Goal: Task Accomplishment & Management: Manage account settings

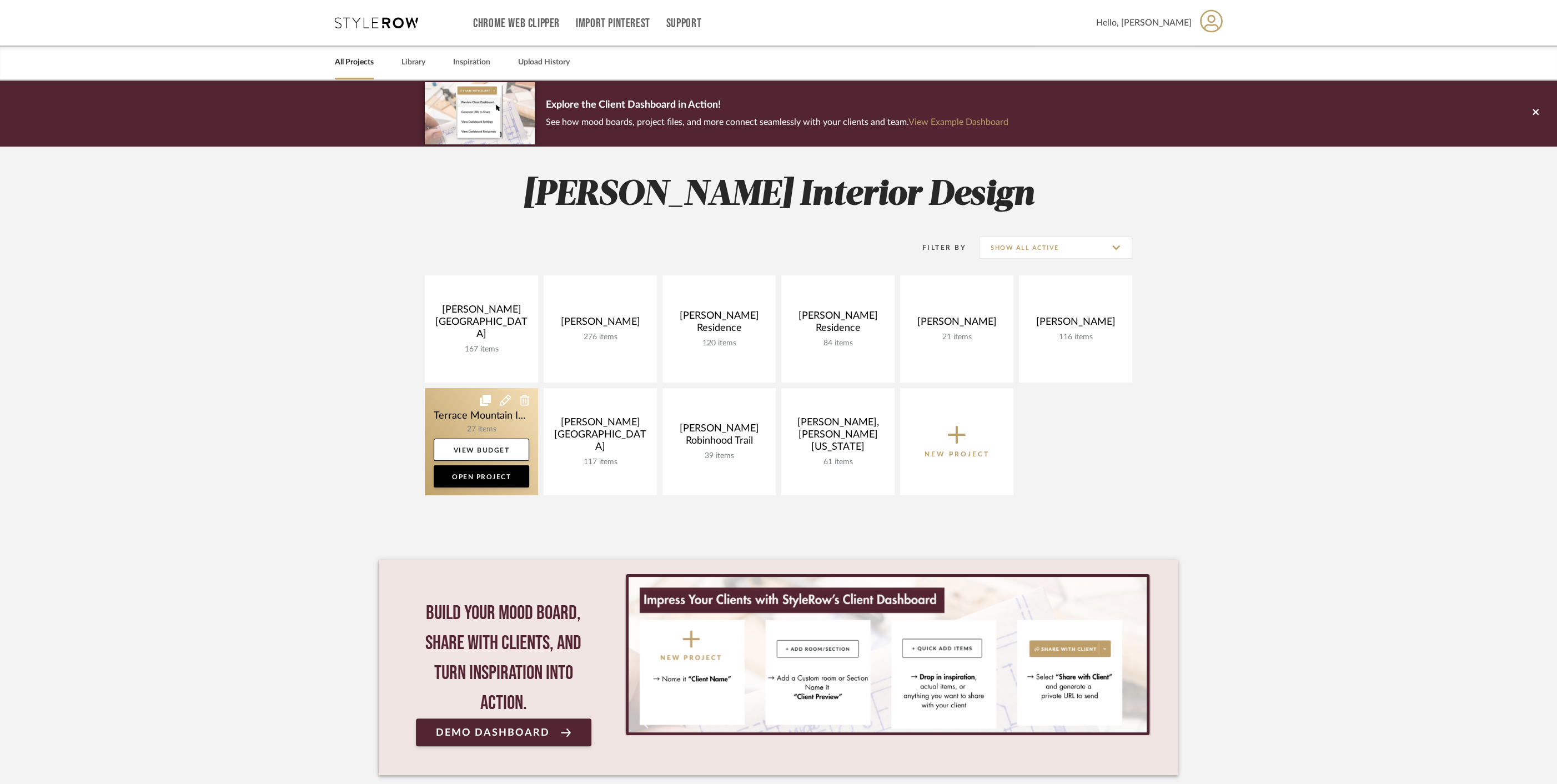
click at [444, 407] on link at bounding box center [481, 441] width 113 height 107
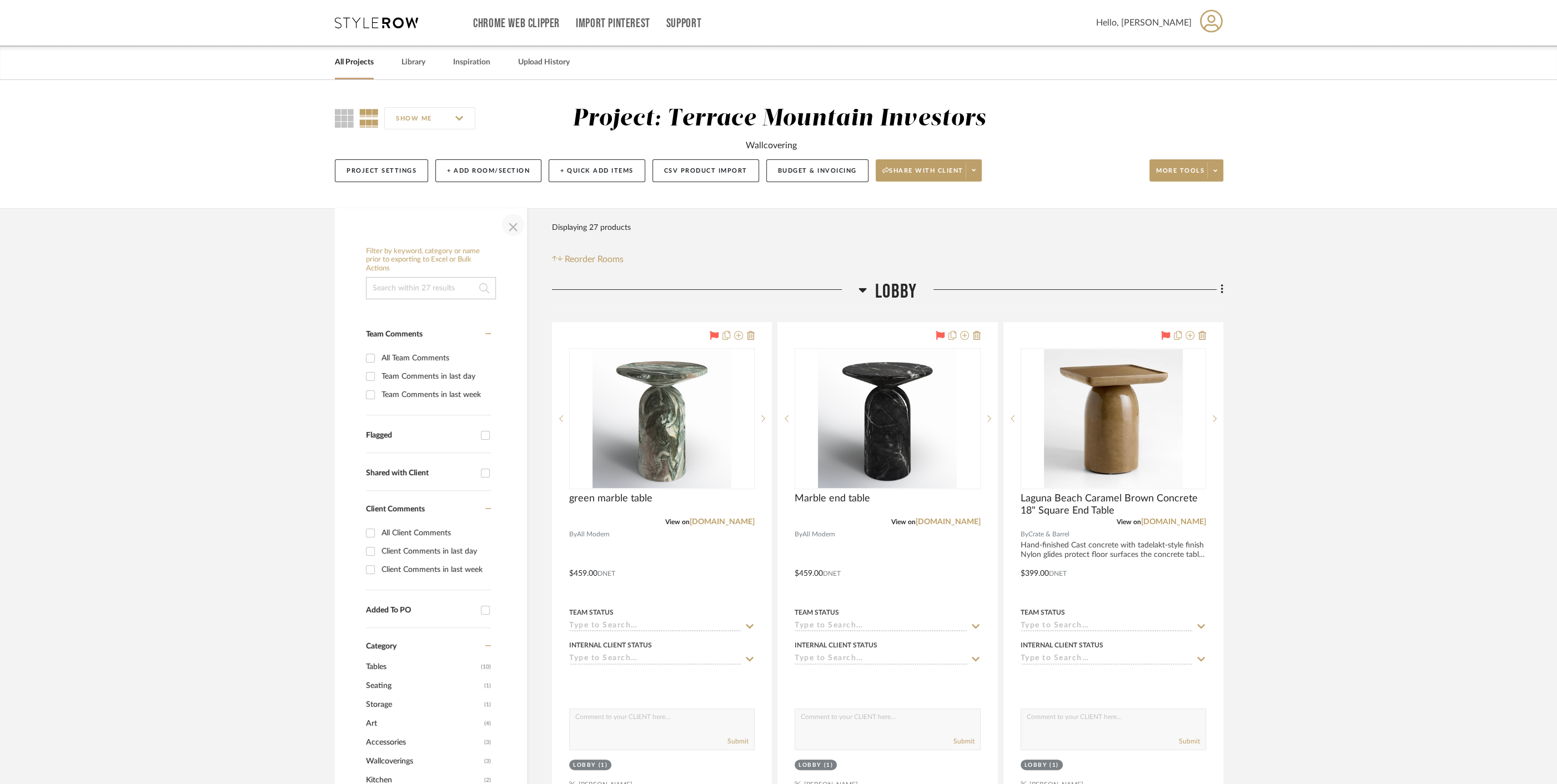
click at [512, 222] on span "button" at bounding box center [513, 224] width 27 height 27
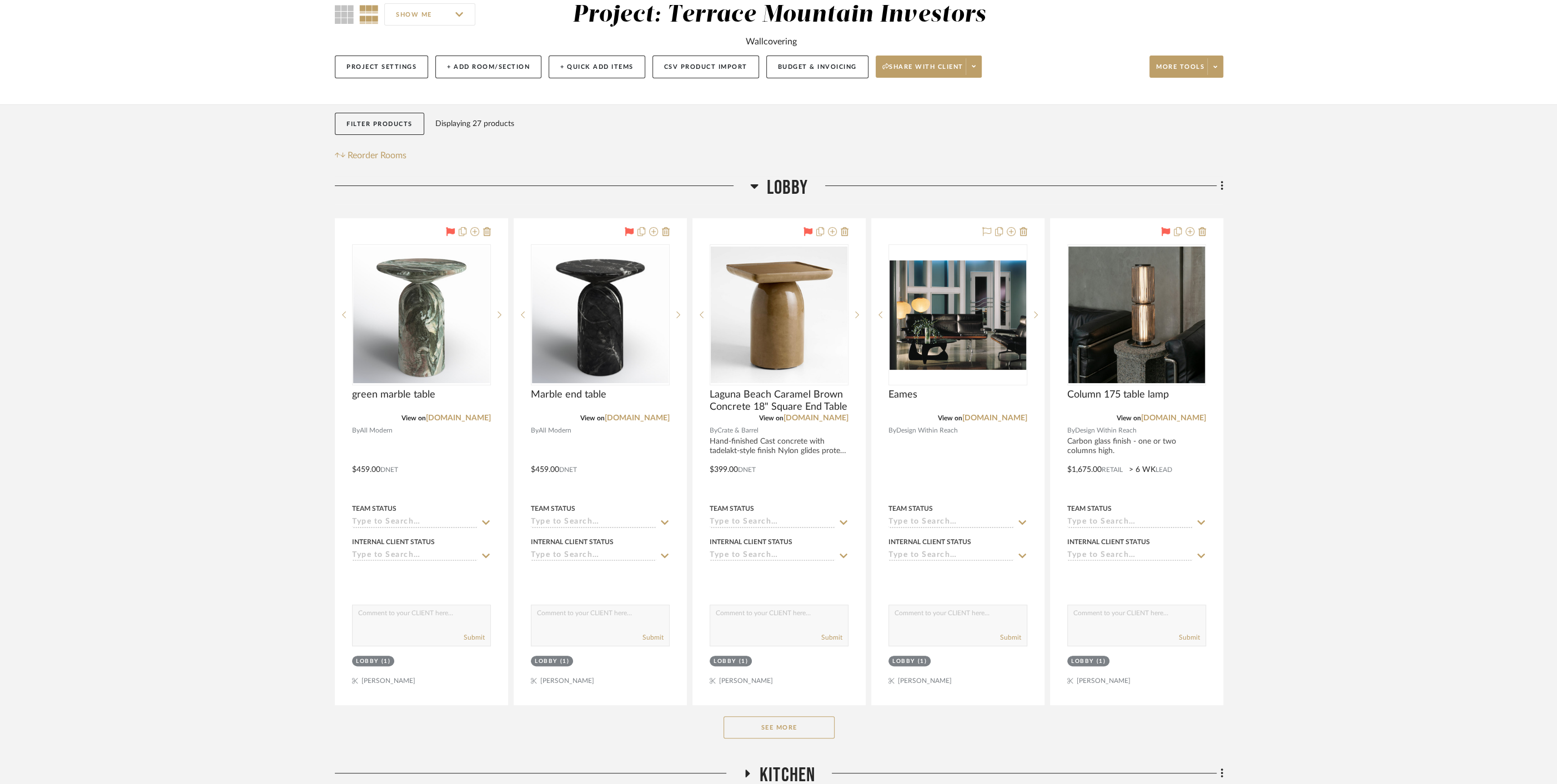
scroll to position [123, 0]
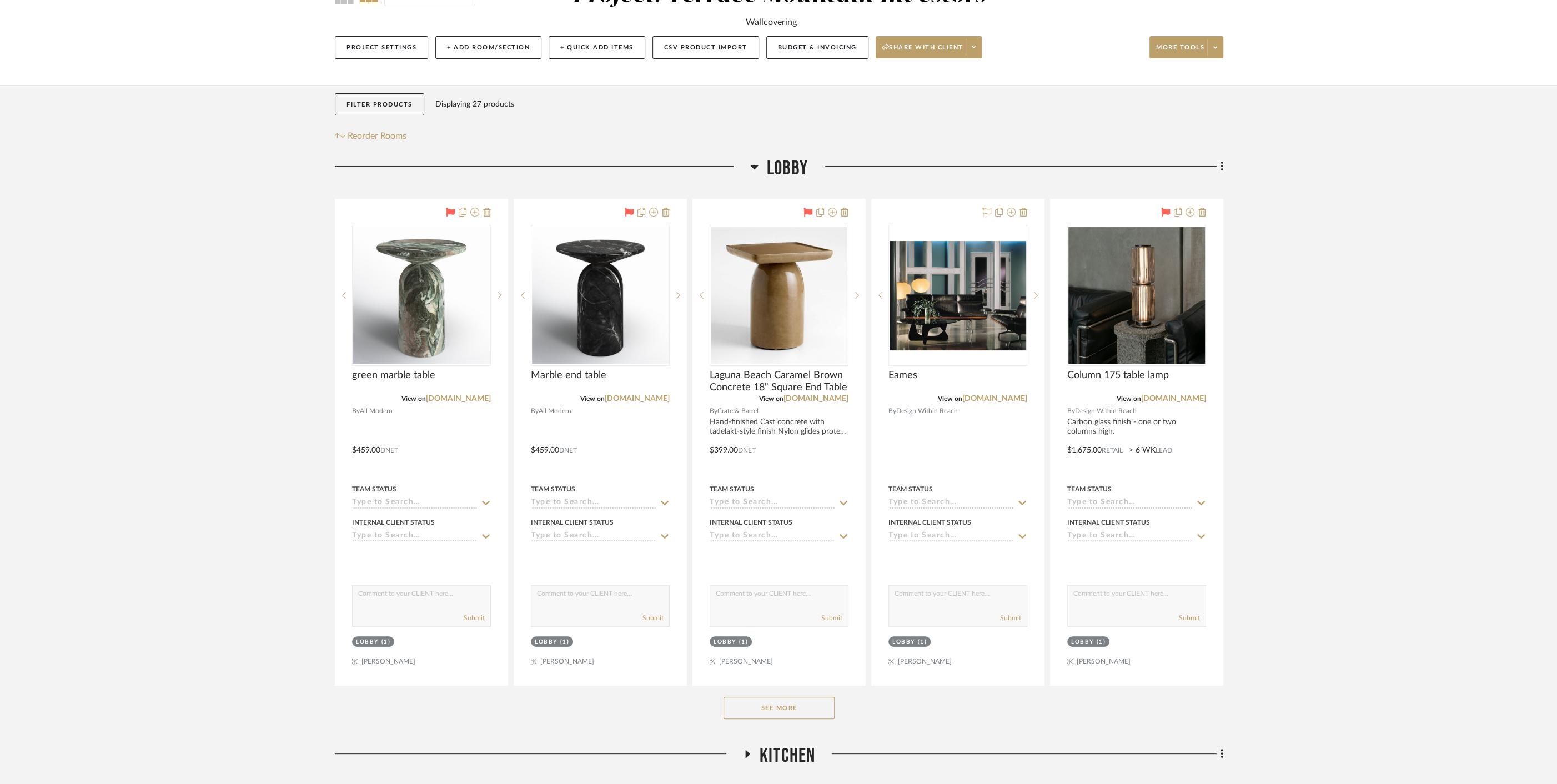
click at [798, 707] on button "See More" at bounding box center [779, 707] width 111 height 22
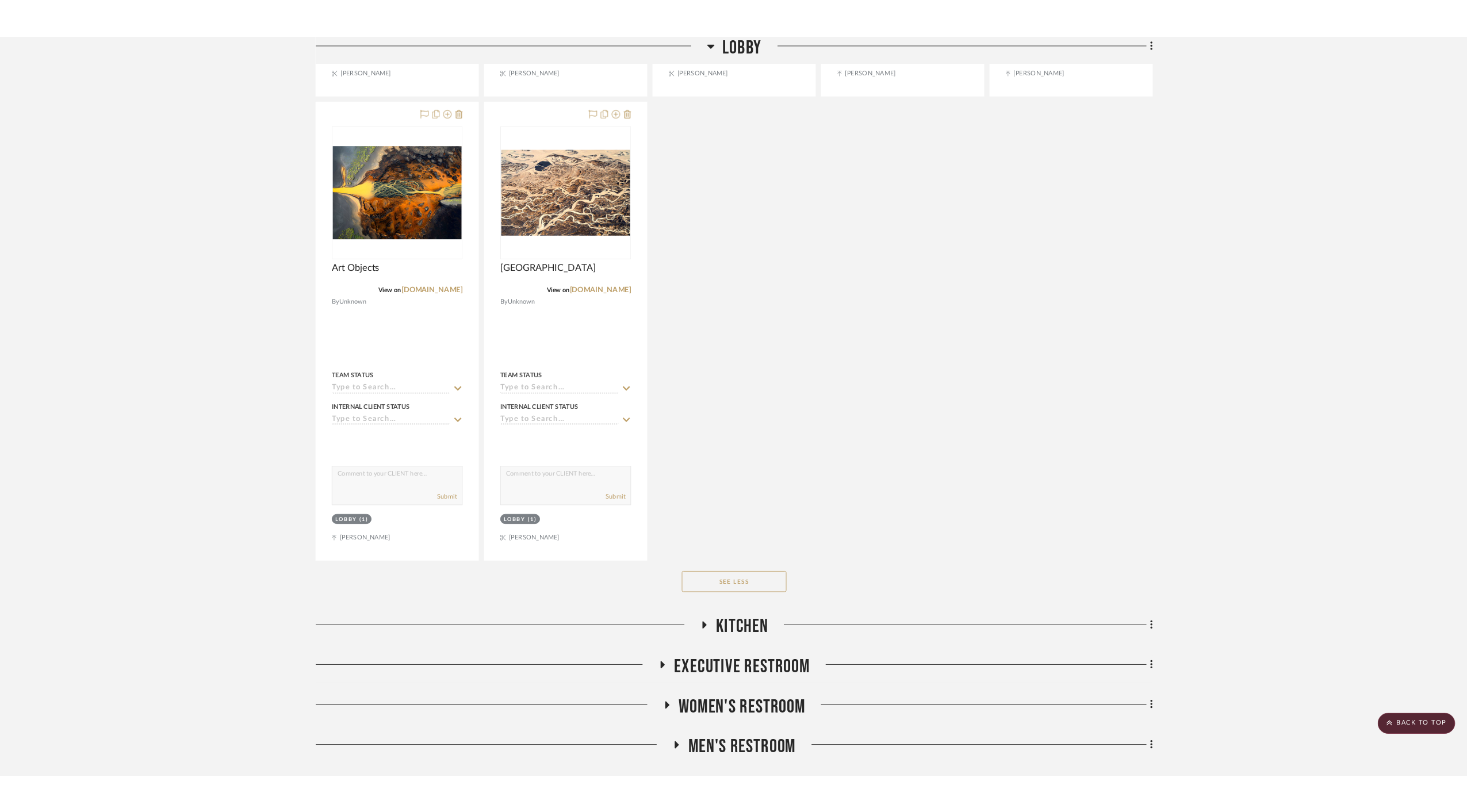
scroll to position [1353, 0]
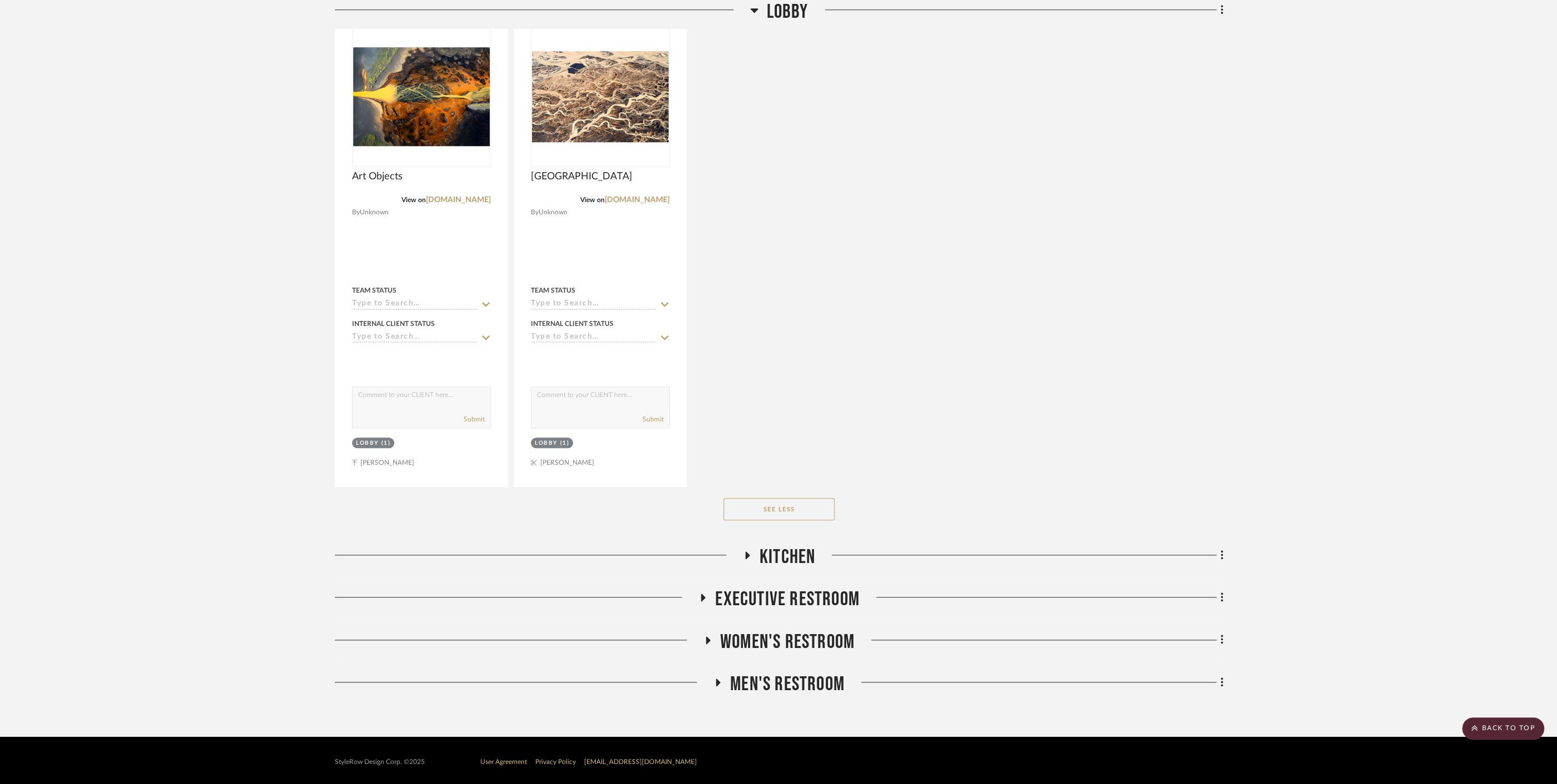
click at [750, 553] on icon at bounding box center [747, 555] width 13 height 8
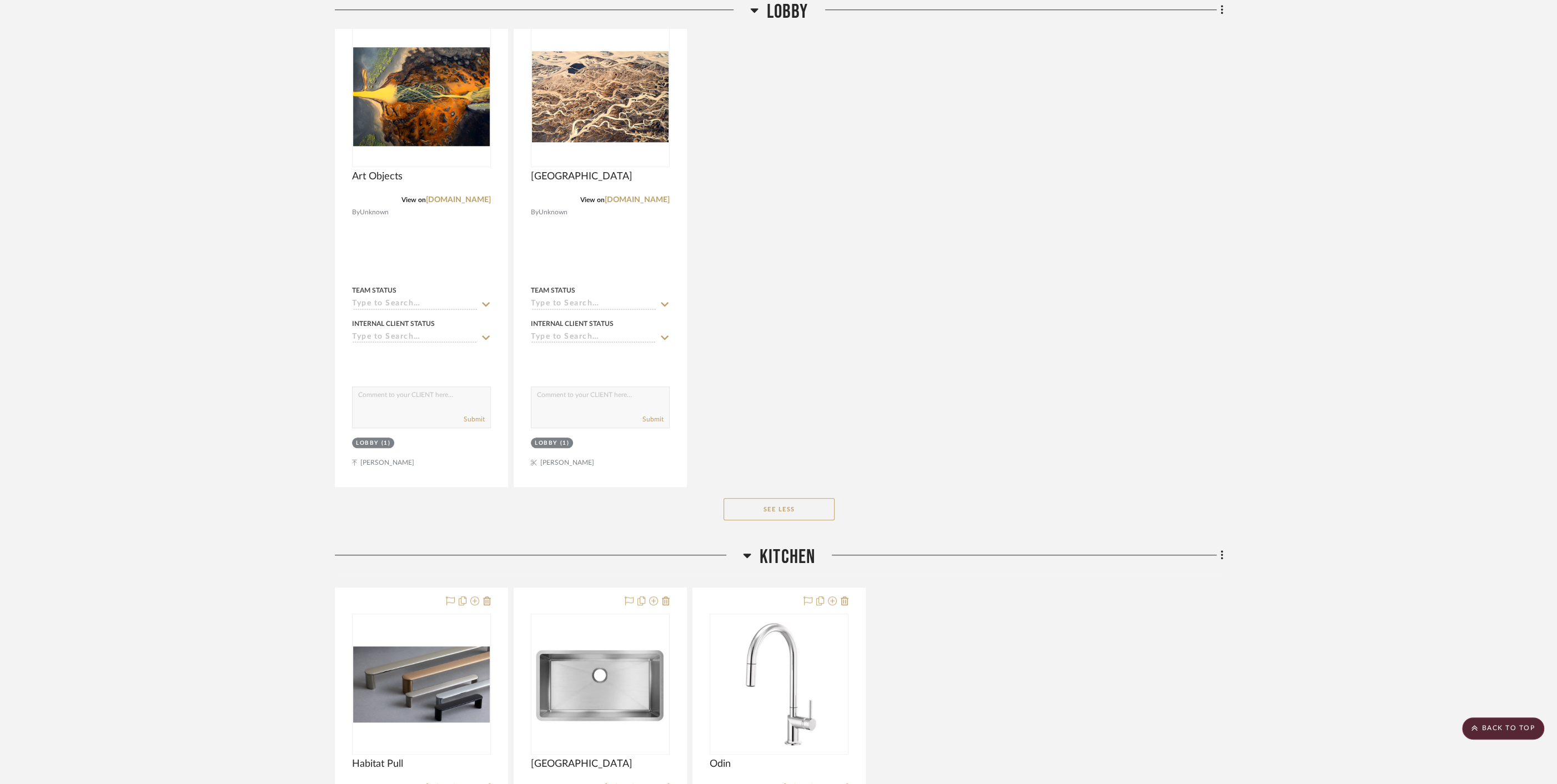
click at [750, 553] on h3 "Kitchen" at bounding box center [779, 556] width 72 height 24
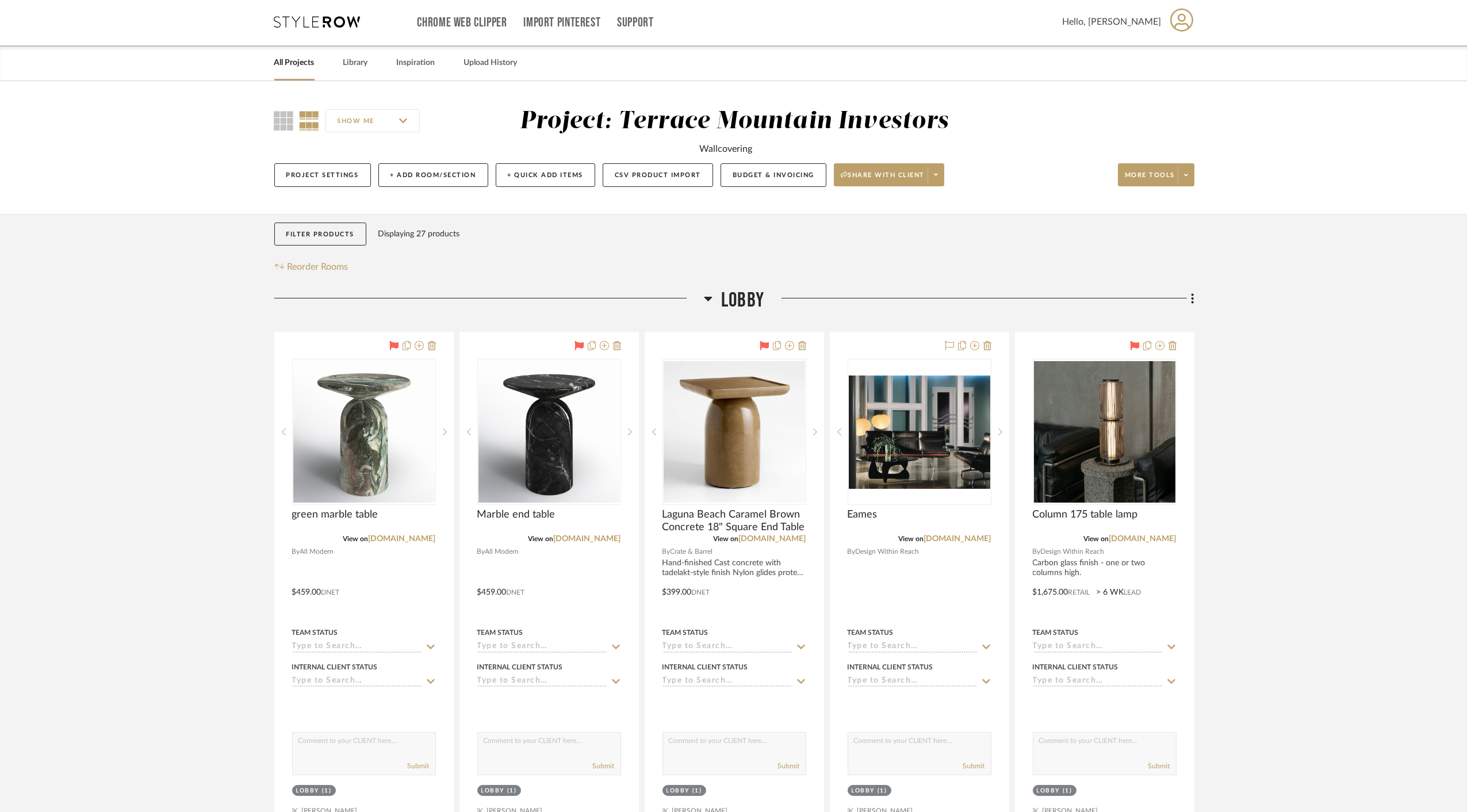
scroll to position [0, 0]
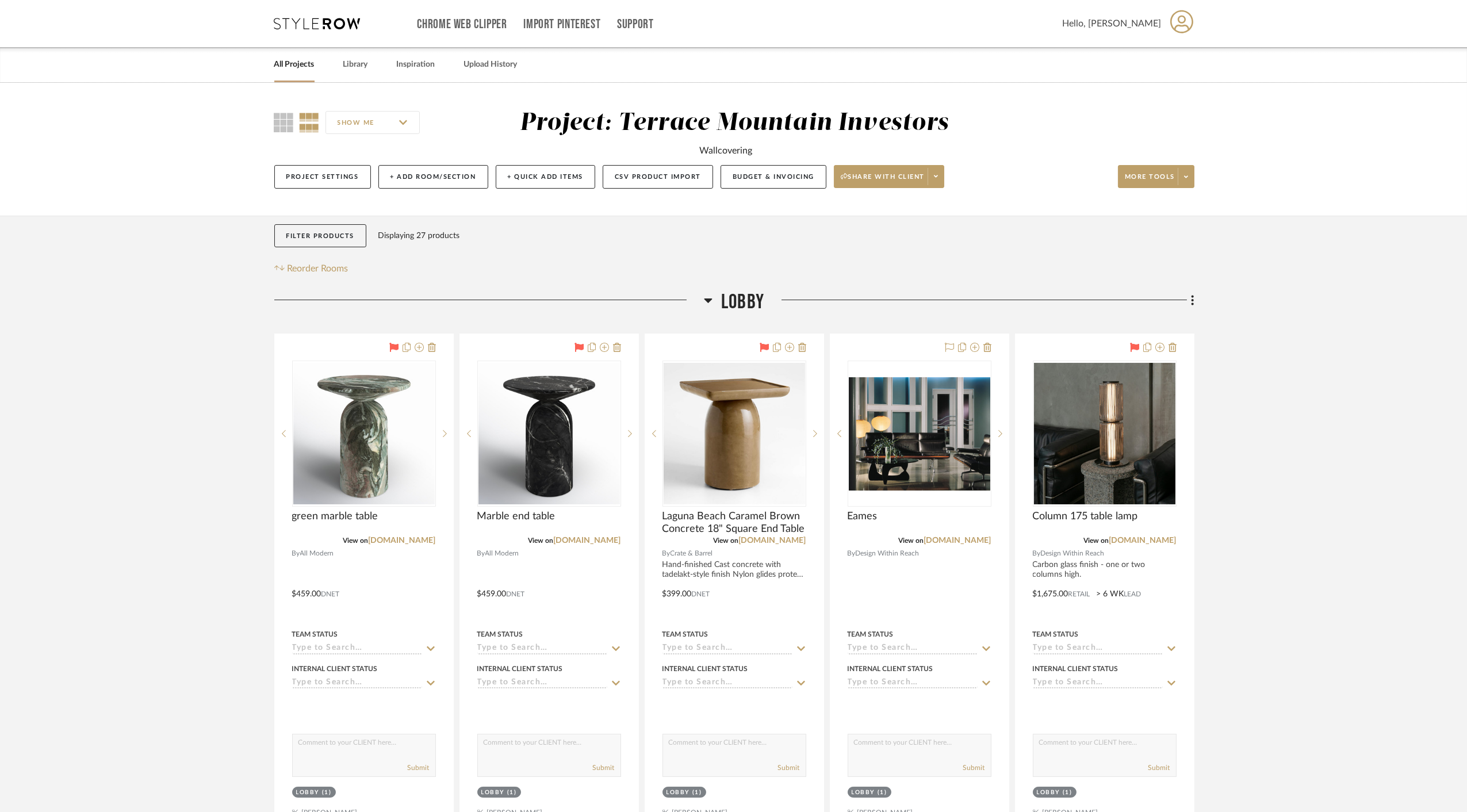
click at [287, 61] on link "All Projects" at bounding box center [295, 65] width 41 height 16
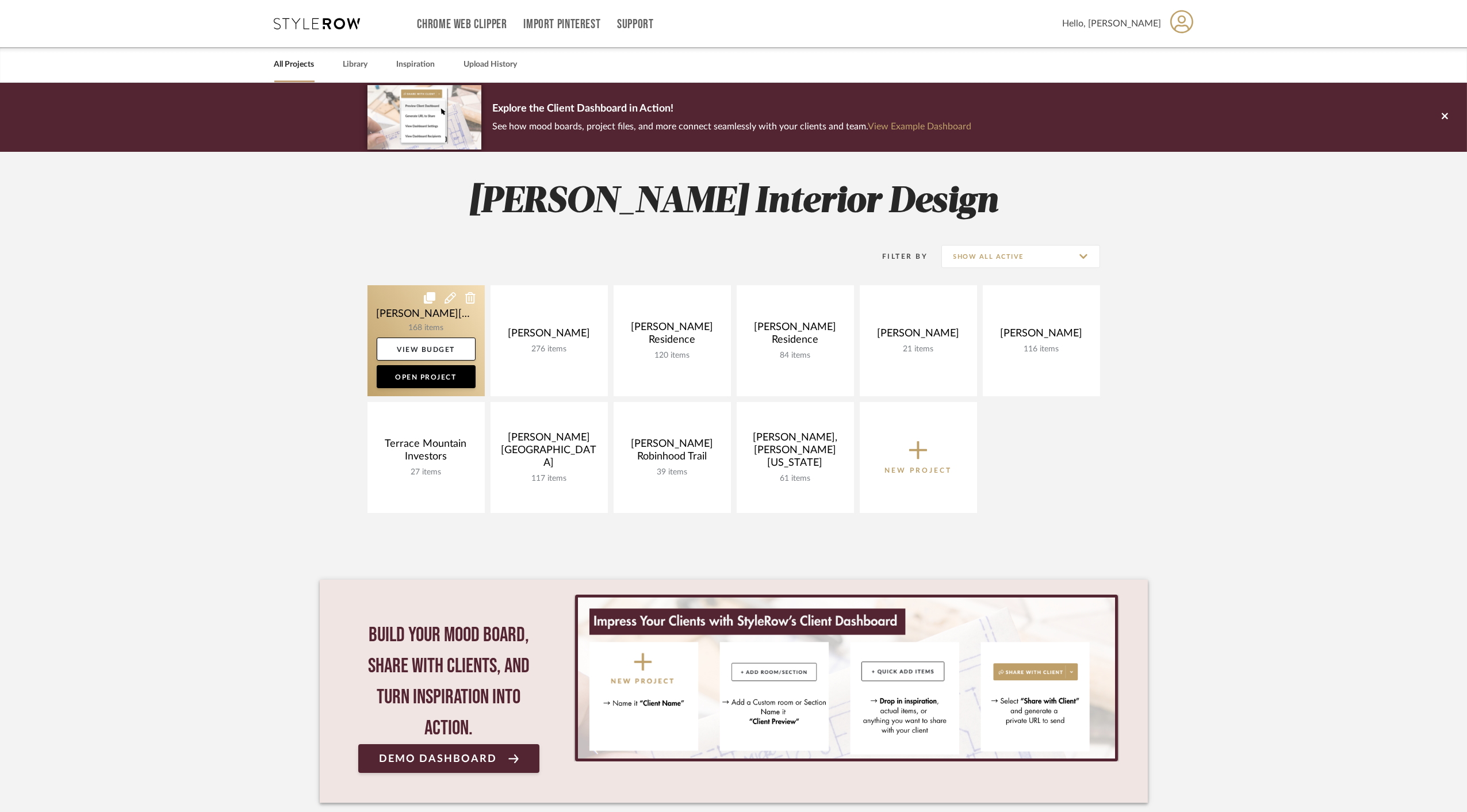
click at [411, 318] on link at bounding box center [426, 340] width 117 height 111
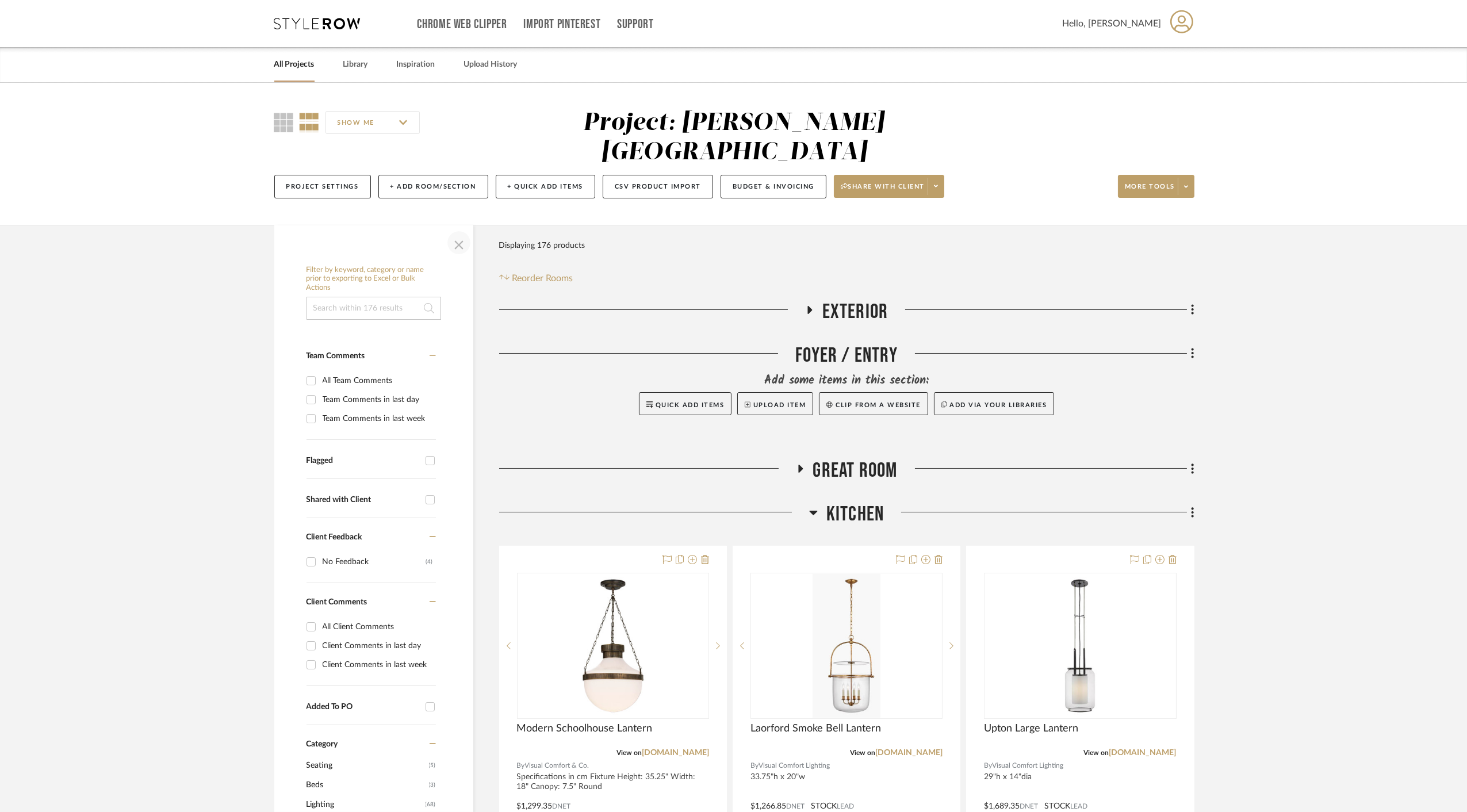
click at [460, 228] on span "button" at bounding box center [459, 242] width 28 height 28
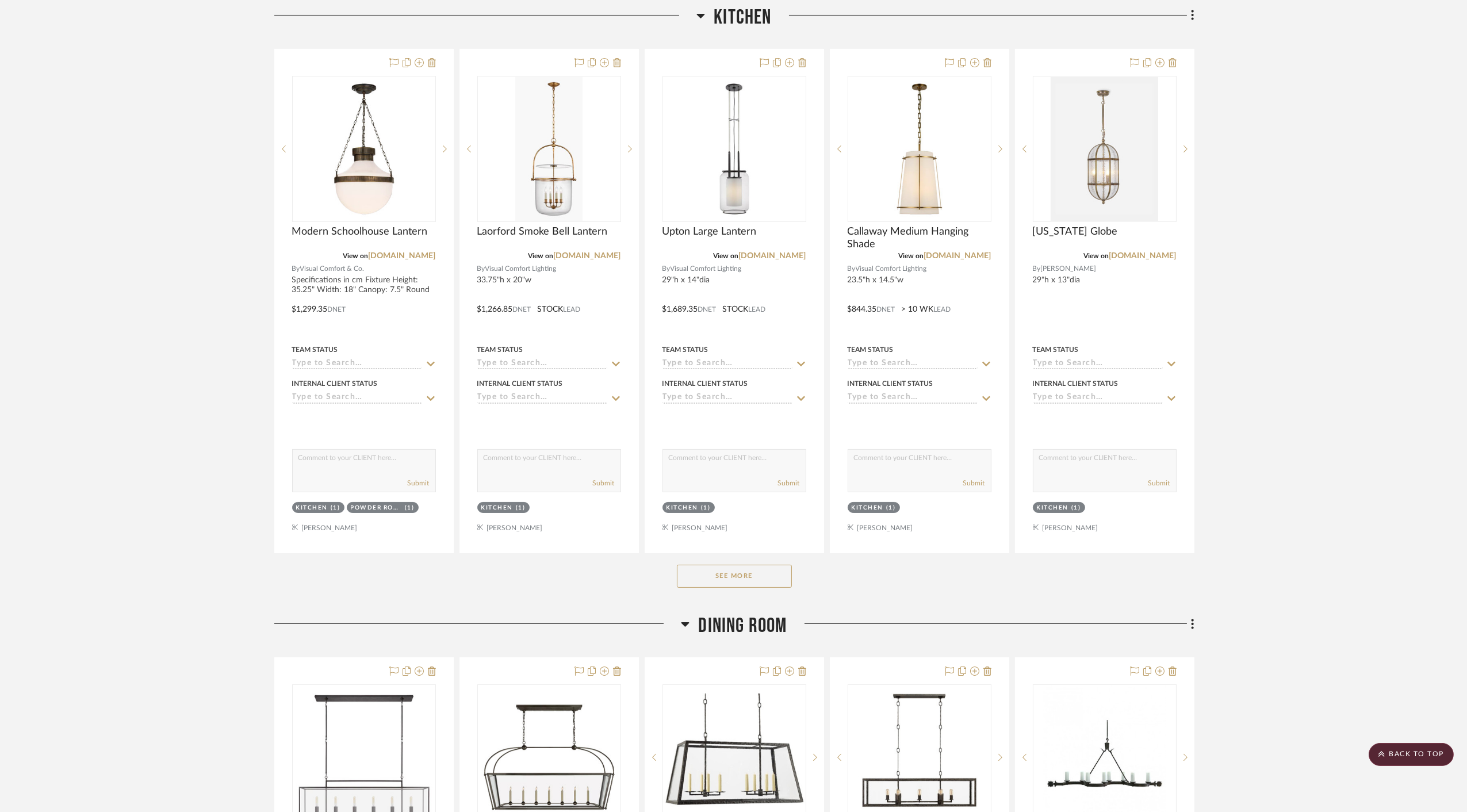
scroll to position [575, 0]
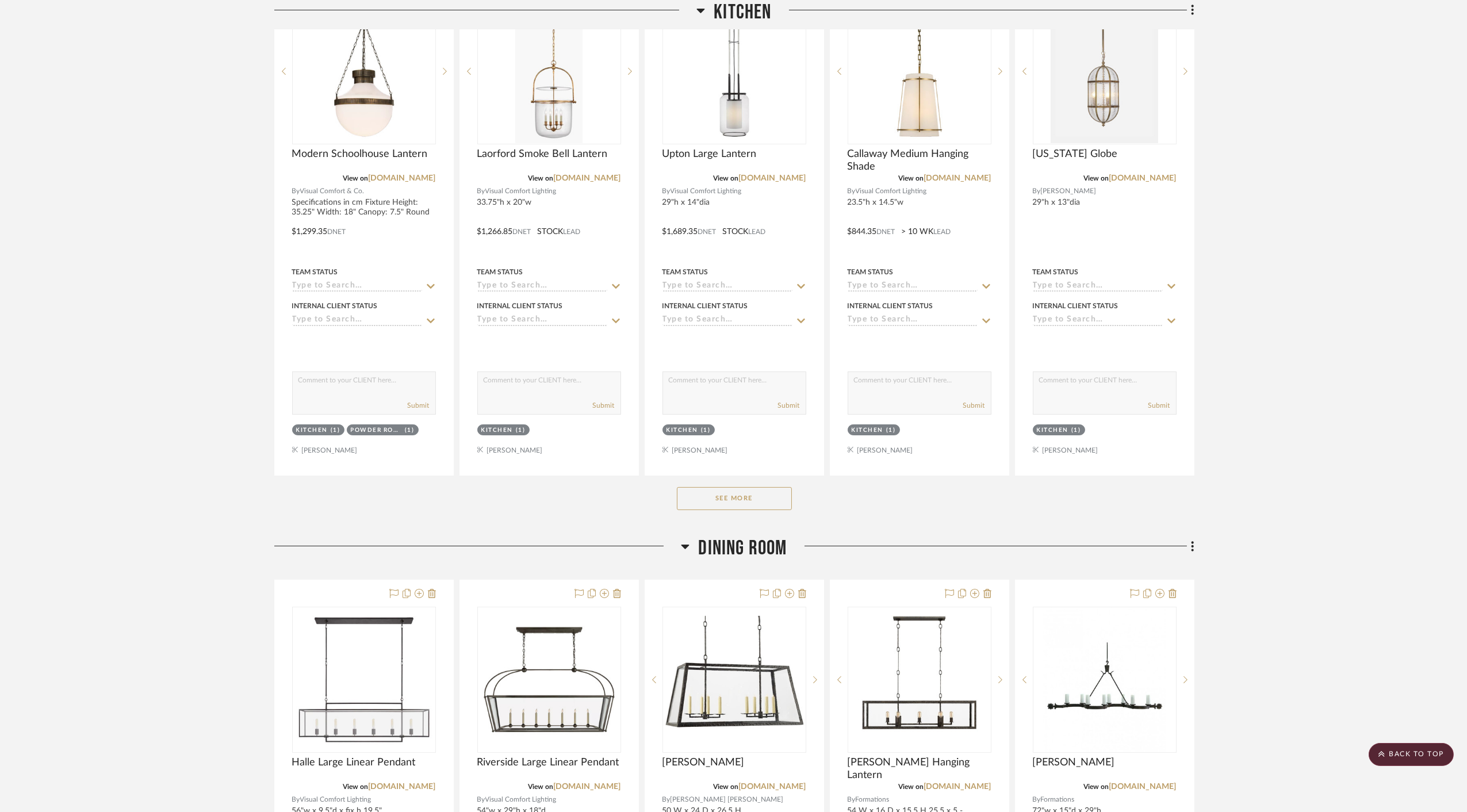
click at [715, 487] on button "See More" at bounding box center [734, 498] width 115 height 23
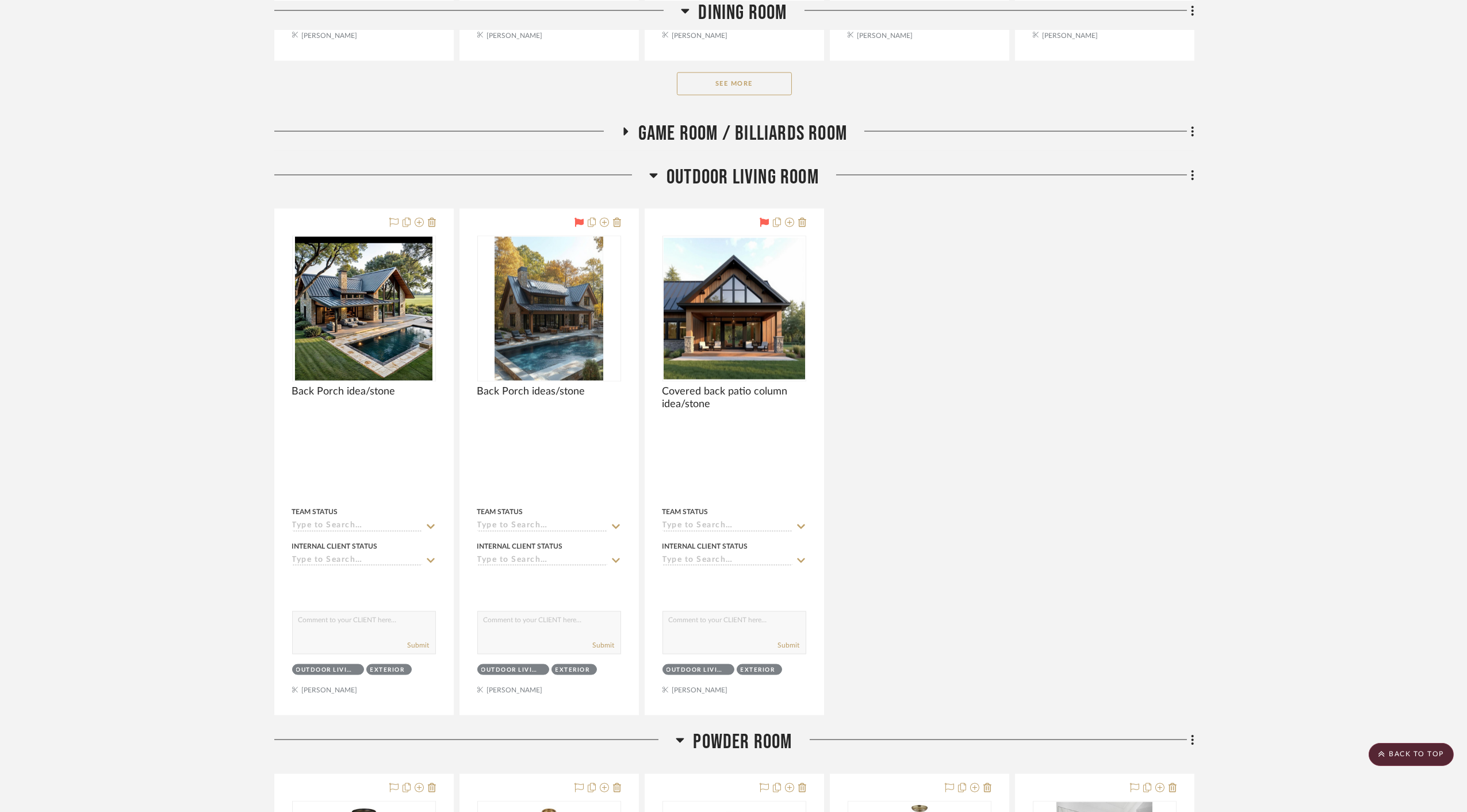
scroll to position [5686, 0]
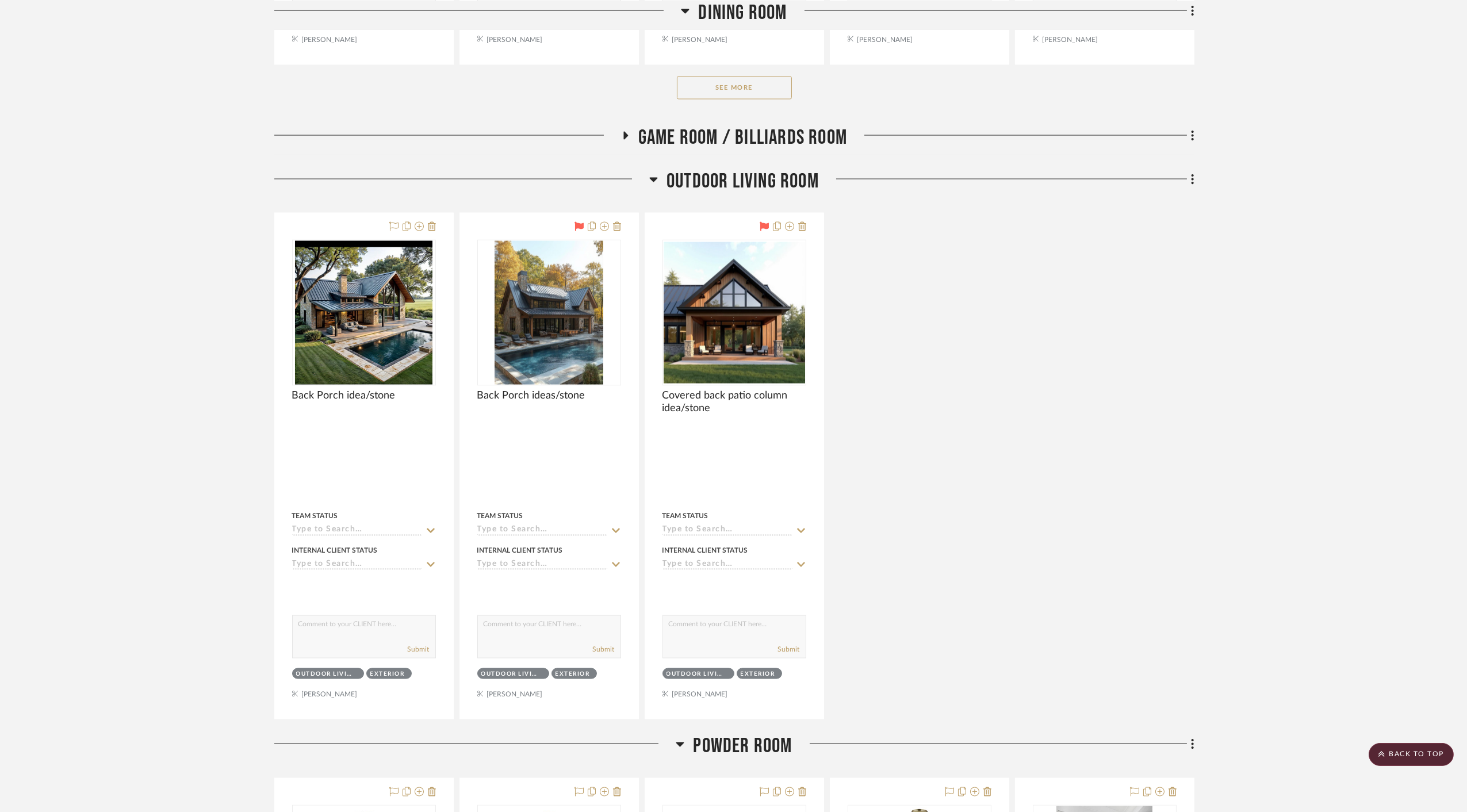
click at [684, 169] on span "Outdoor living room" at bounding box center [742, 181] width 152 height 25
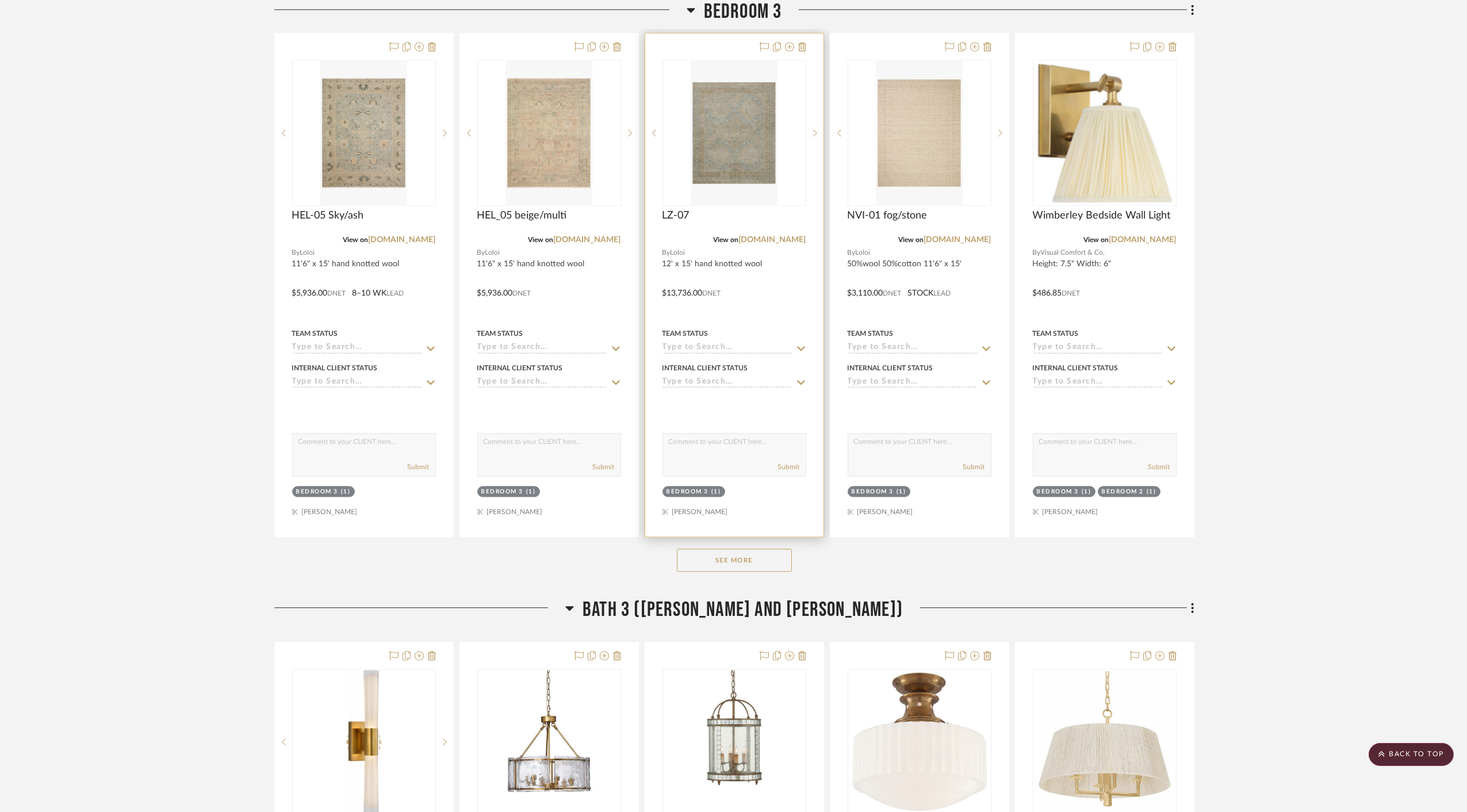
scroll to position [8752, 0]
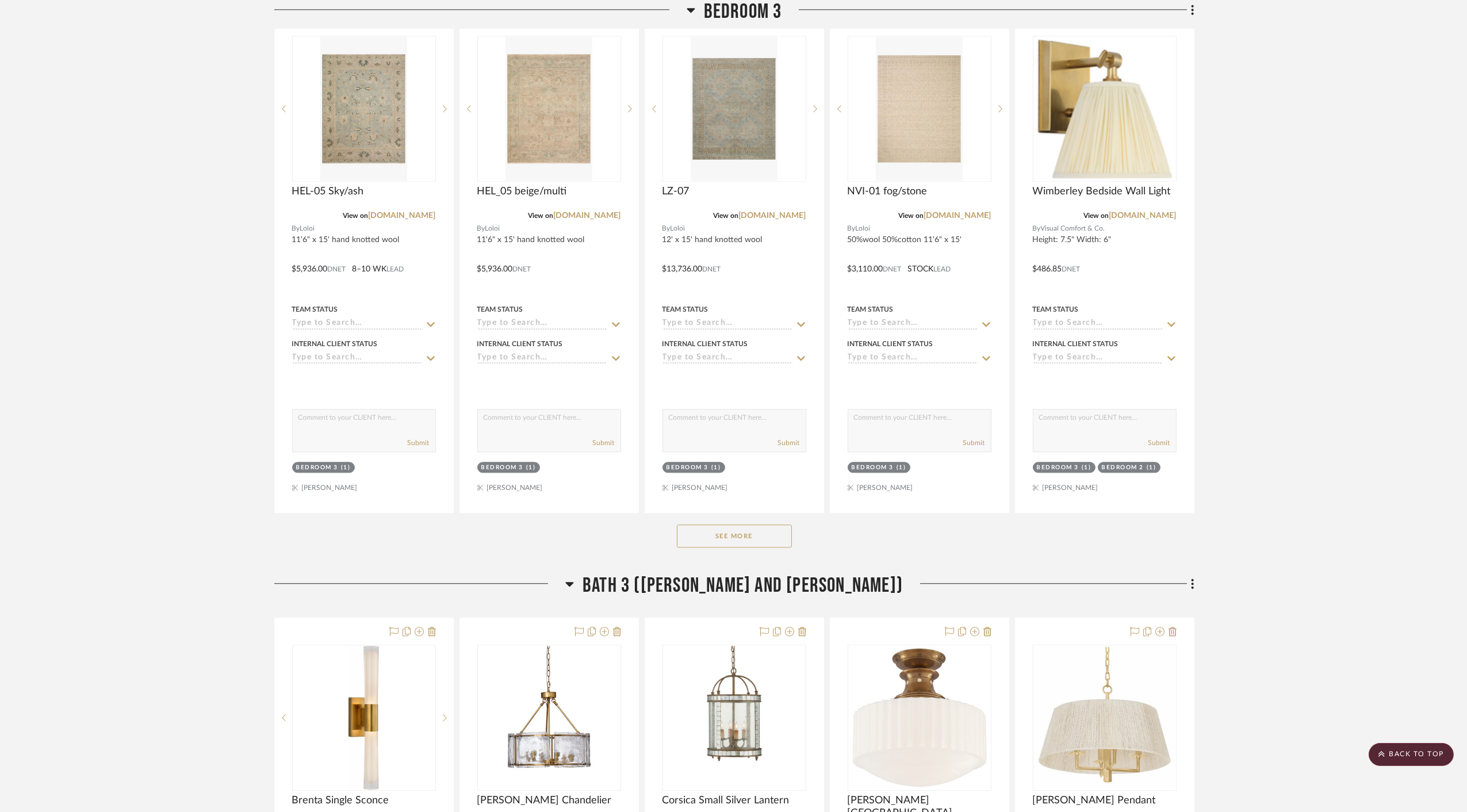
click at [748, 525] on button "See More" at bounding box center [734, 536] width 115 height 23
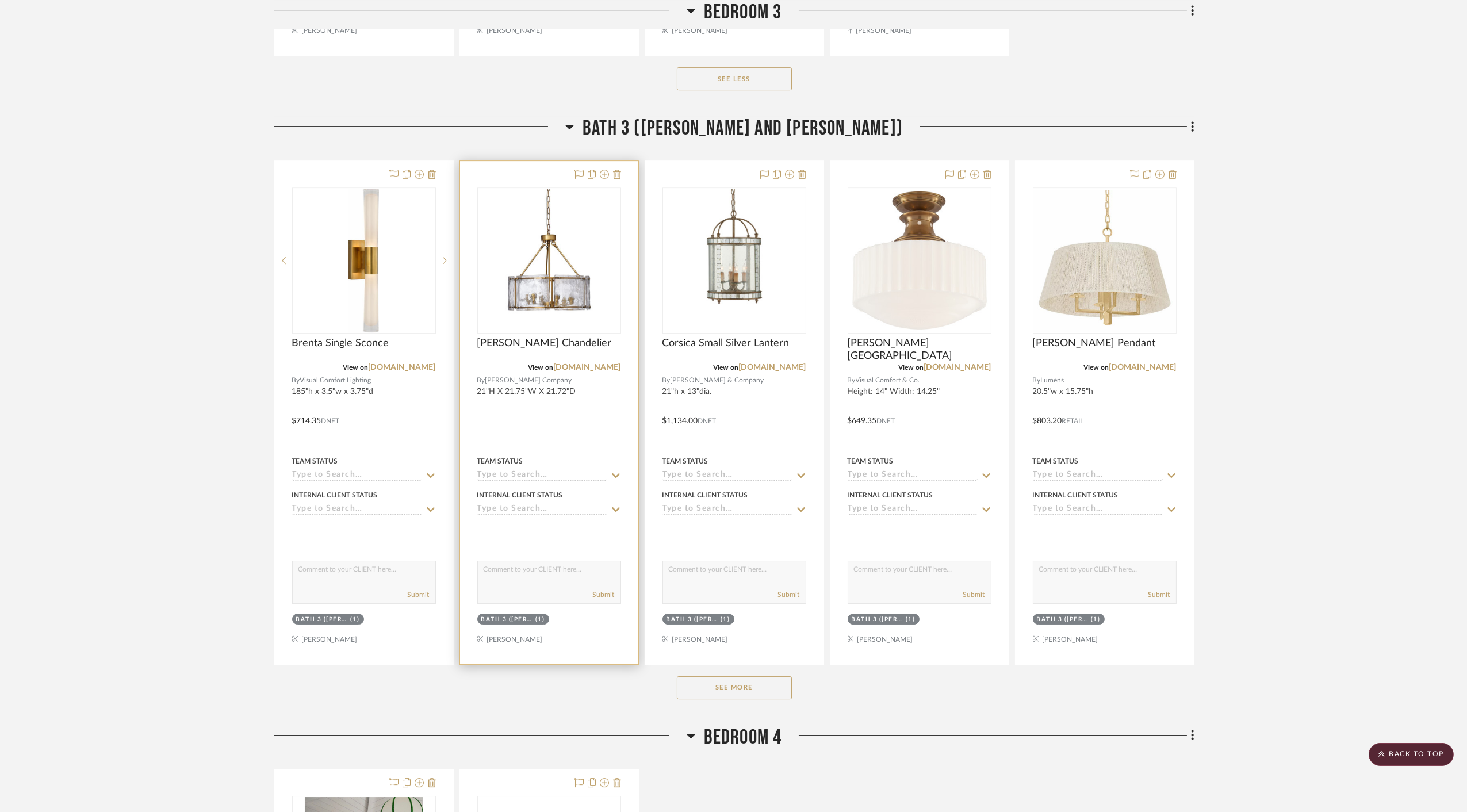
scroll to position [11243, 0]
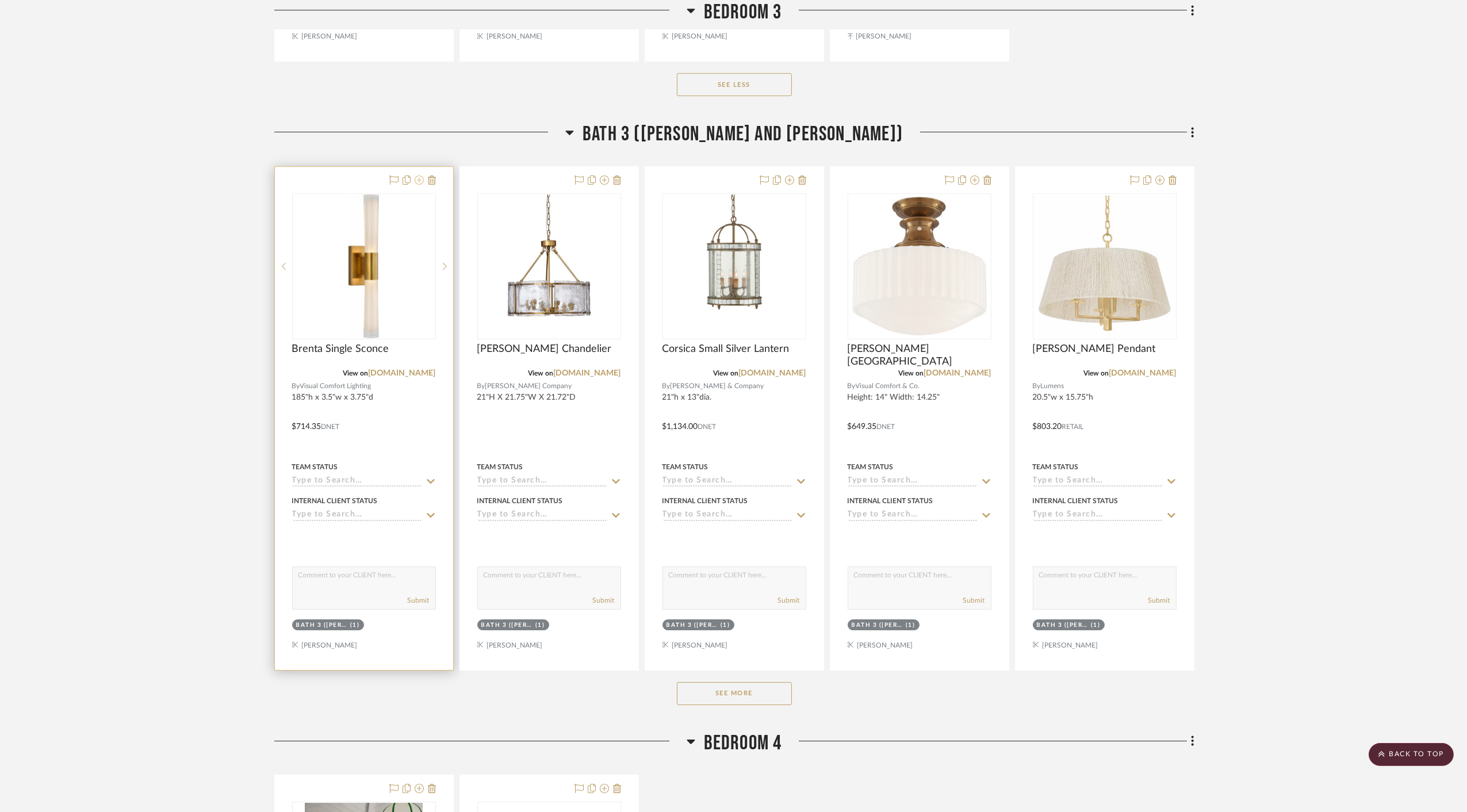
click at [420, 175] on icon at bounding box center [420, 180] width 10 height 10
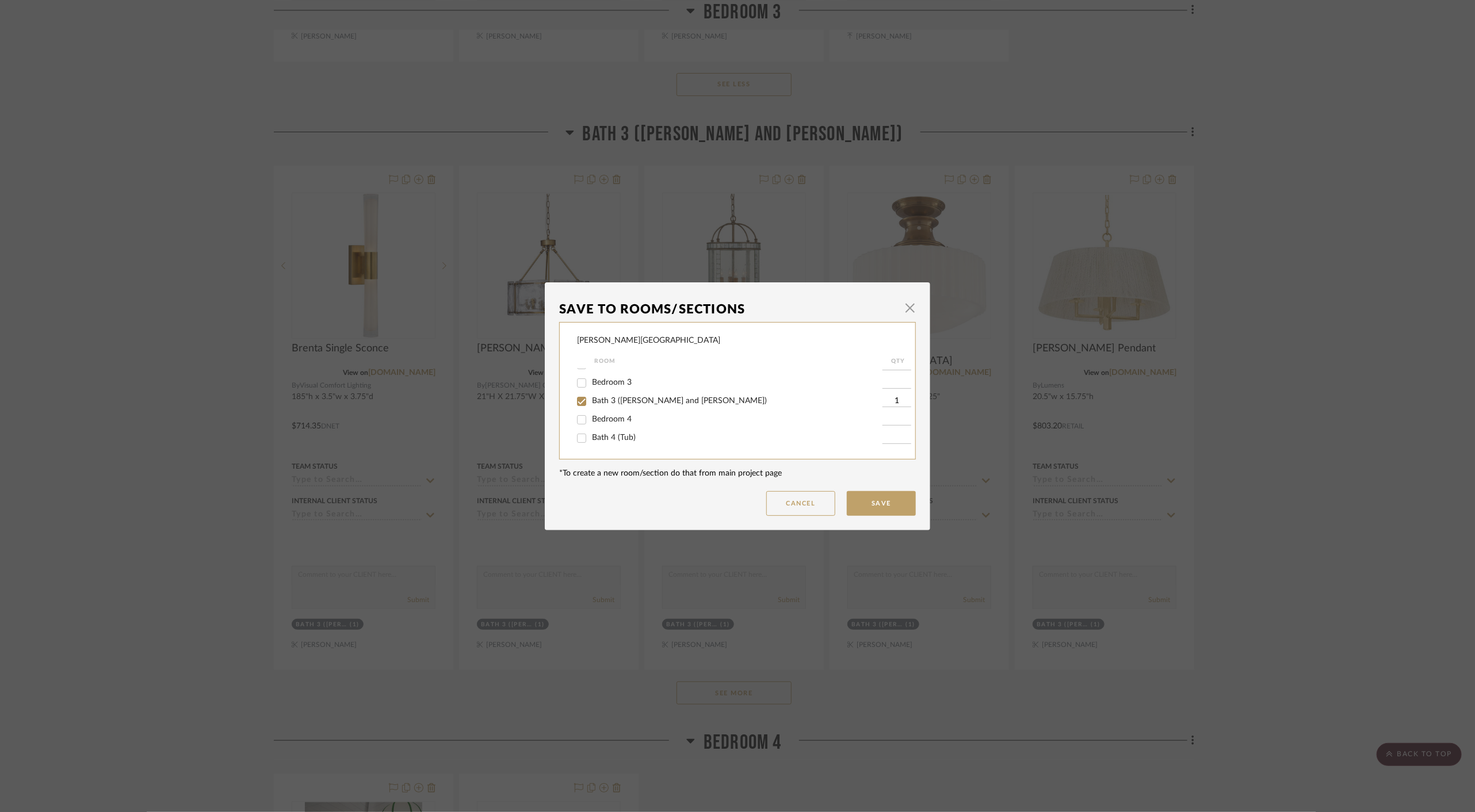
scroll to position [233, 0]
drag, startPoint x: 577, startPoint y: 420, endPoint x: 577, endPoint y: 390, distance: 30.0
click at [577, 419] on input "Bath 4 (Tub)" at bounding box center [581, 420] width 18 height 18
checkbox input "true"
type input "1"
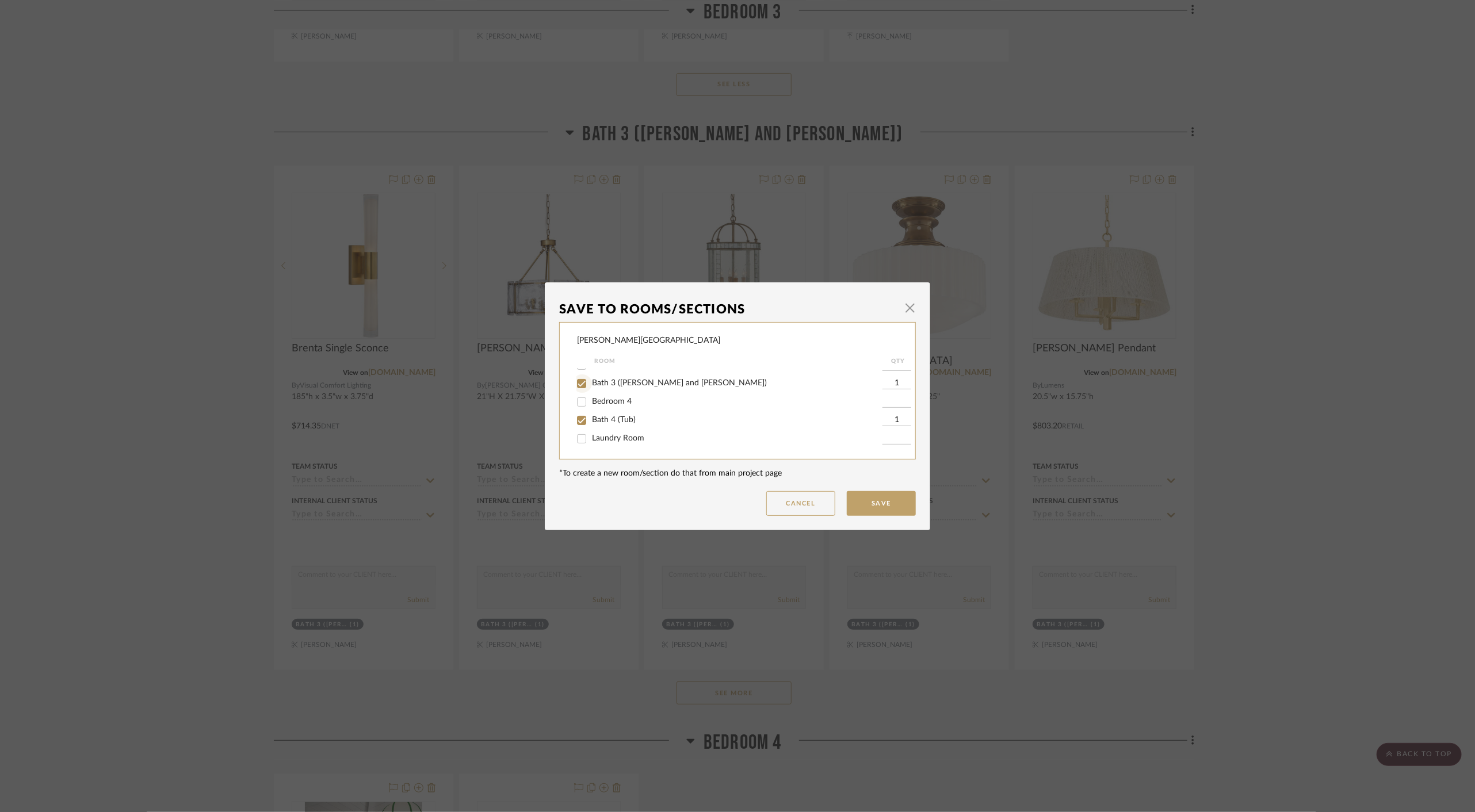
drag, startPoint x: 577, startPoint y: 383, endPoint x: 756, endPoint y: 453, distance: 192.2
click at [578, 384] on input "Bath 3 (Polly and Mike)" at bounding box center [581, 383] width 18 height 18
checkbox input "false"
click at [873, 511] on button "Save" at bounding box center [881, 503] width 69 height 25
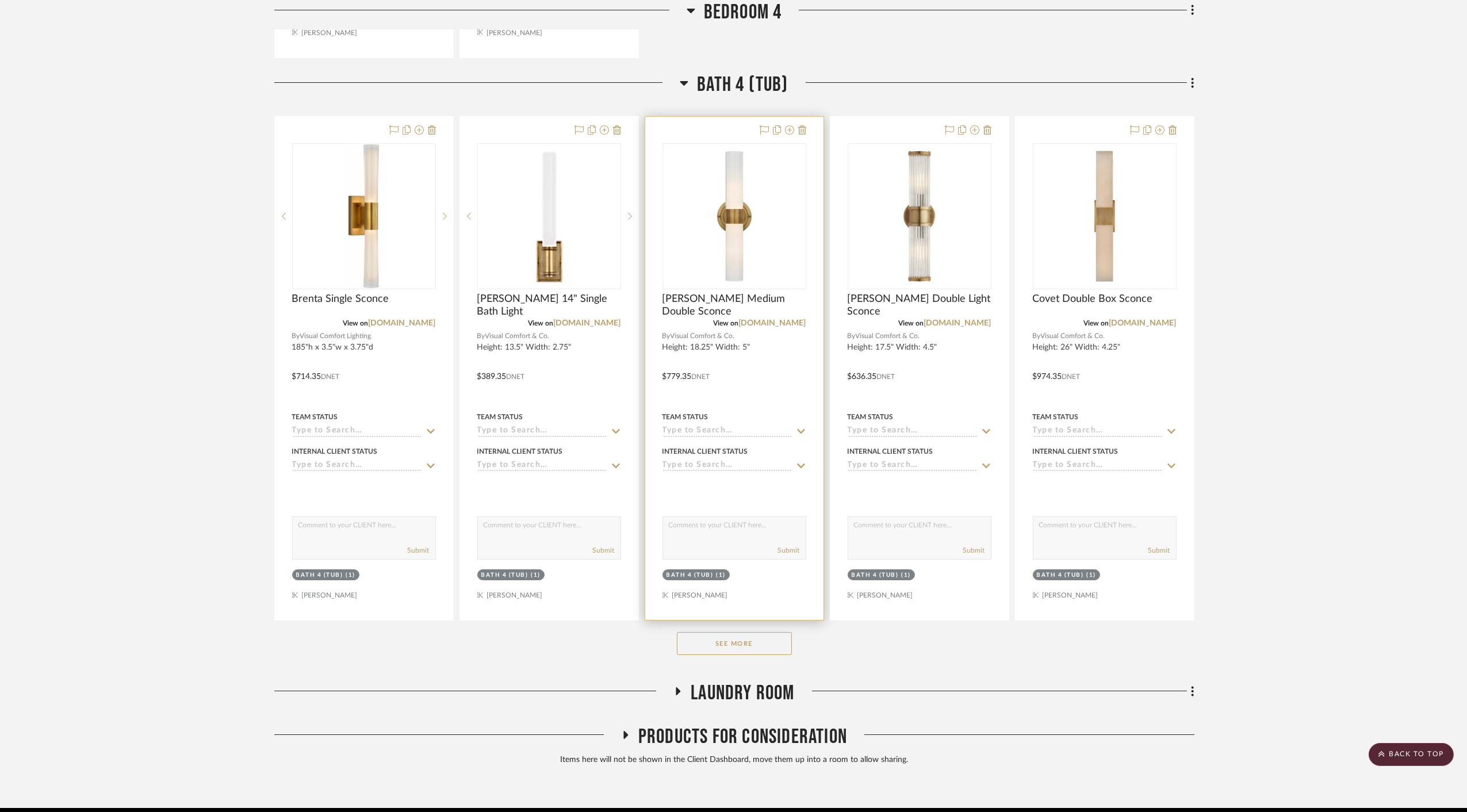
scroll to position [12469, 0]
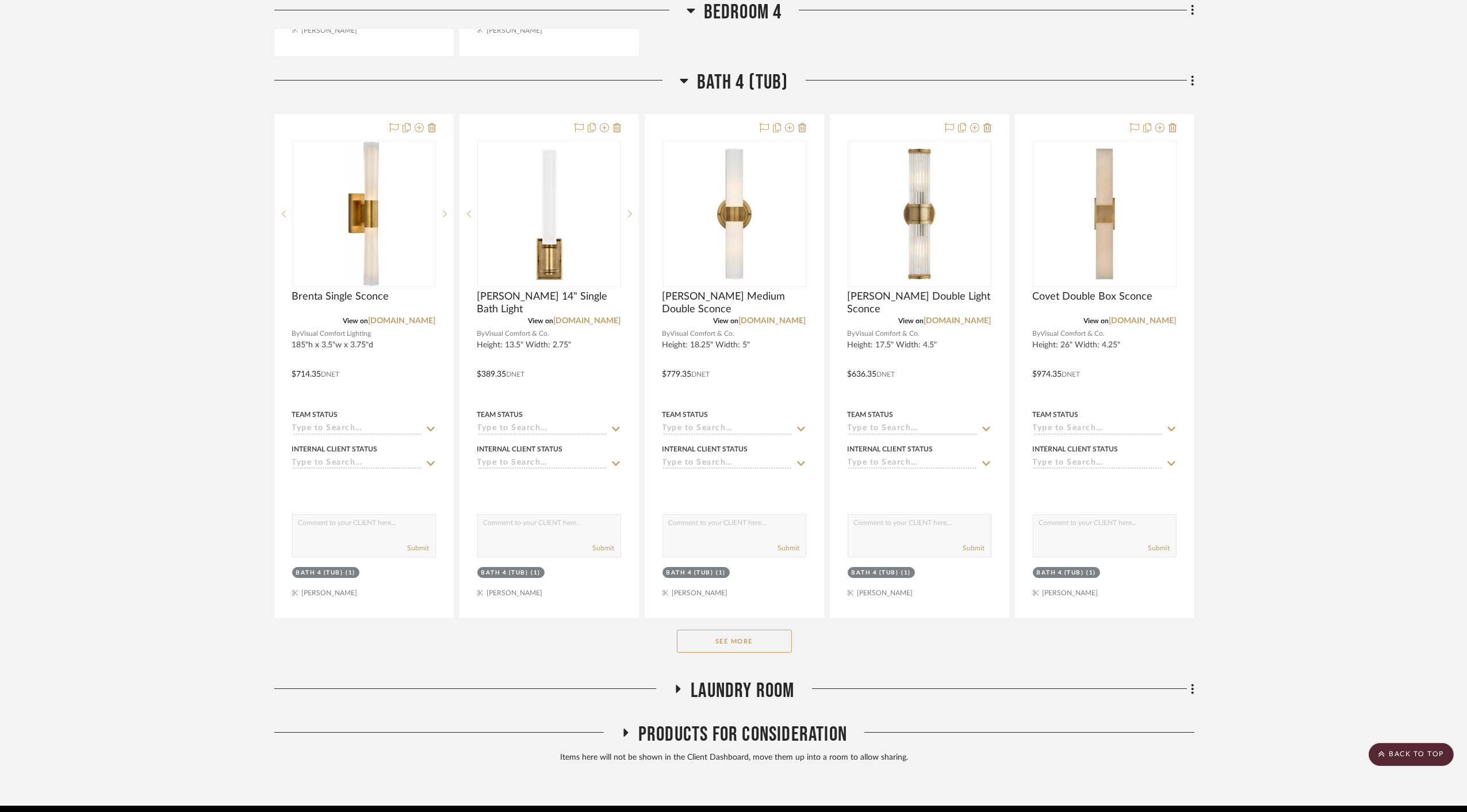
click at [735, 630] on button "See More" at bounding box center [734, 641] width 115 height 23
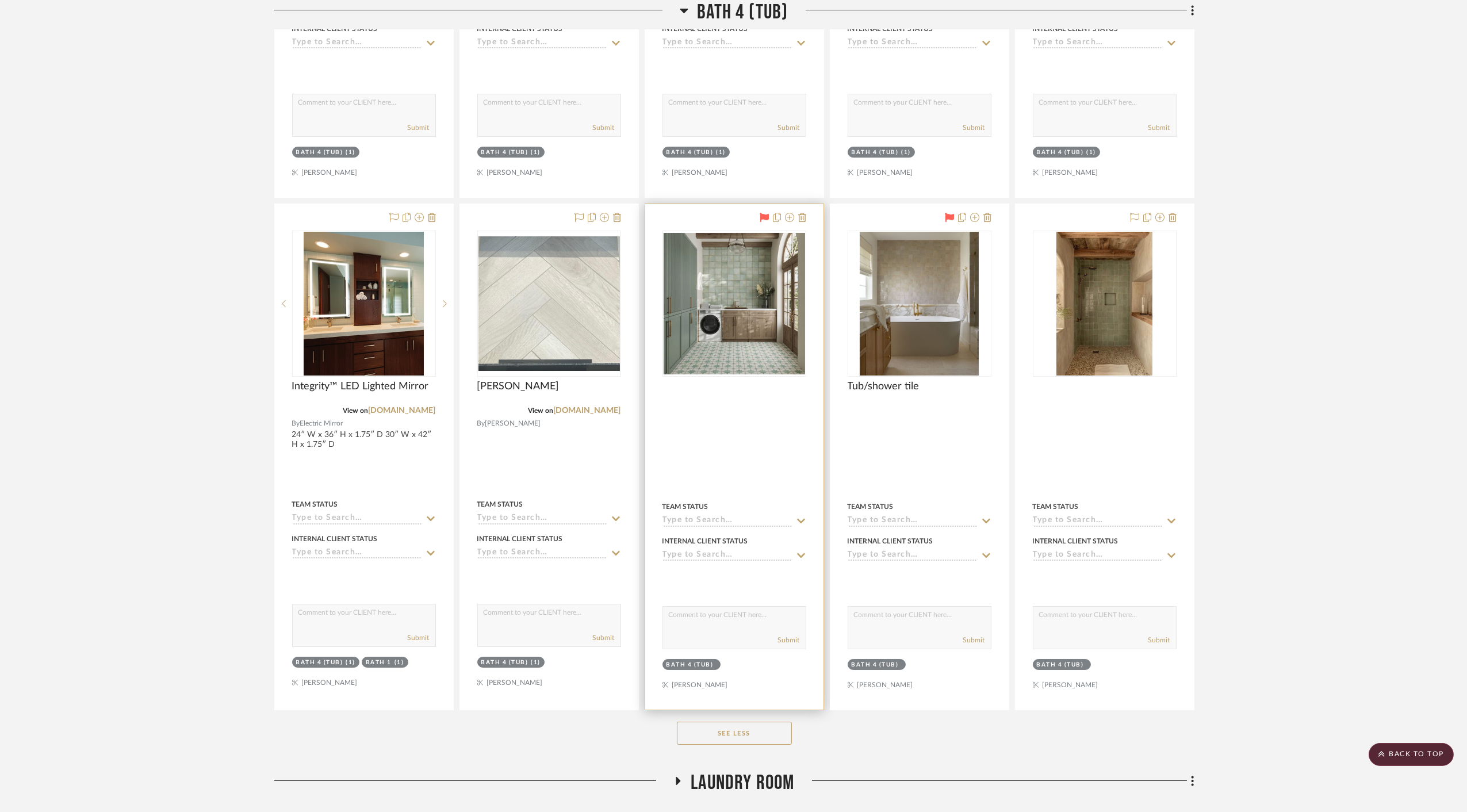
scroll to position [12981, 0]
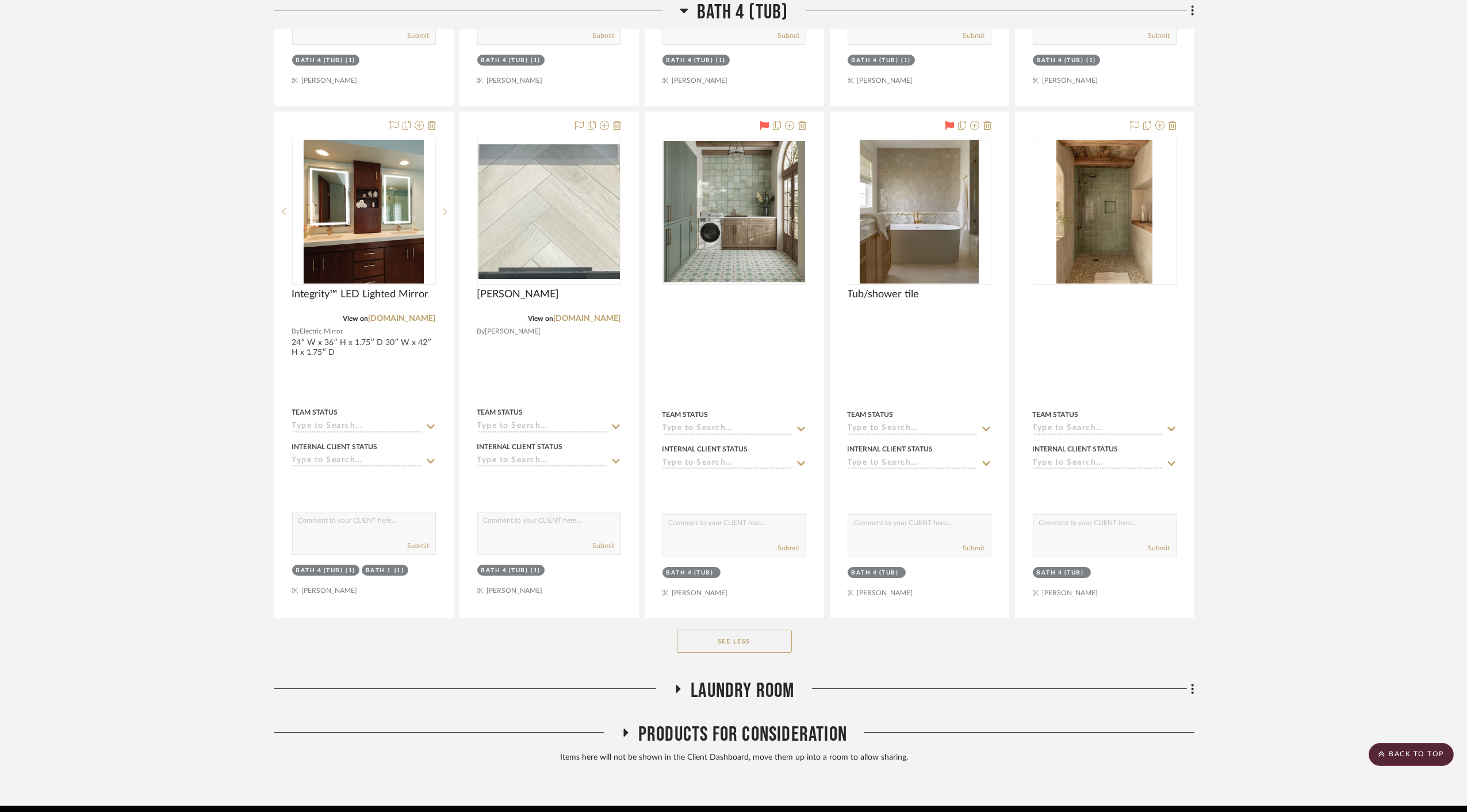
click at [734, 678] on span "Laundry Room" at bounding box center [742, 690] width 104 height 25
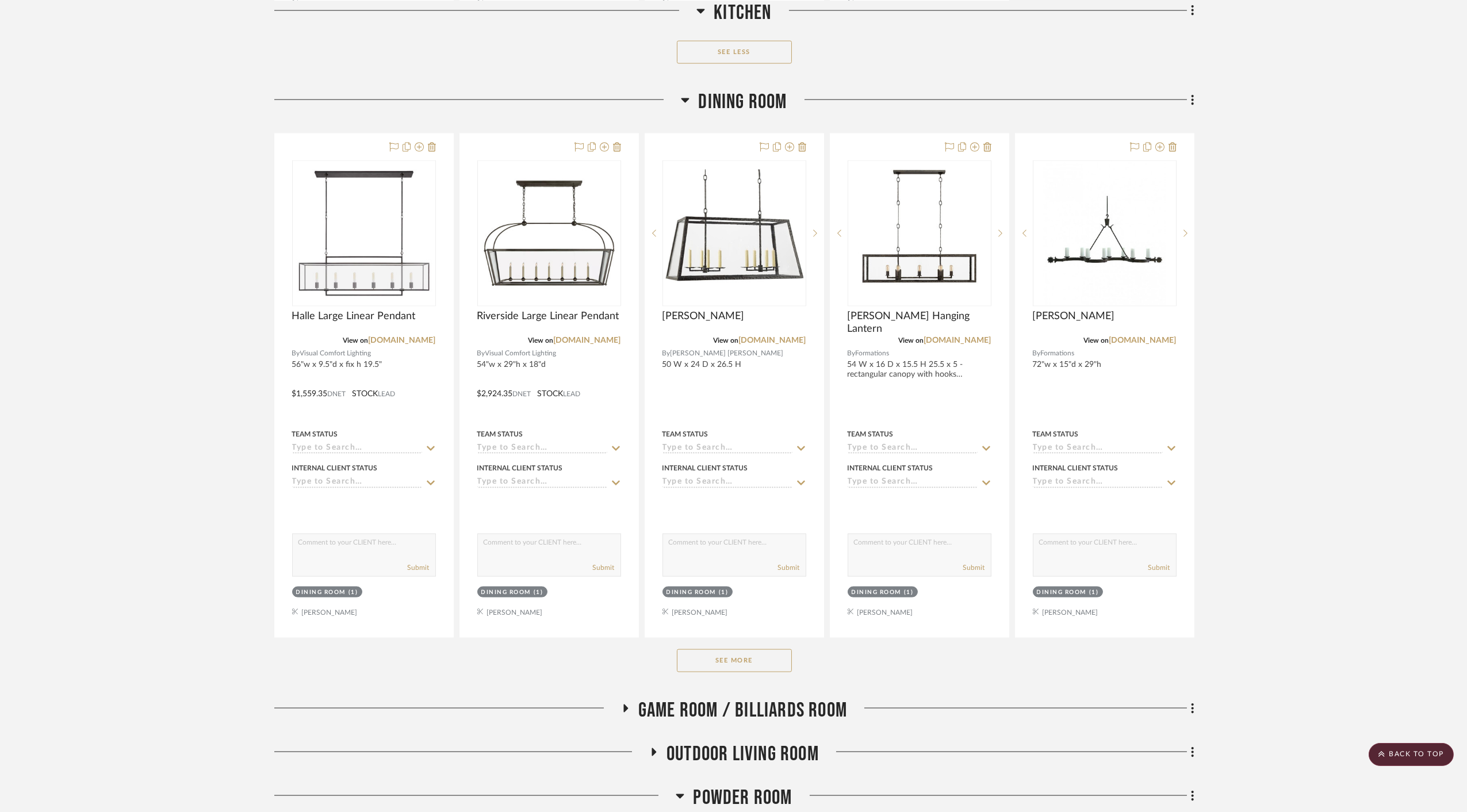
scroll to position [5112, 0]
click at [690, 742] on span "Outdoor living room" at bounding box center [742, 754] width 152 height 25
click at [697, 699] on span "Game Room / Billiards Room" at bounding box center [743, 711] width 209 height 25
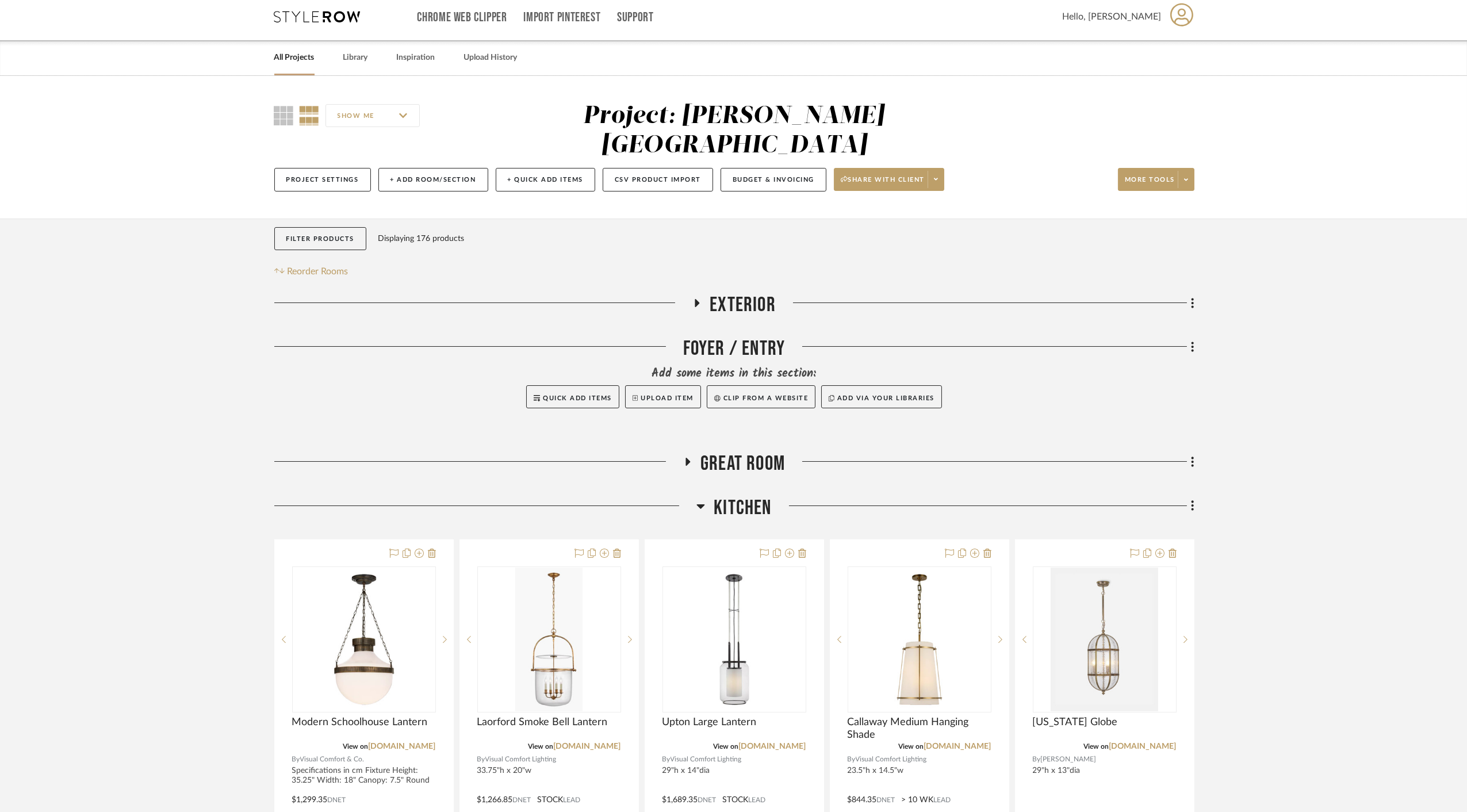
scroll to position [1, 0]
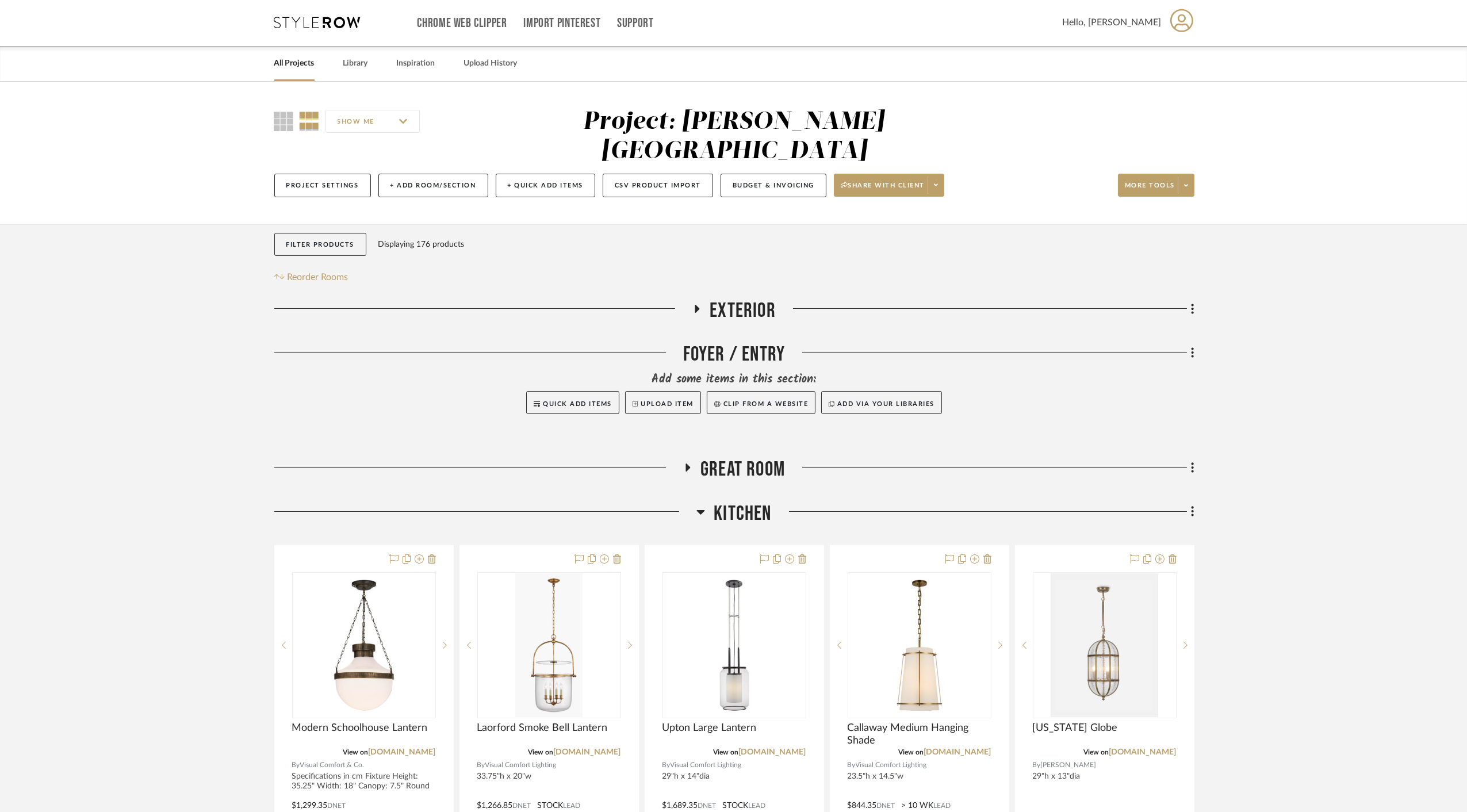
click at [730, 457] on span "Great Room" at bounding box center [743, 469] width 84 height 25
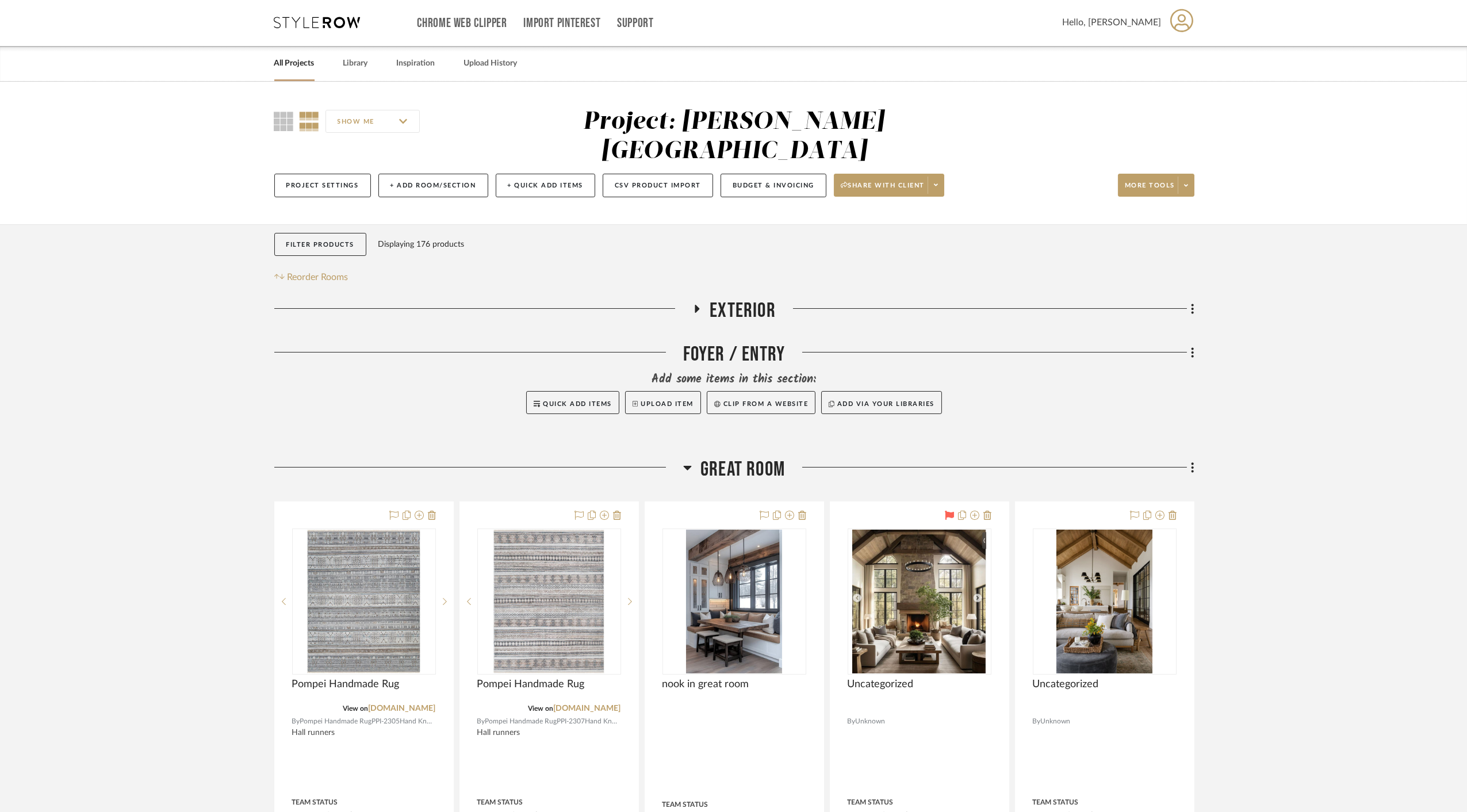
click at [730, 299] on span "Exterior" at bounding box center [742, 310] width 66 height 25
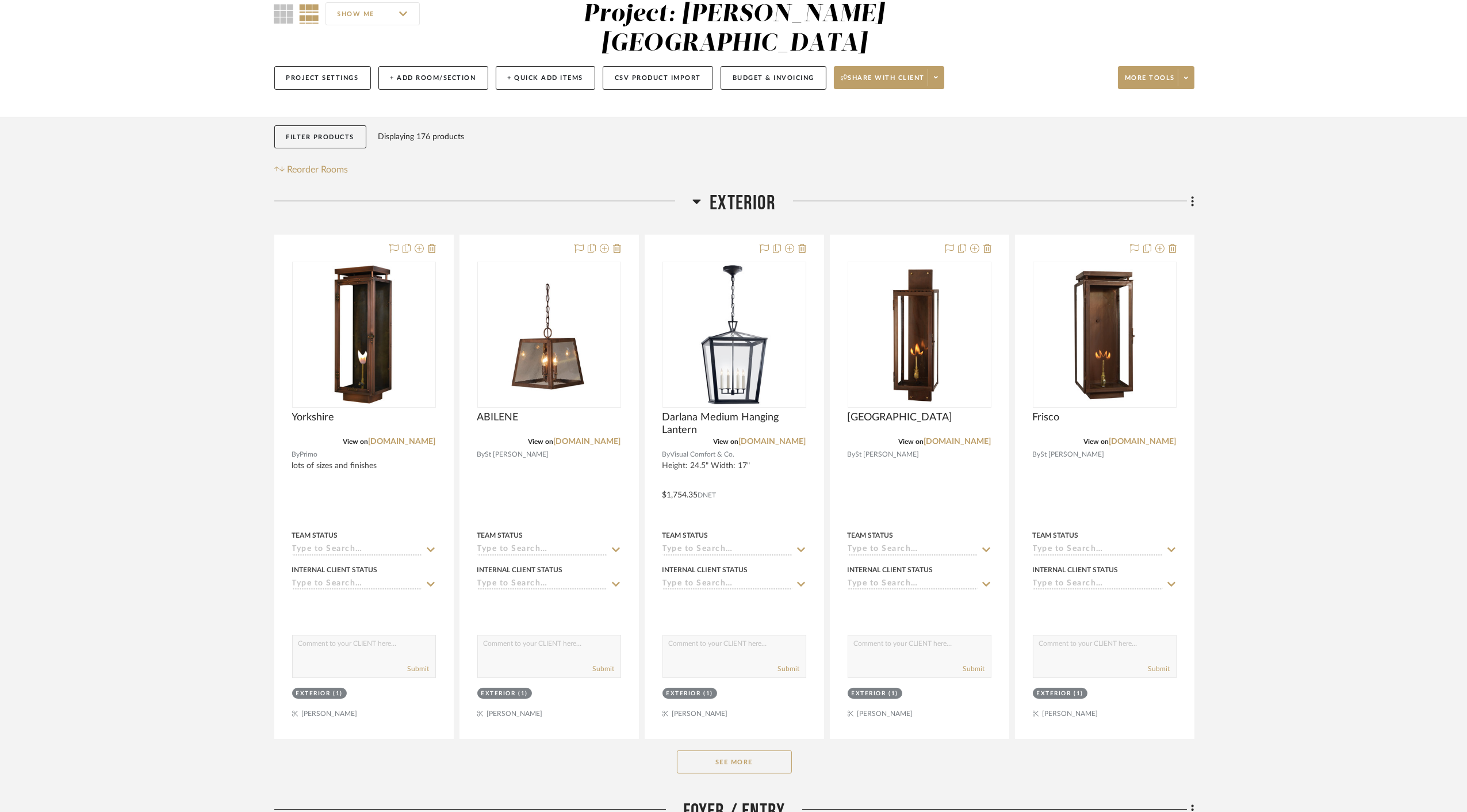
scroll to position [129, 0]
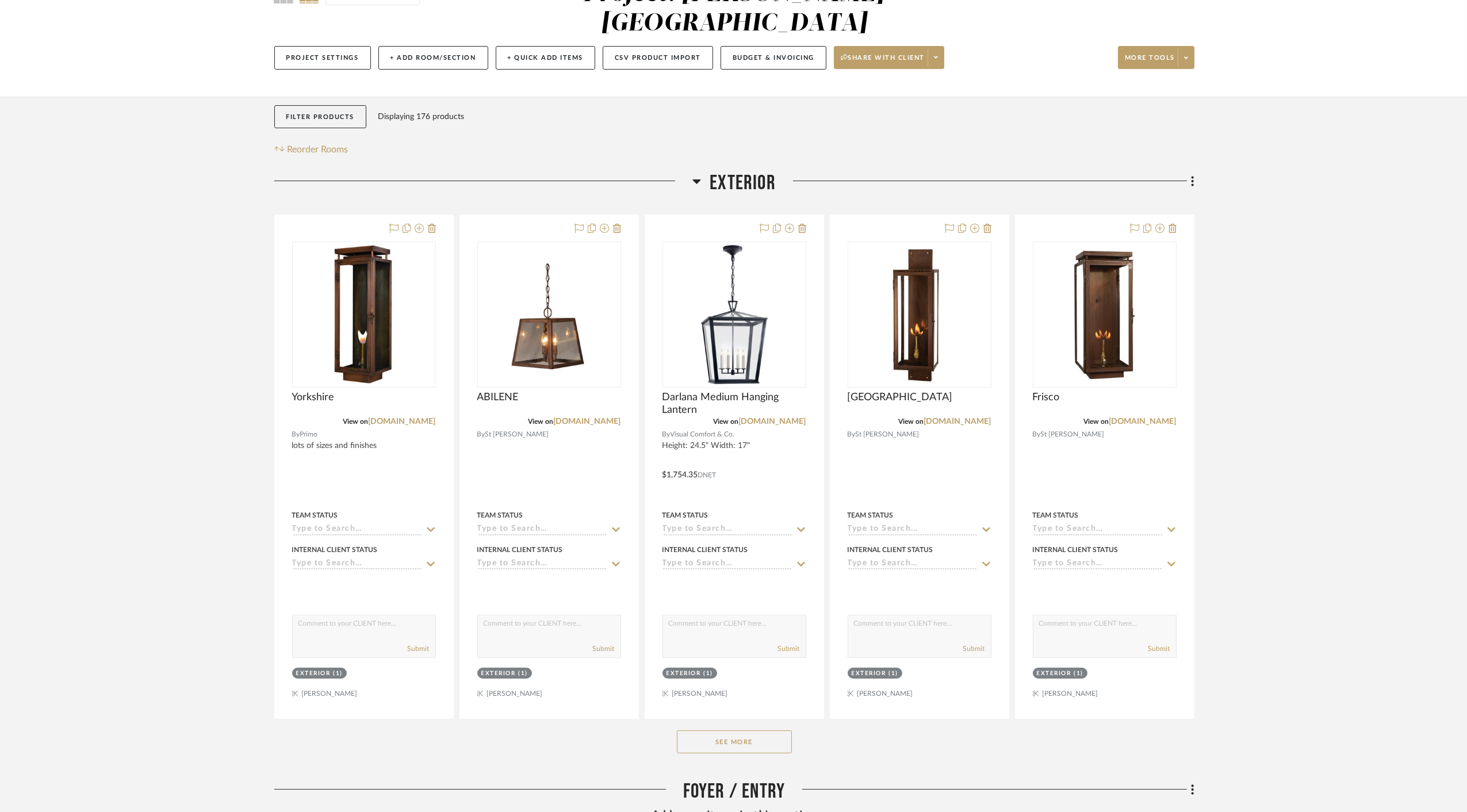
click at [746, 723] on div "See More" at bounding box center [735, 742] width 921 height 46
drag, startPoint x: 757, startPoint y: 713, endPoint x: 763, endPoint y: 710, distance: 6.7
click at [758, 730] on button "See More" at bounding box center [734, 741] width 115 height 23
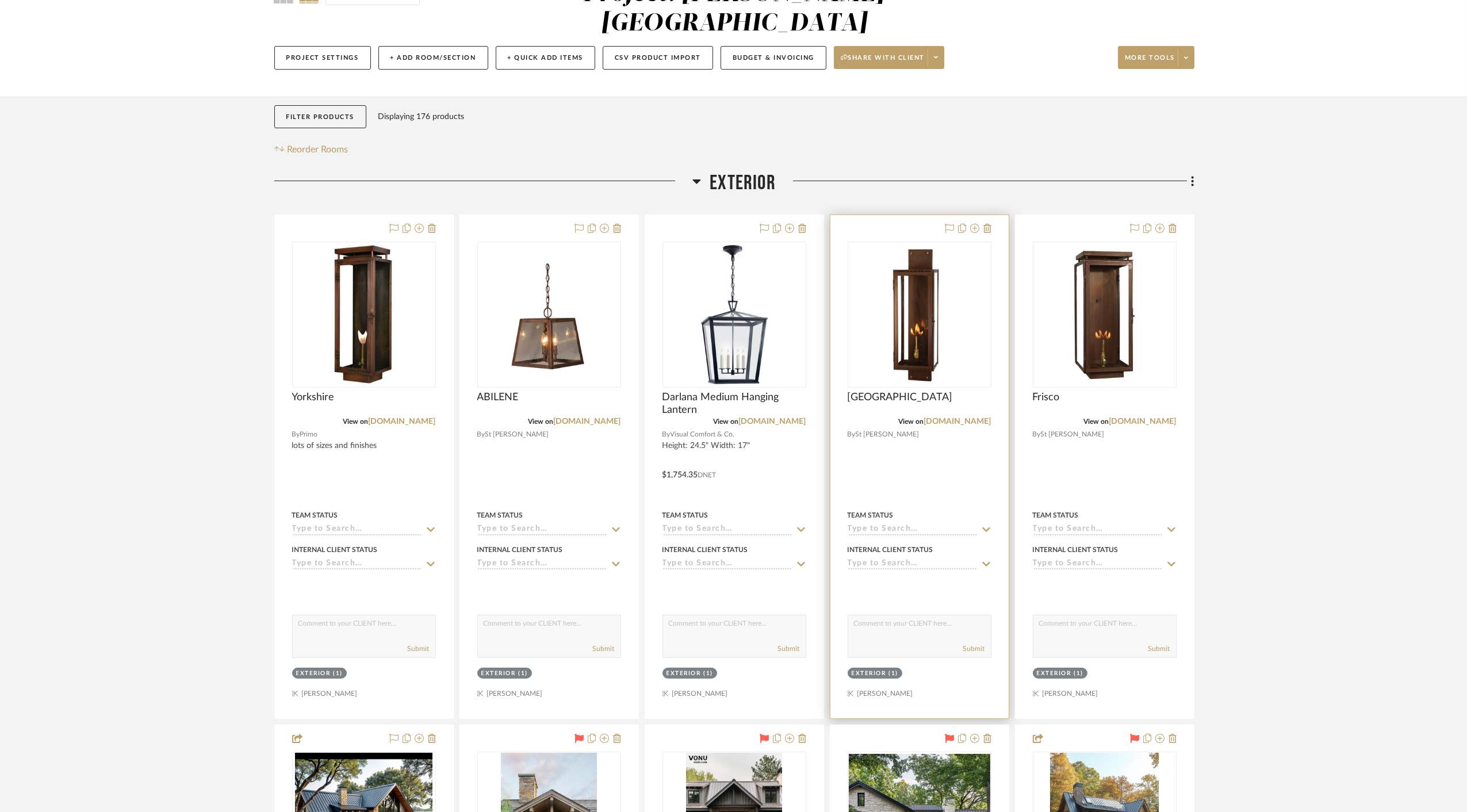
scroll to position [65, 0]
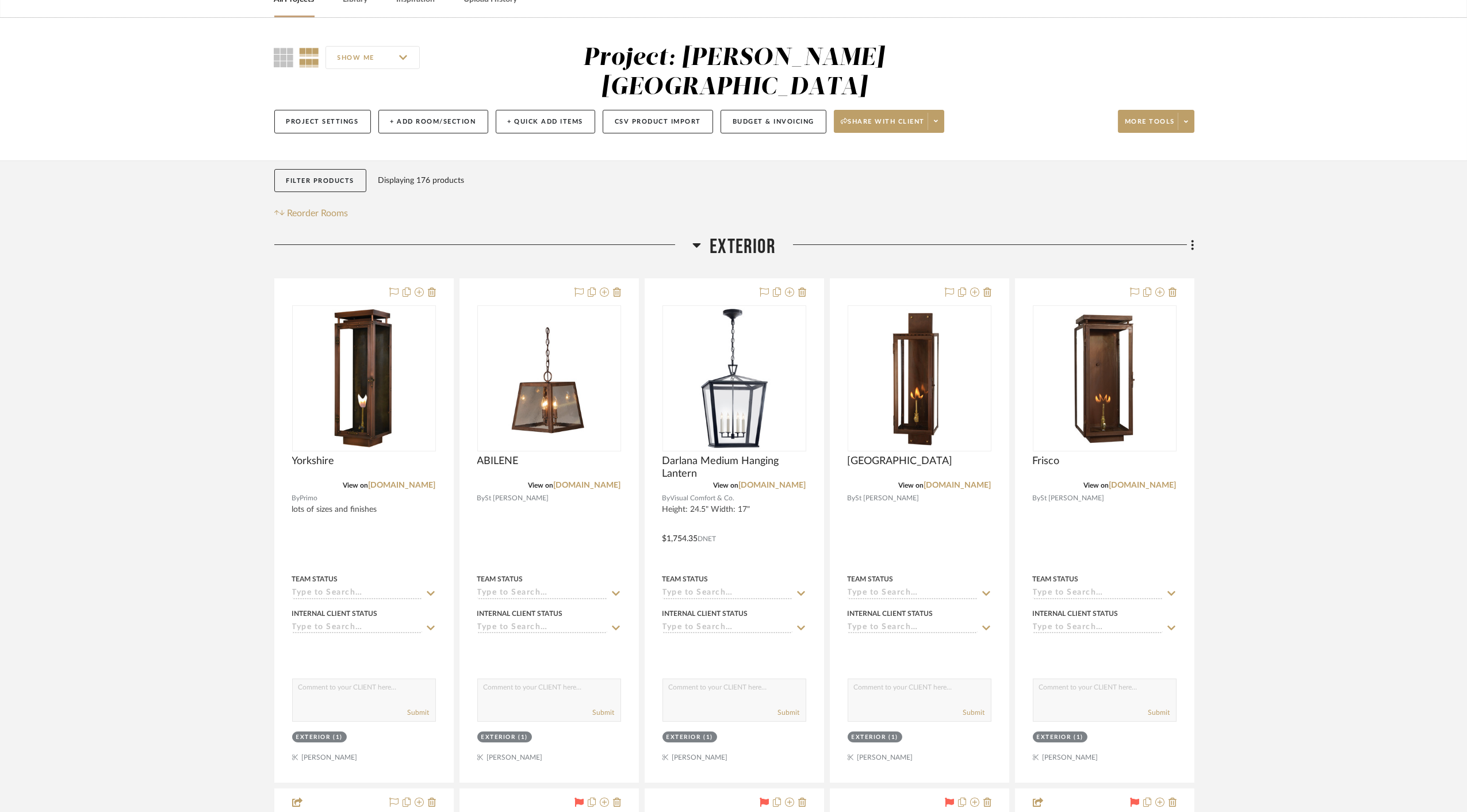
click at [733, 235] on span "Exterior" at bounding box center [742, 247] width 66 height 25
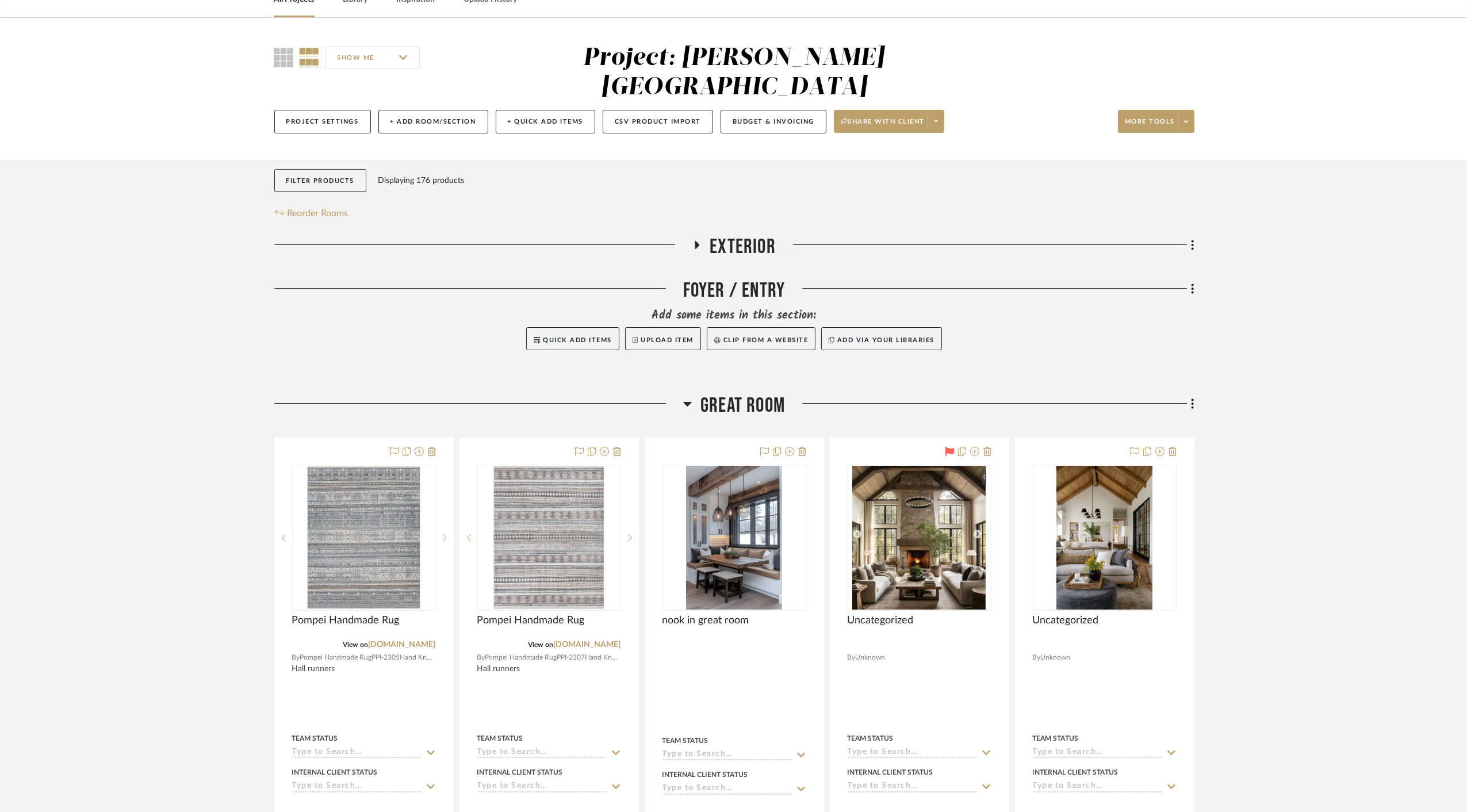
click at [742, 393] on span "Great Room" at bounding box center [743, 405] width 84 height 25
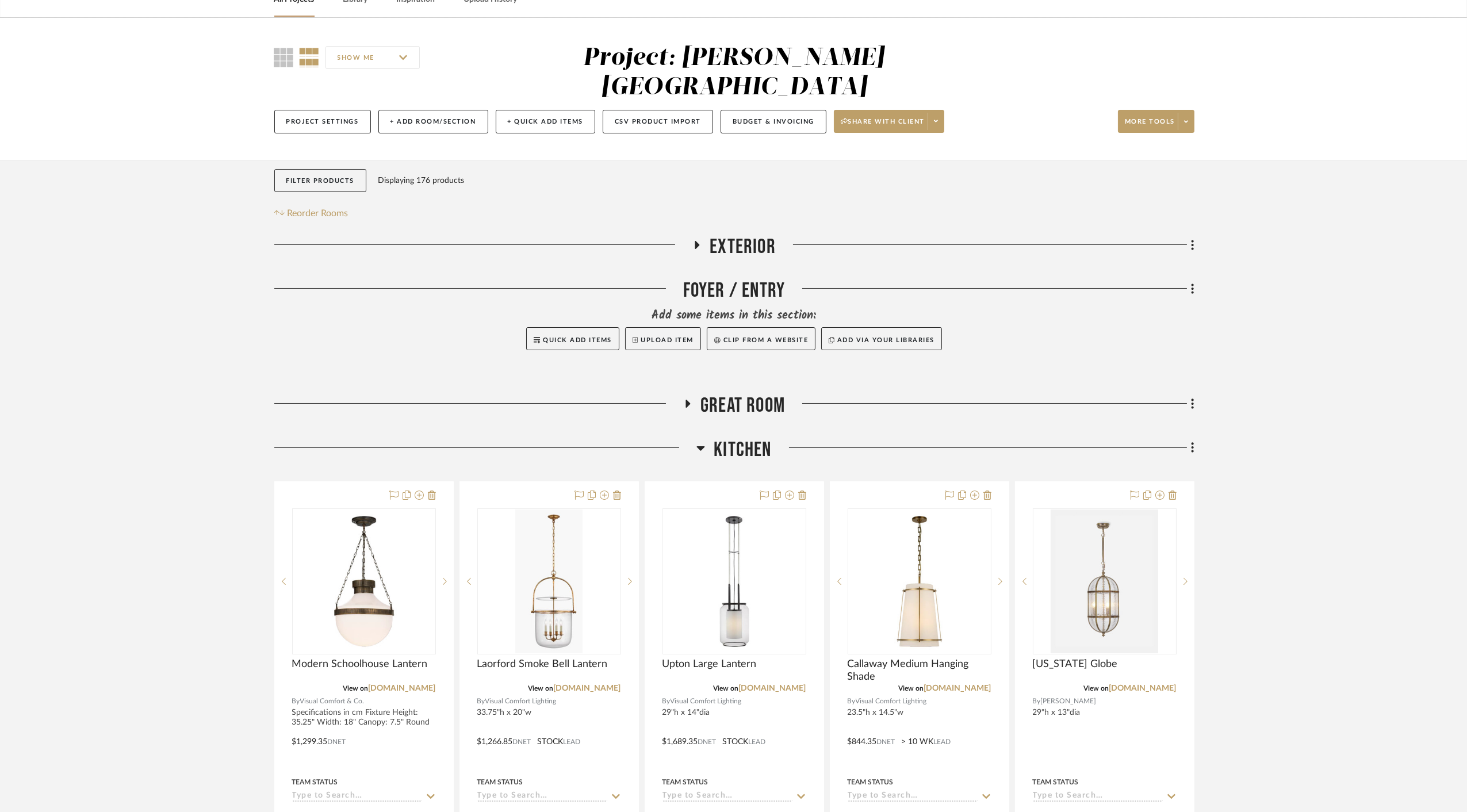
click at [734, 438] on span "Kitchen" at bounding box center [742, 450] width 57 height 25
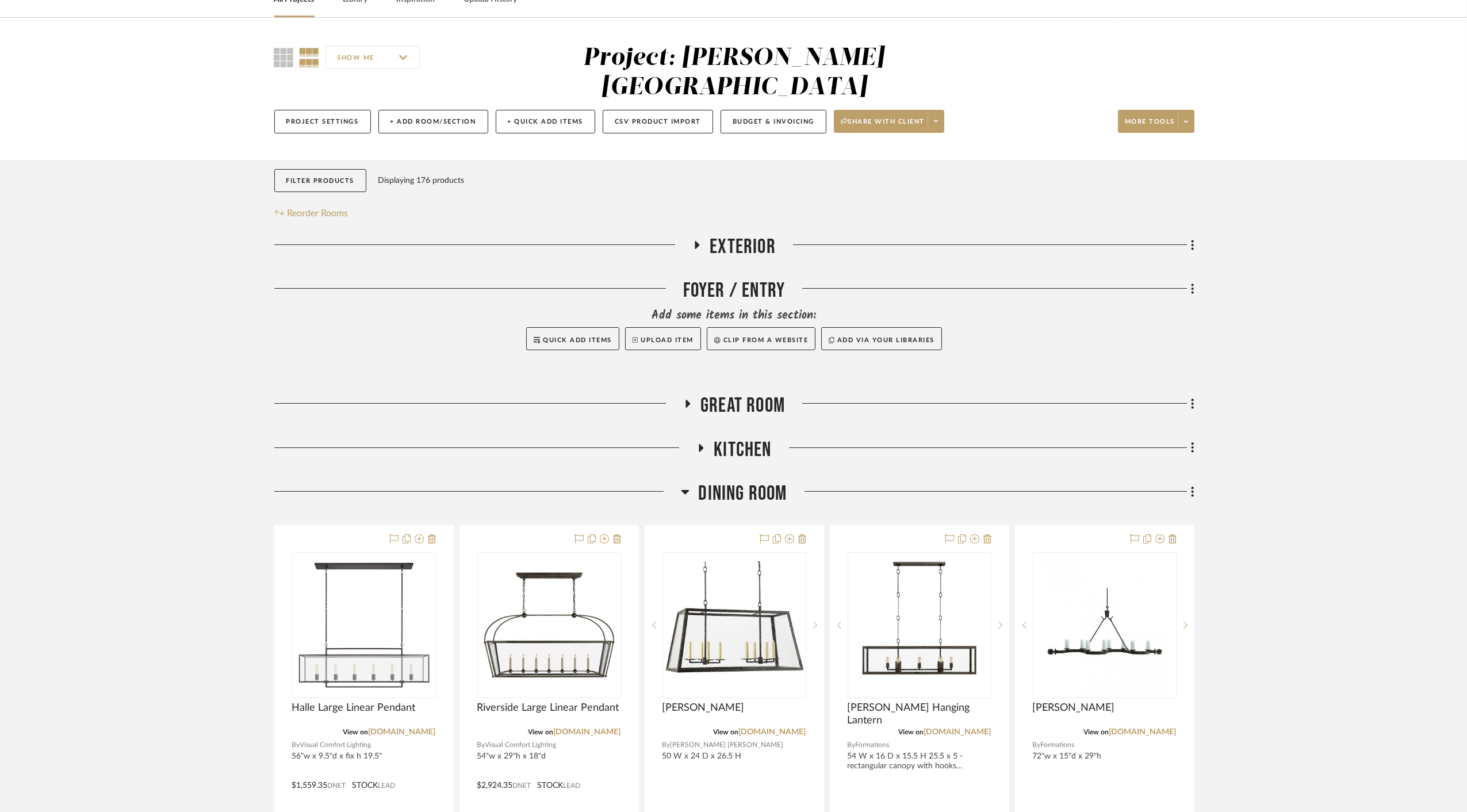
click at [726, 482] on span "Dining Room" at bounding box center [742, 494] width 88 height 25
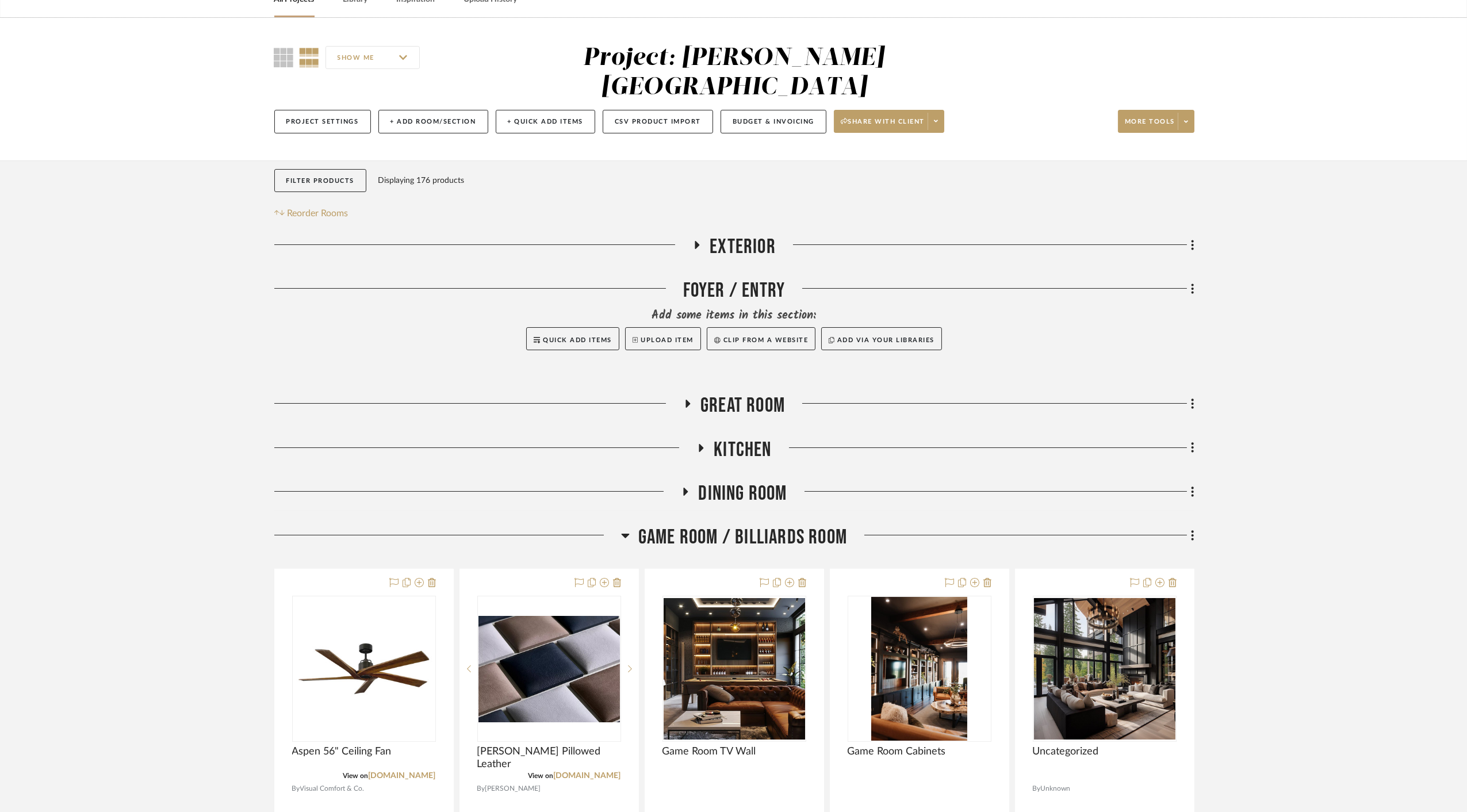
click at [718, 525] on span "Game Room / Billiards Room" at bounding box center [743, 537] width 209 height 25
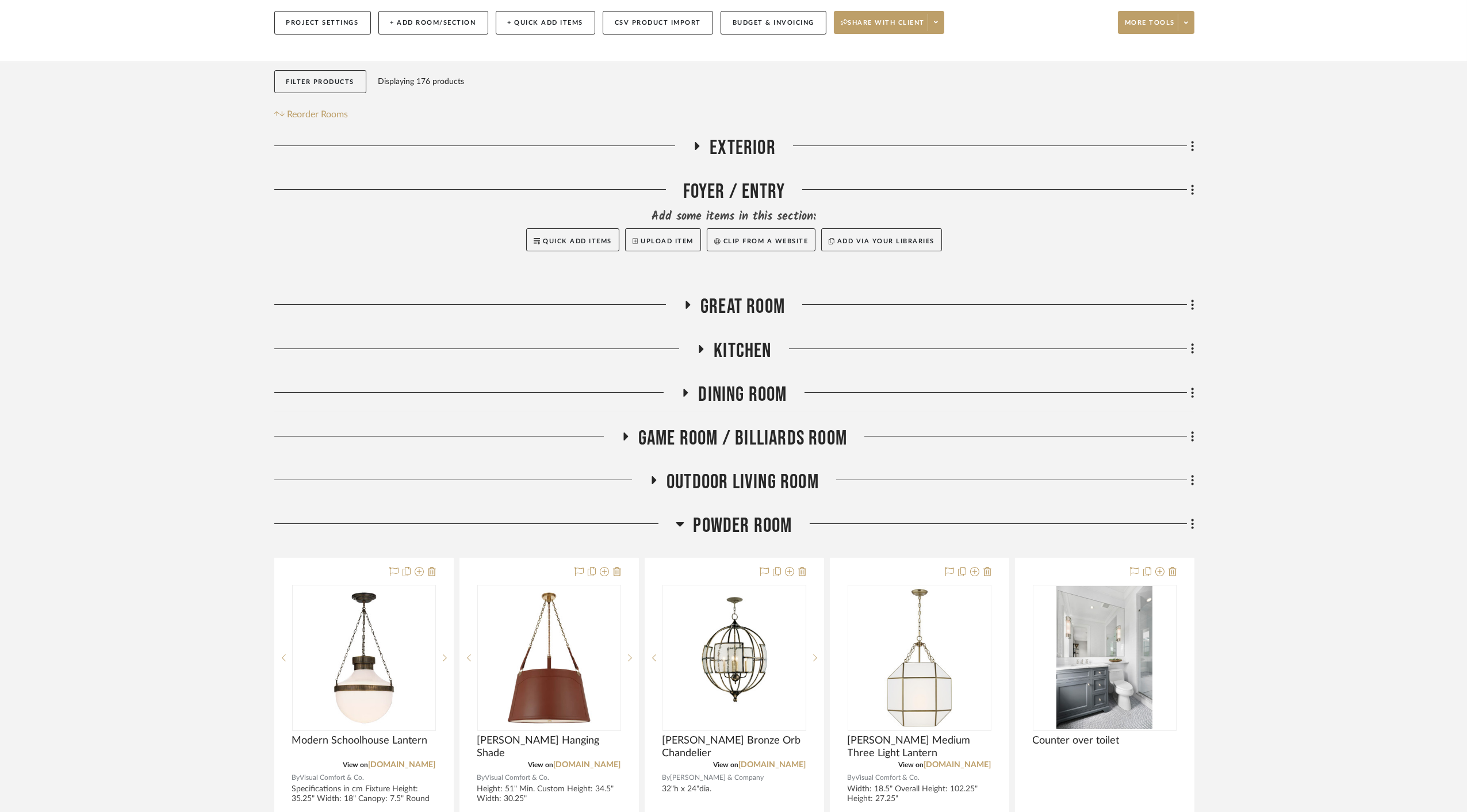
scroll to position [193, 0]
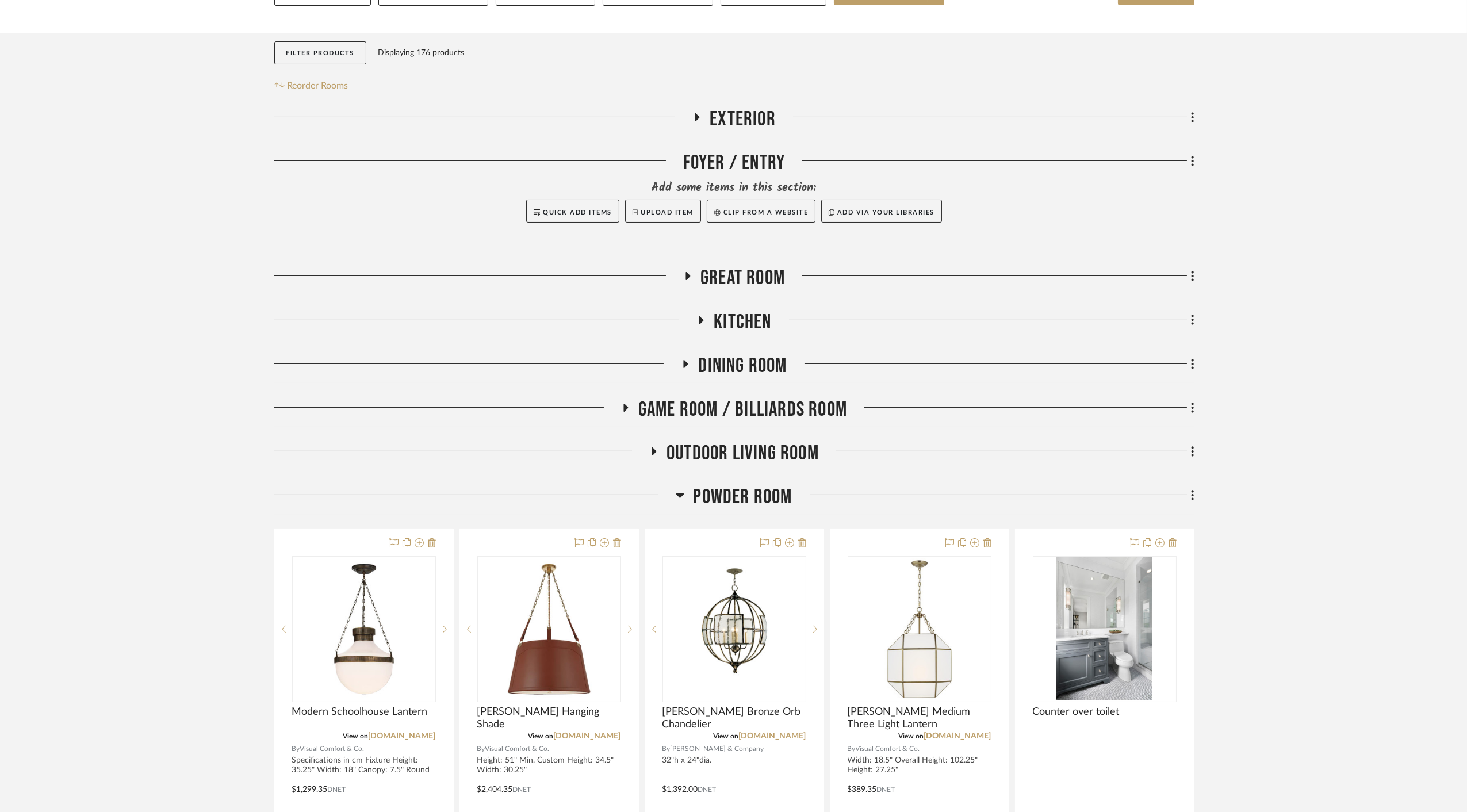
click at [722, 485] on span "Powder Room" at bounding box center [742, 497] width 99 height 25
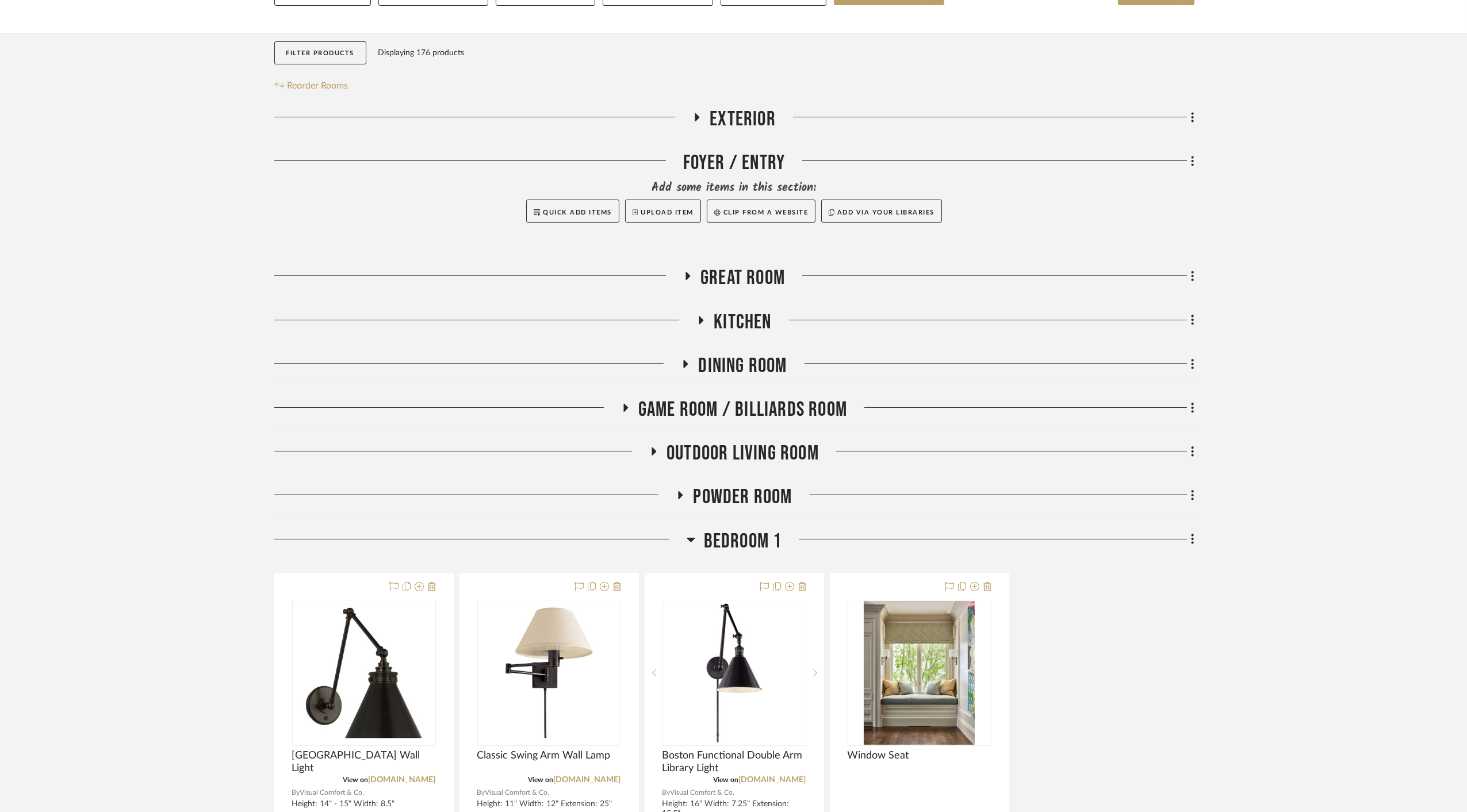
drag, startPoint x: 720, startPoint y: 510, endPoint x: 733, endPoint y: 469, distance: 43.0
click at [720, 529] on span "Bedroom 1" at bounding box center [743, 541] width 78 height 25
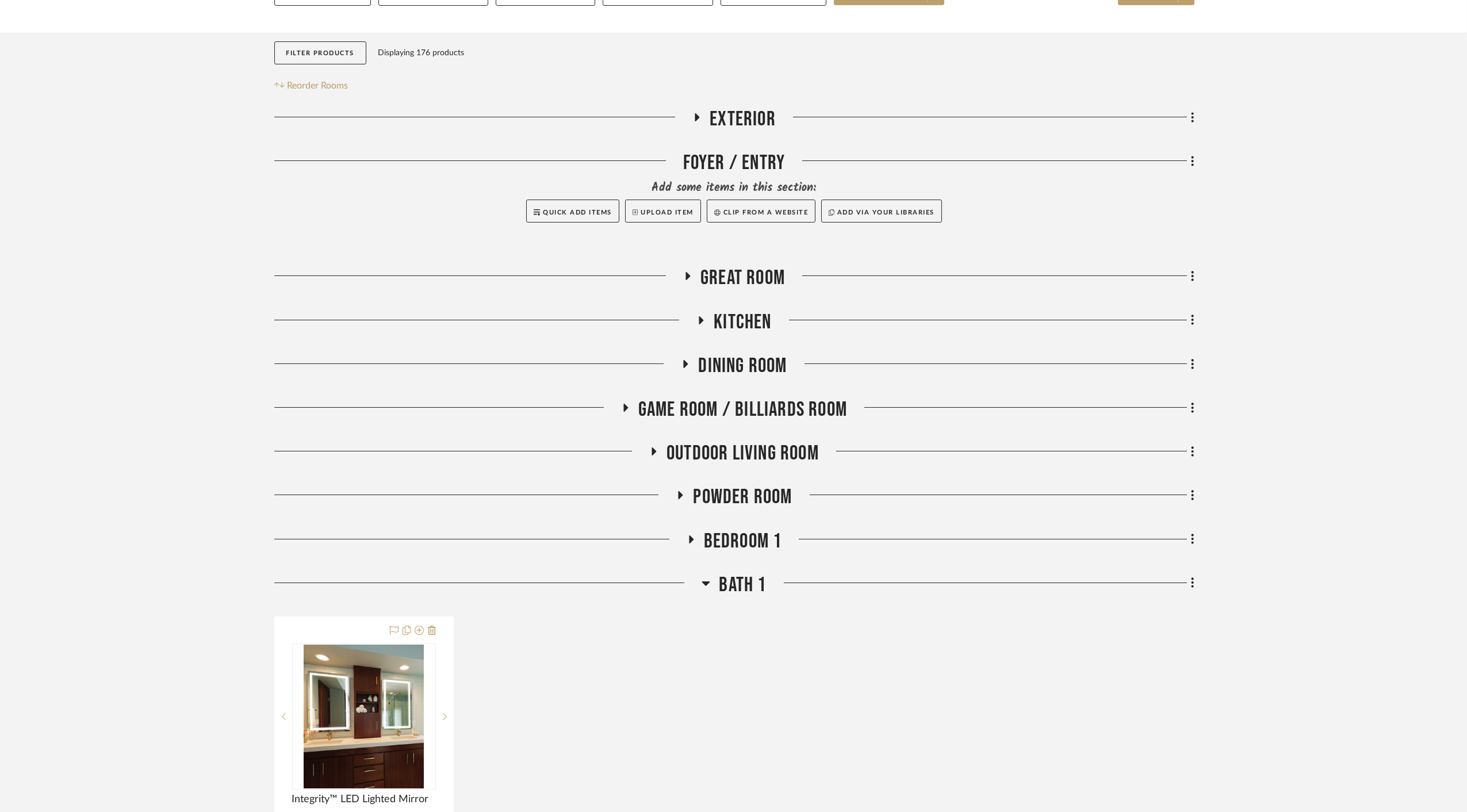
click at [731, 266] on span "Great Room" at bounding box center [743, 278] width 84 height 25
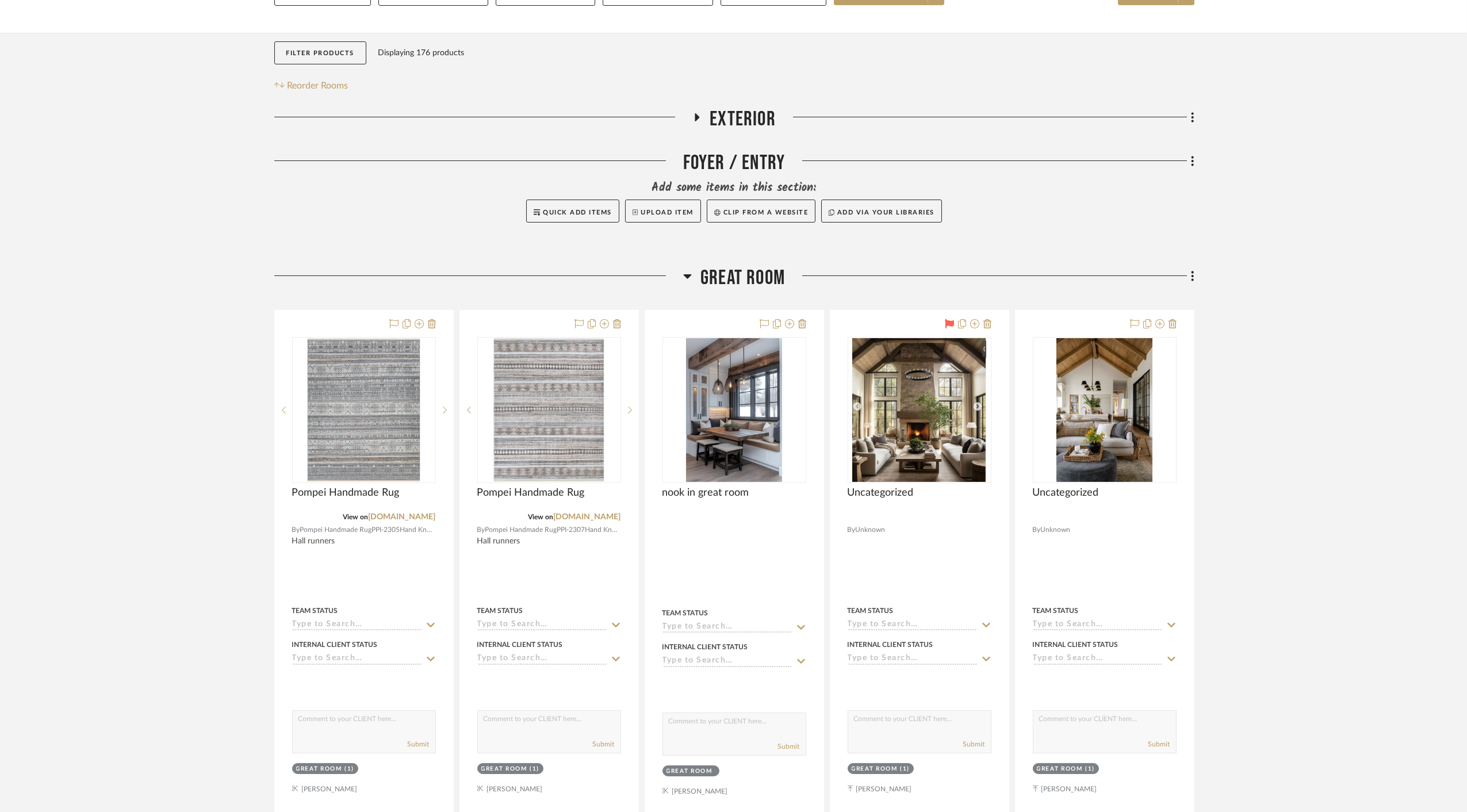
click at [731, 266] on span "Great Room" at bounding box center [743, 278] width 84 height 25
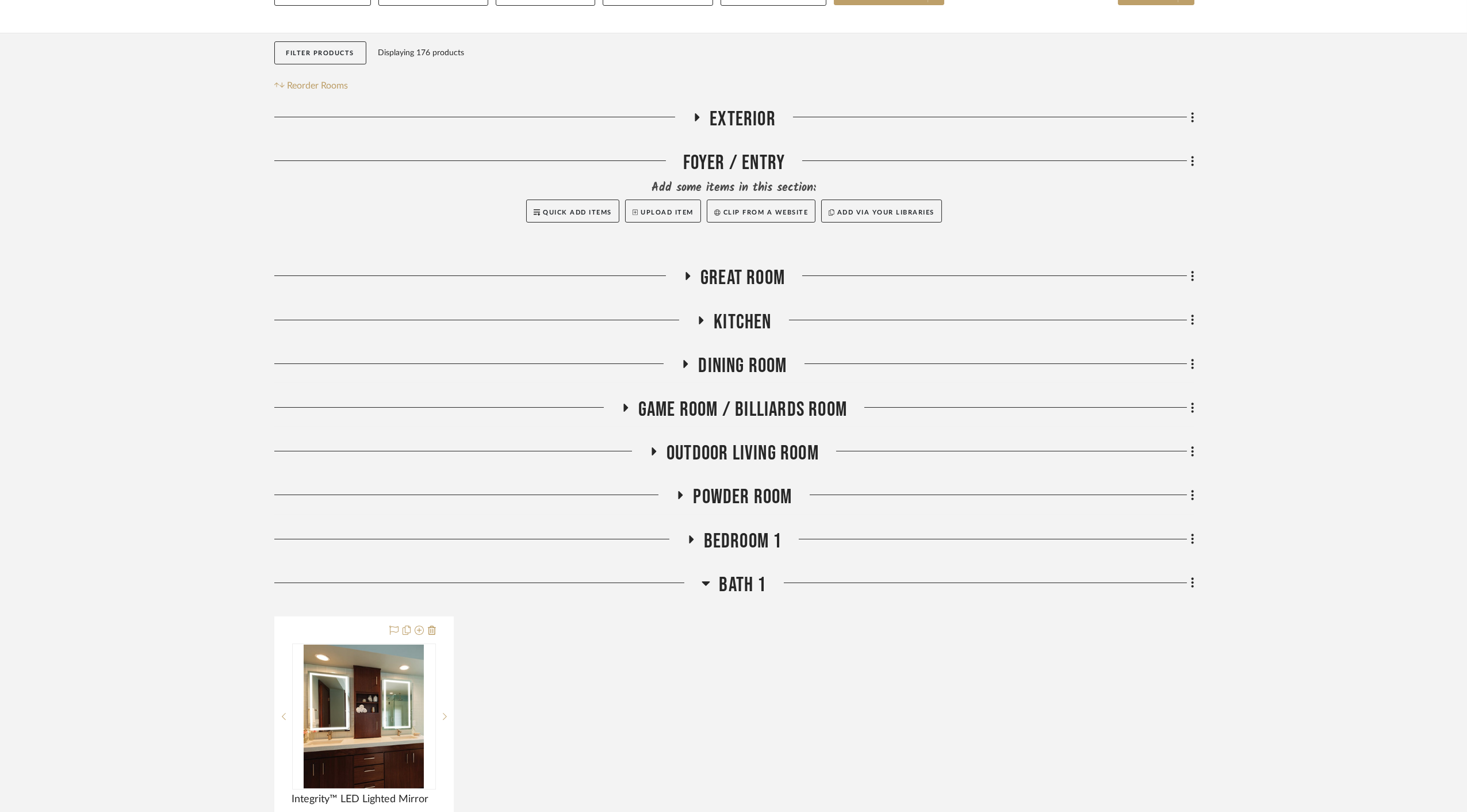
click at [734, 572] on span "Bath 1" at bounding box center [742, 584] width 47 height 25
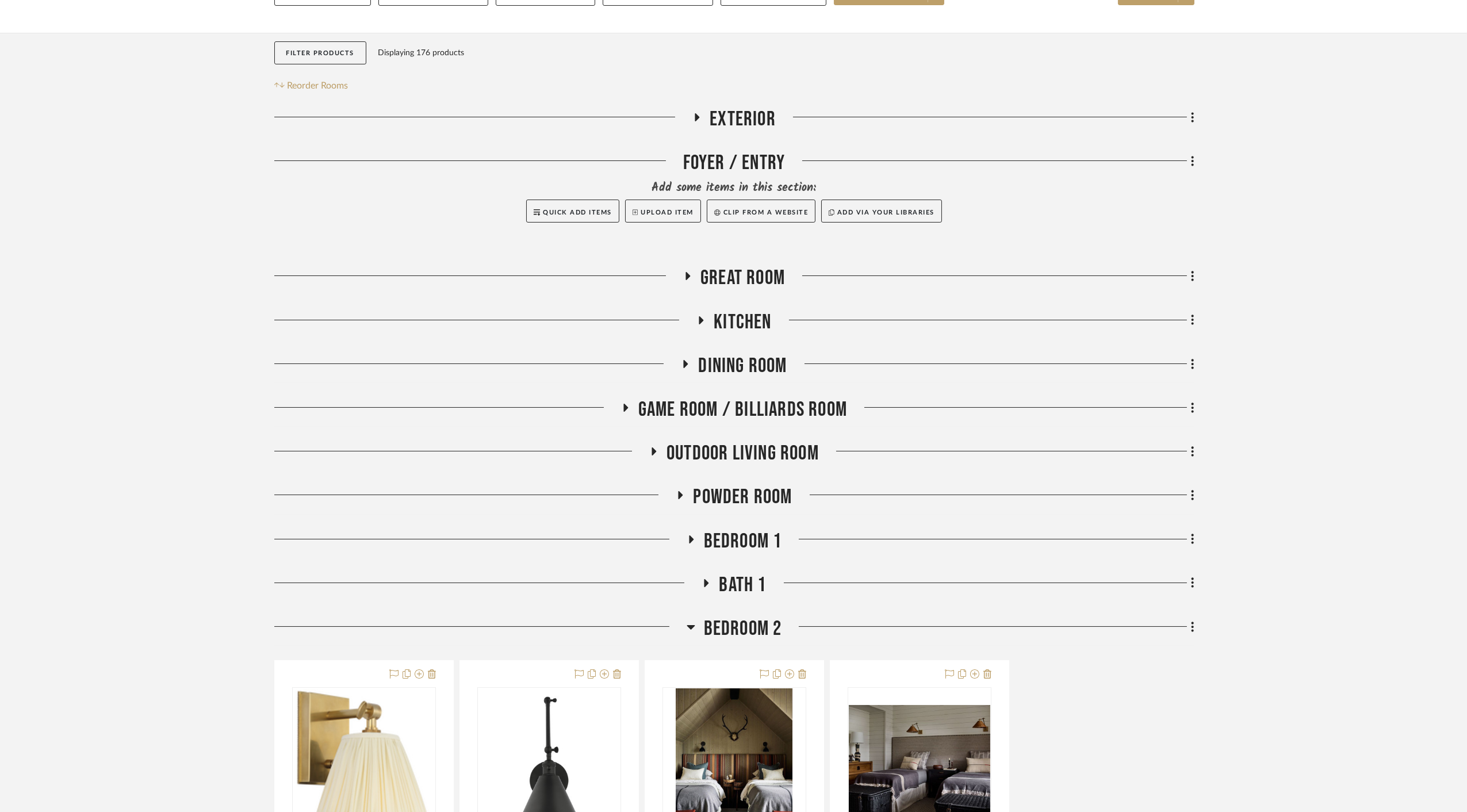
click at [739, 616] on span "Bedroom 2" at bounding box center [743, 628] width 78 height 25
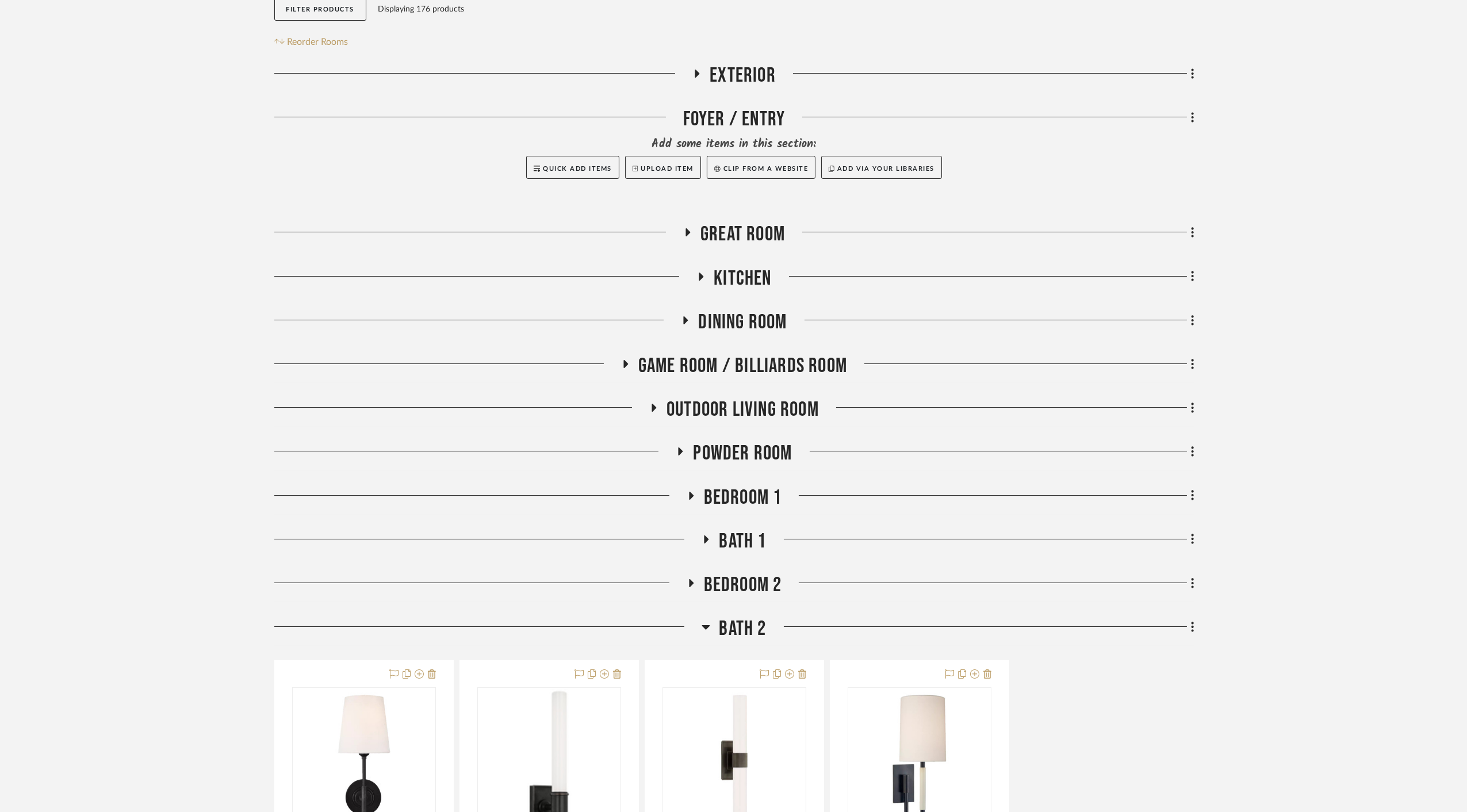
scroll to position [256, 0]
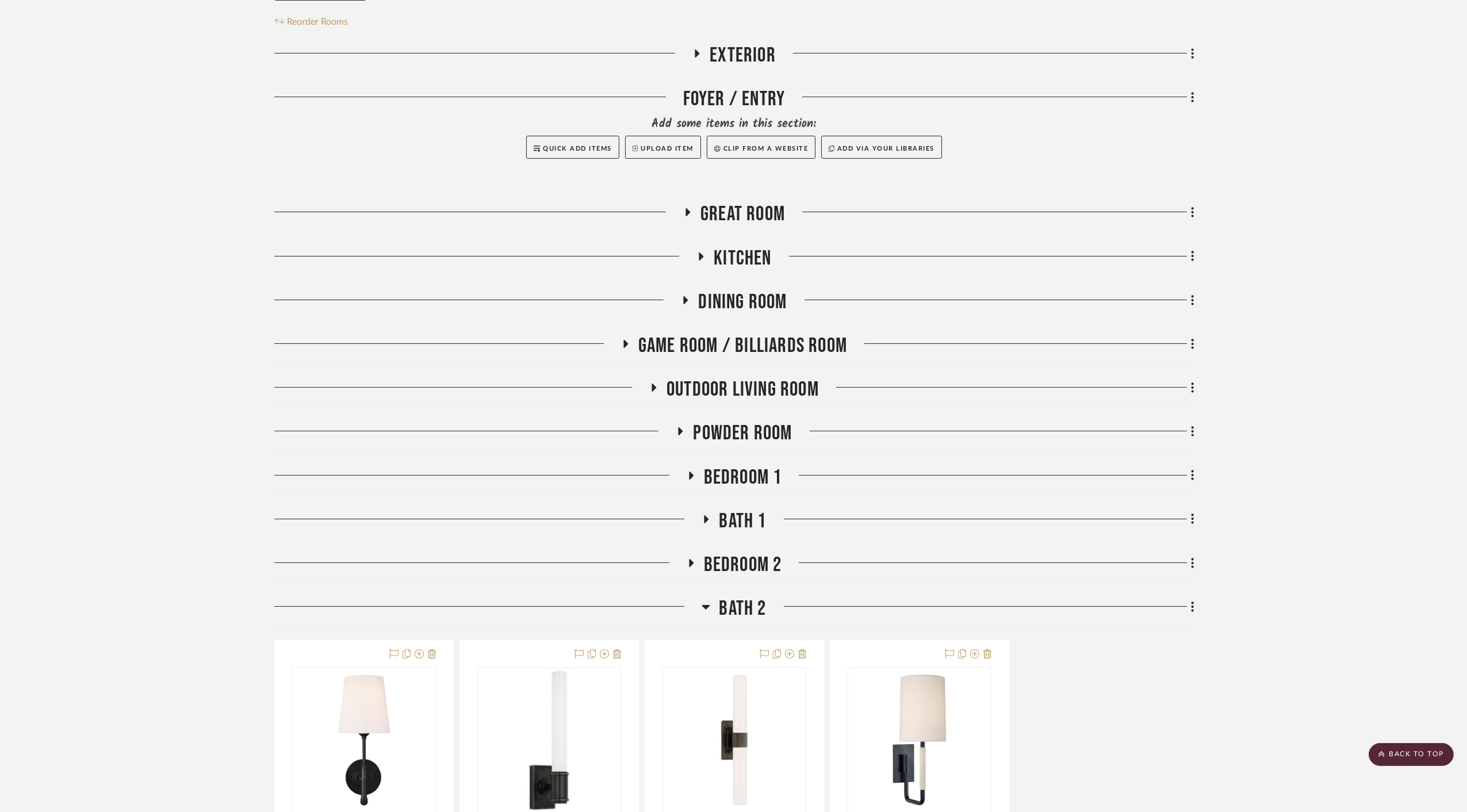
click at [739, 596] on span "Bath 2" at bounding box center [742, 608] width 47 height 25
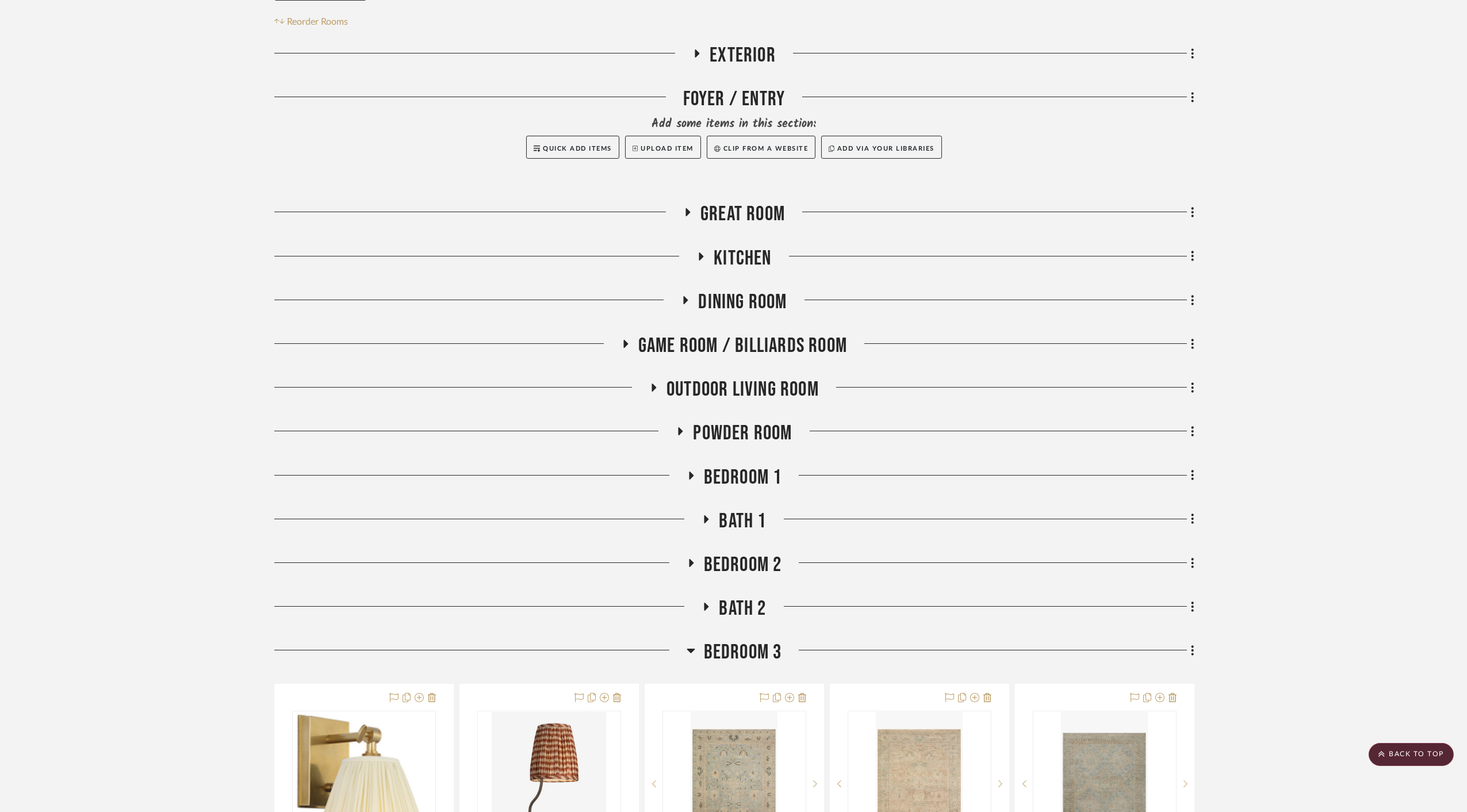
click at [722, 640] on span "Bedroom 3" at bounding box center [743, 652] width 78 height 25
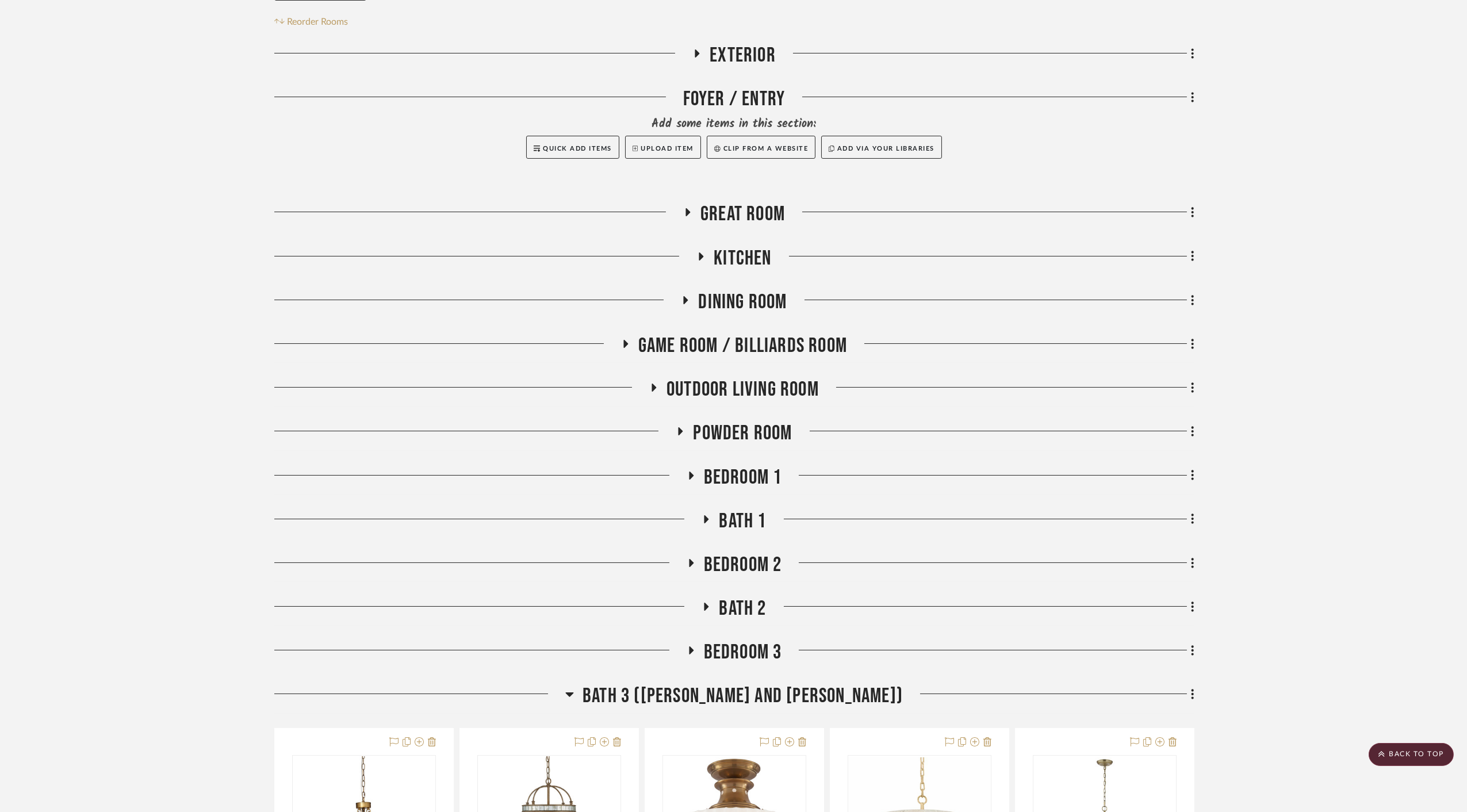
scroll to position [384, 0]
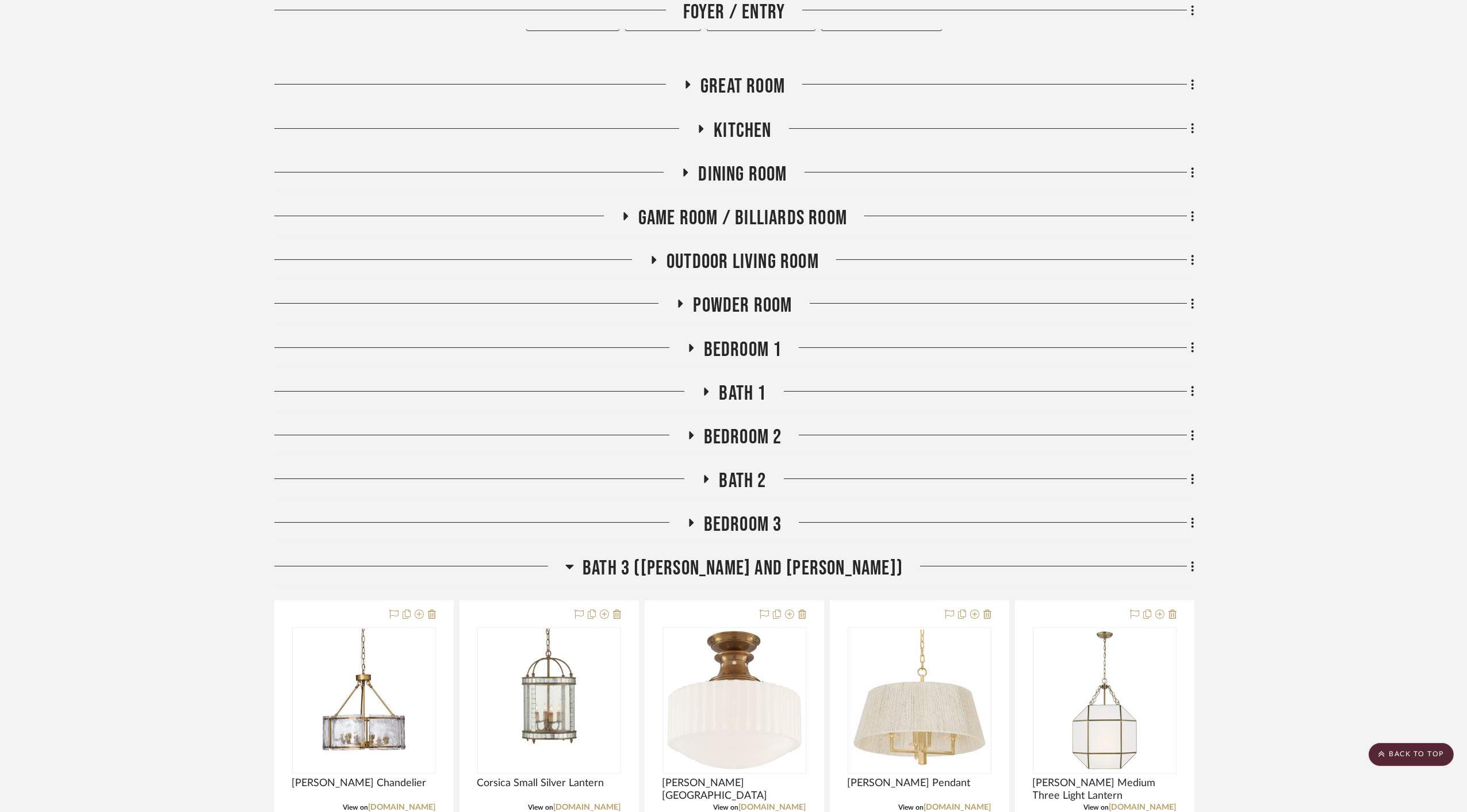
click at [731, 556] on span "Bath 3 (Polly and Mike)" at bounding box center [743, 568] width 320 height 25
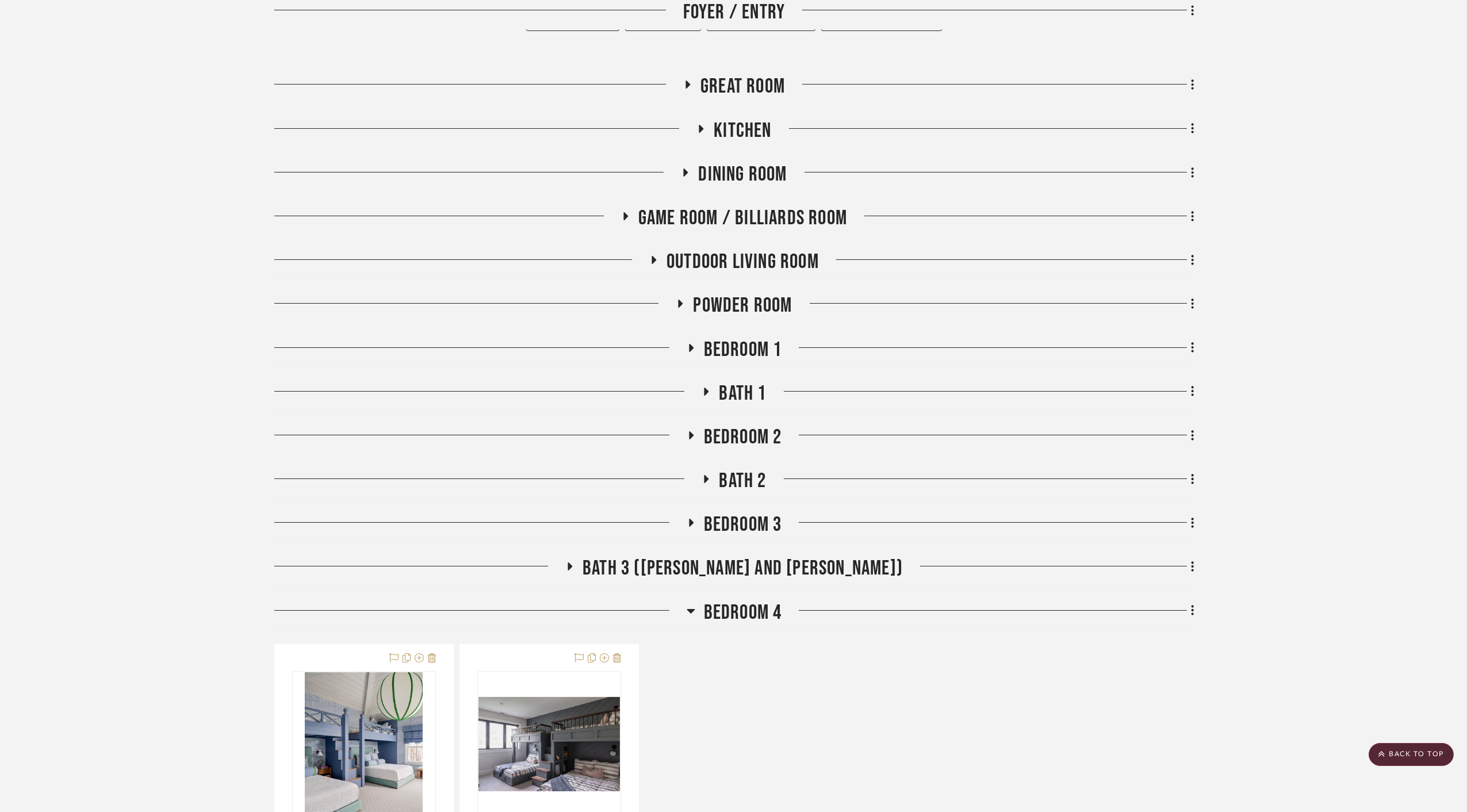
click at [725, 600] on span "Bedroom 4" at bounding box center [743, 612] width 78 height 25
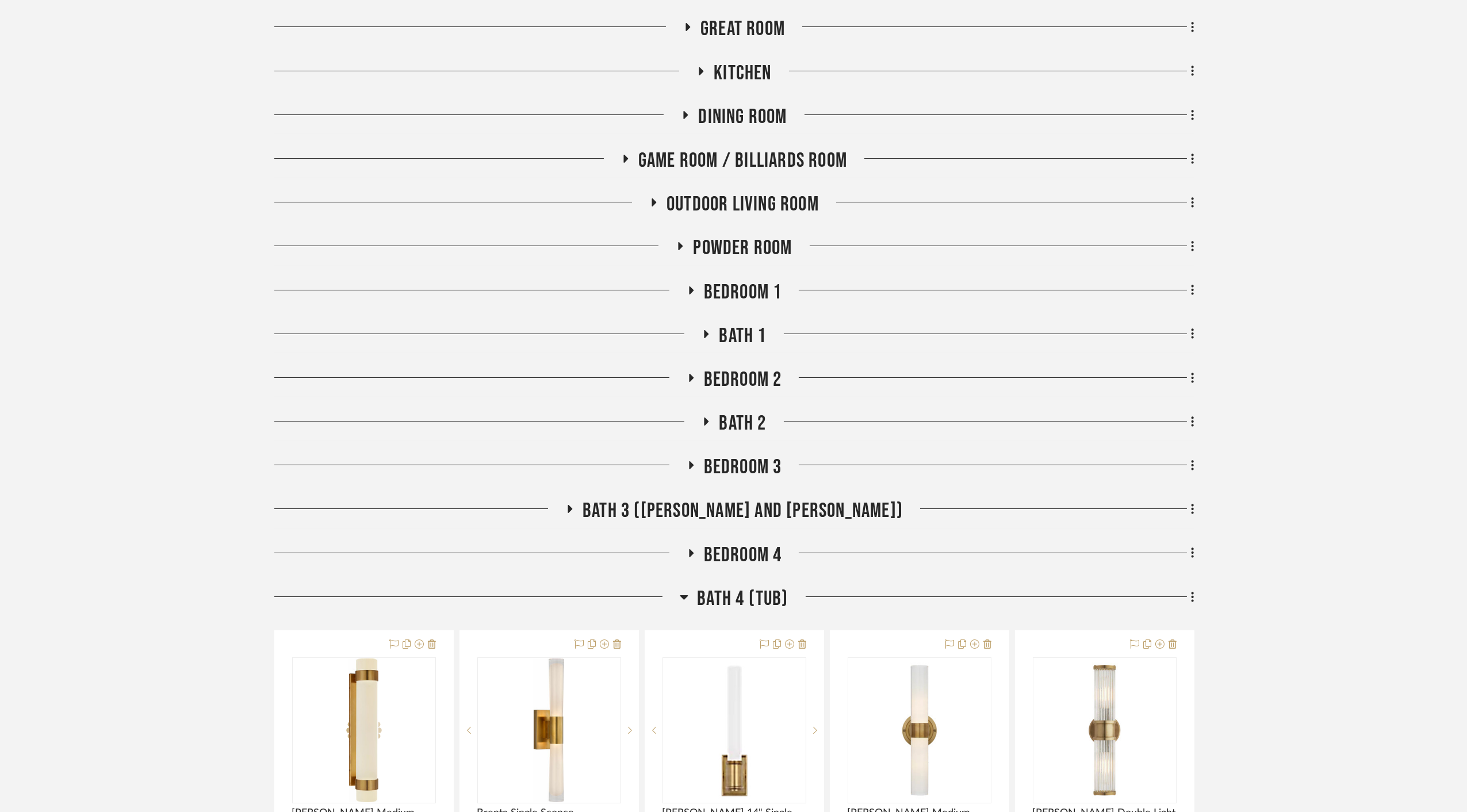
scroll to position [510, 0]
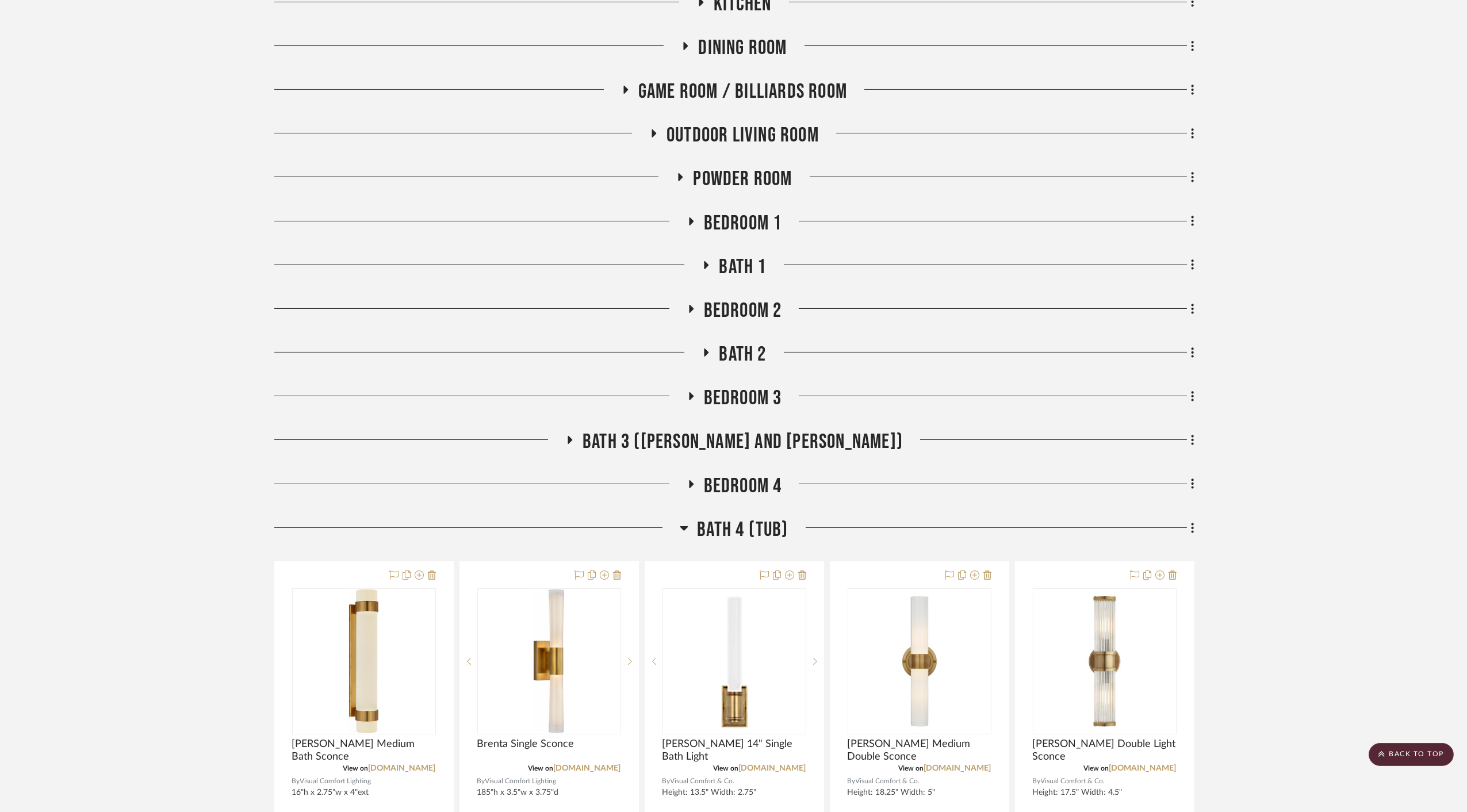
click at [728, 395] on div "Exterior Foyer / Entry Add some items in this section: Quick Add Items Upload I…" at bounding box center [735, 784] width 921 height 1991
click at [721, 430] on span "Bath 3 ([PERSON_NAME] and [PERSON_NAME])" at bounding box center [743, 442] width 320 height 25
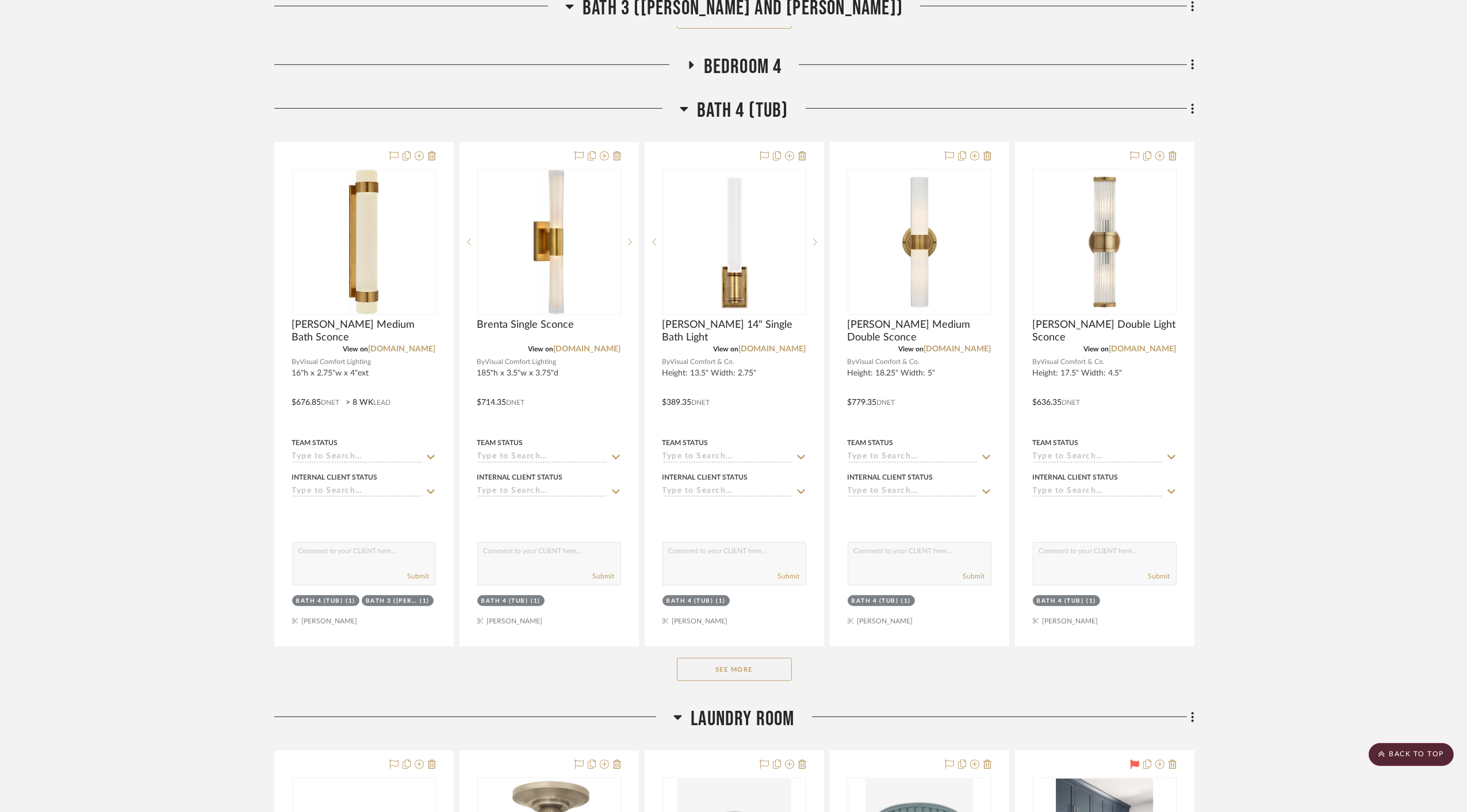
scroll to position [1597, 0]
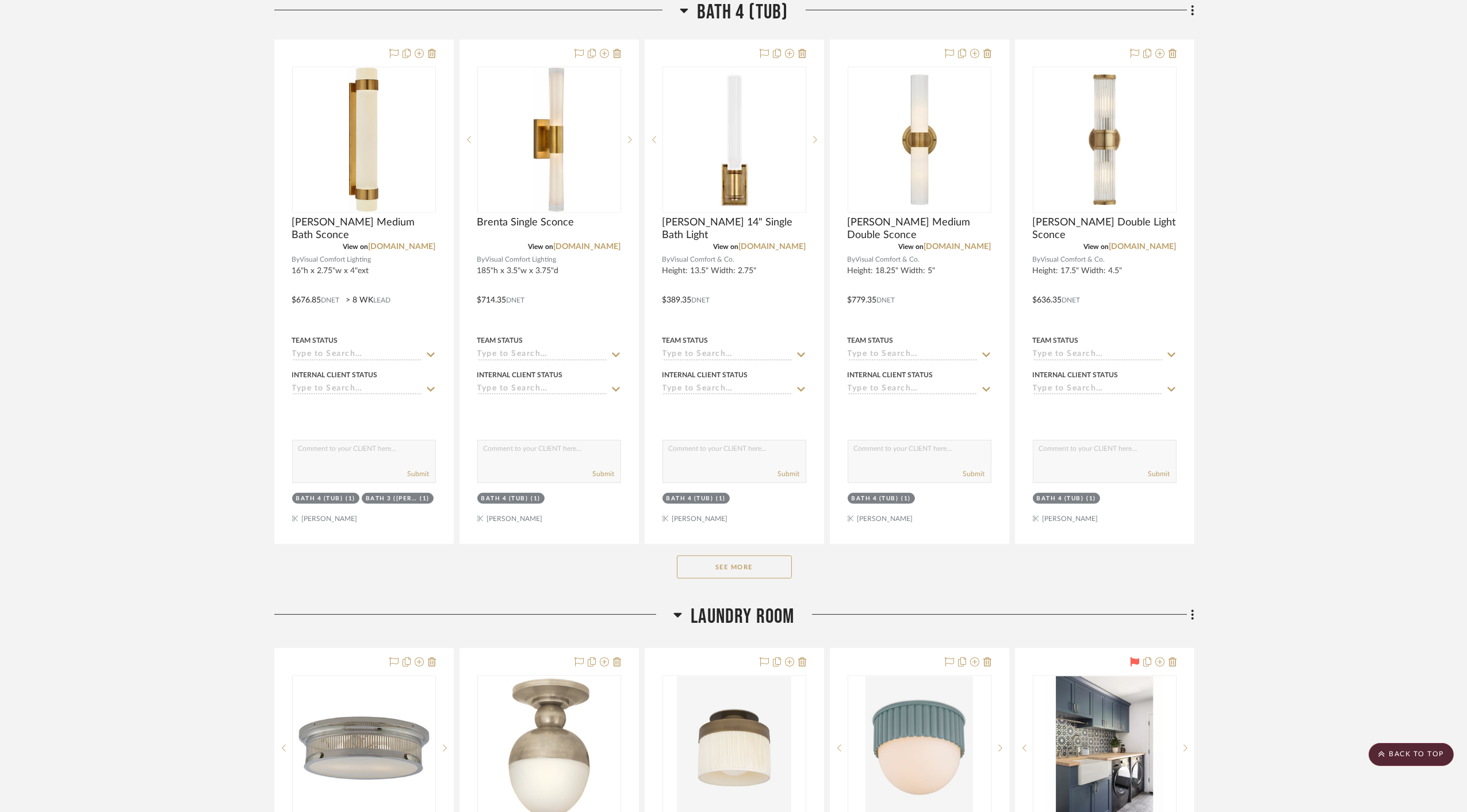
click at [742, 556] on button "See More" at bounding box center [734, 567] width 115 height 23
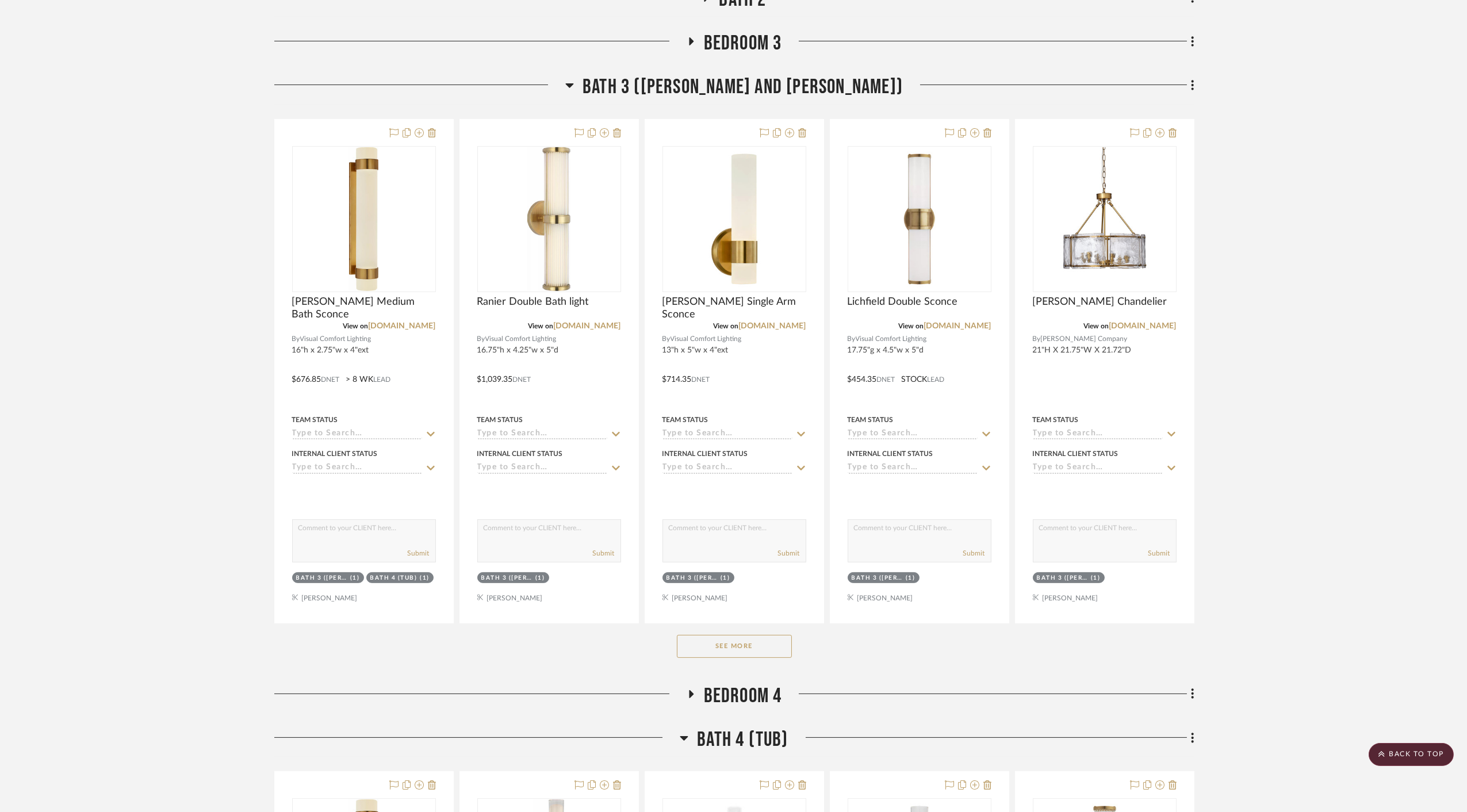
scroll to position [830, 0]
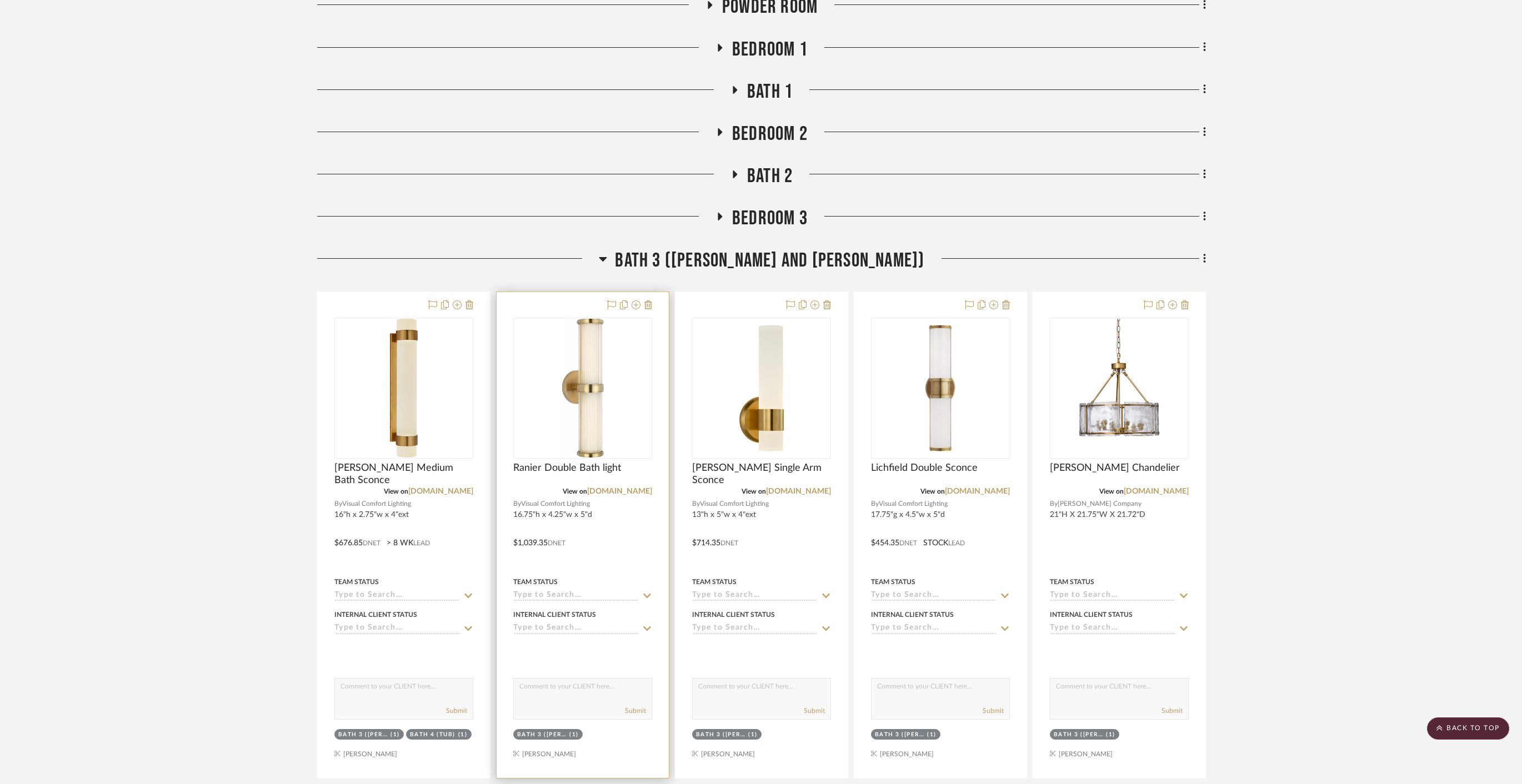
scroll to position [679, 0]
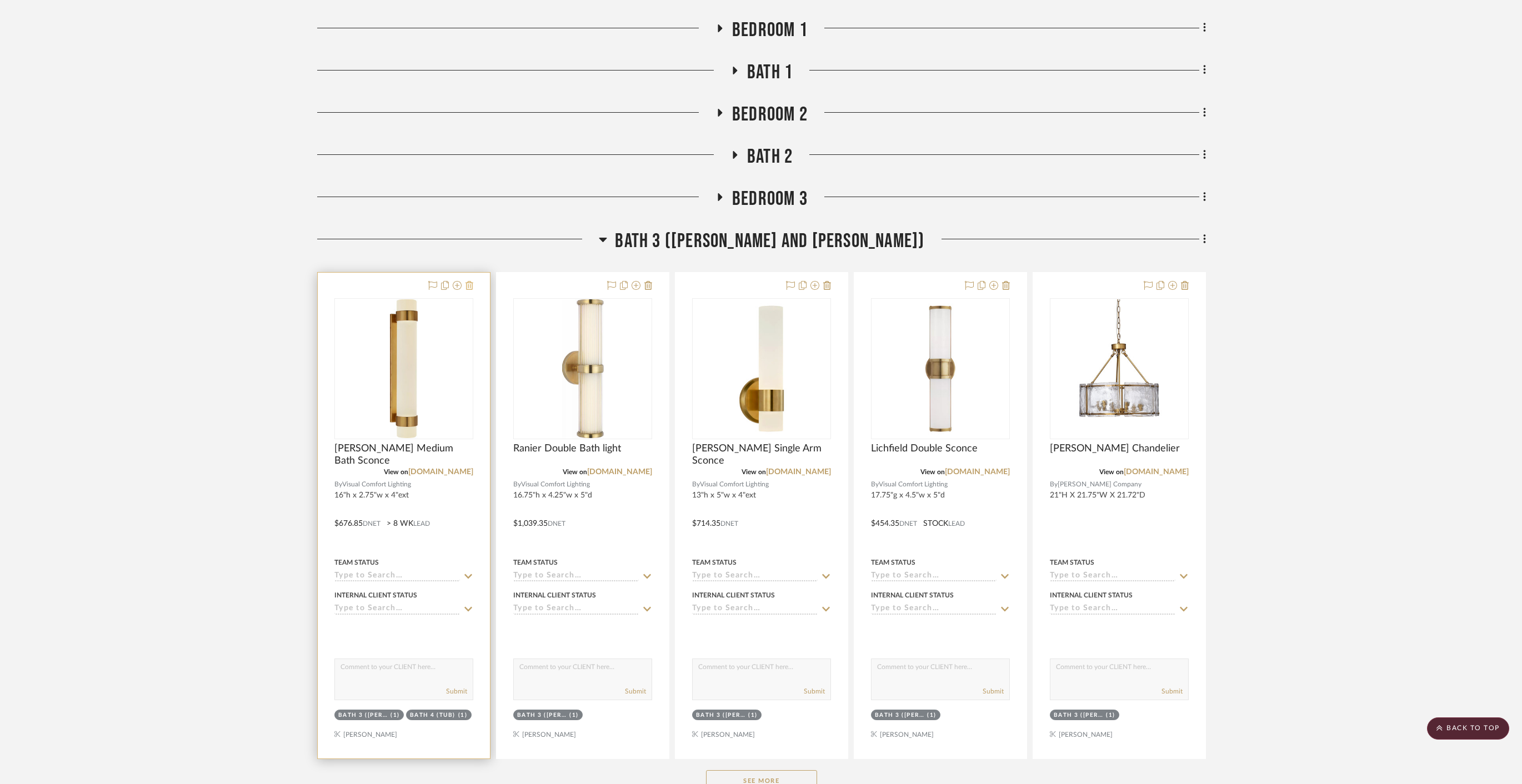
click at [471, 281] on icon at bounding box center [469, 285] width 8 height 9
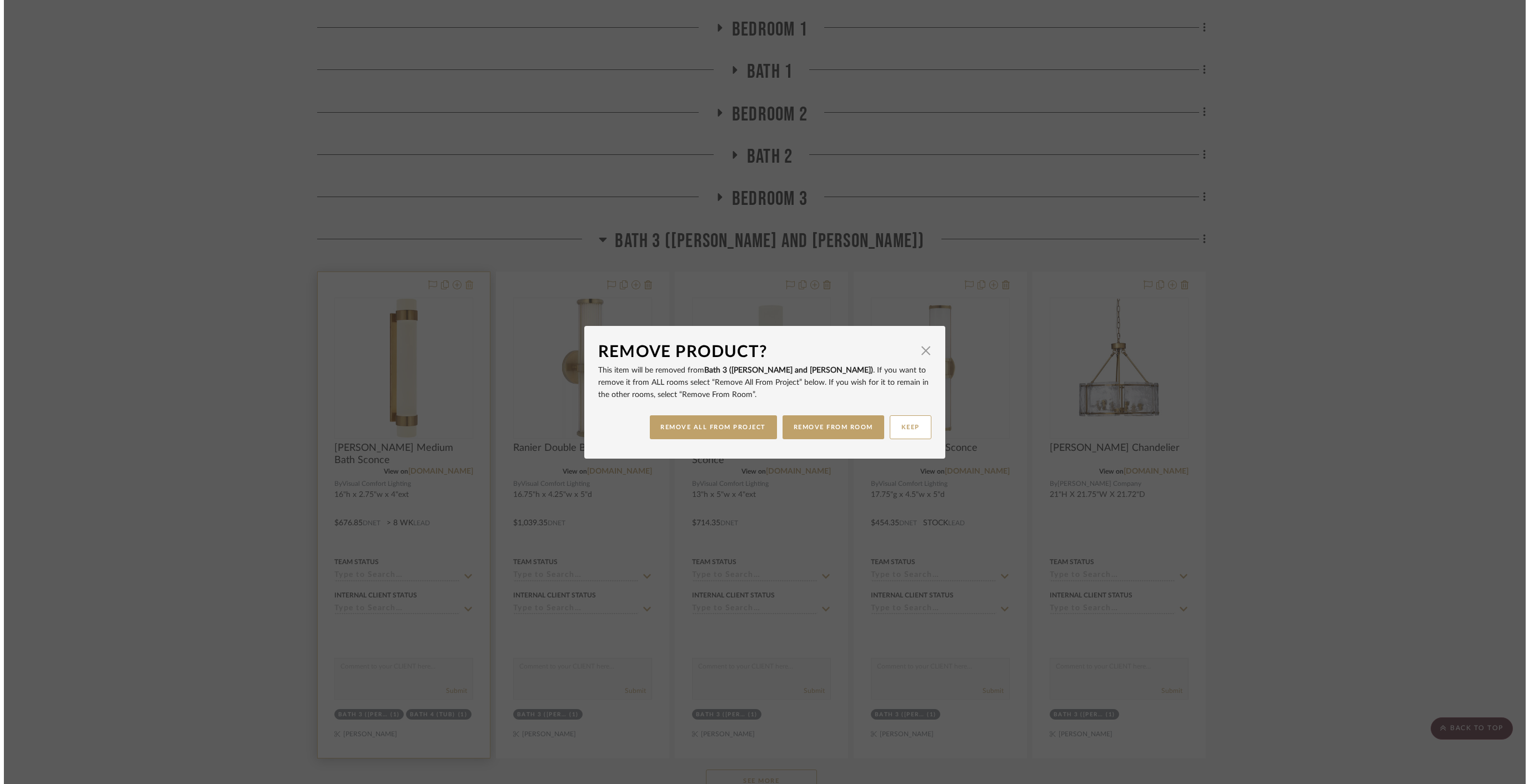
scroll to position [0, 0]
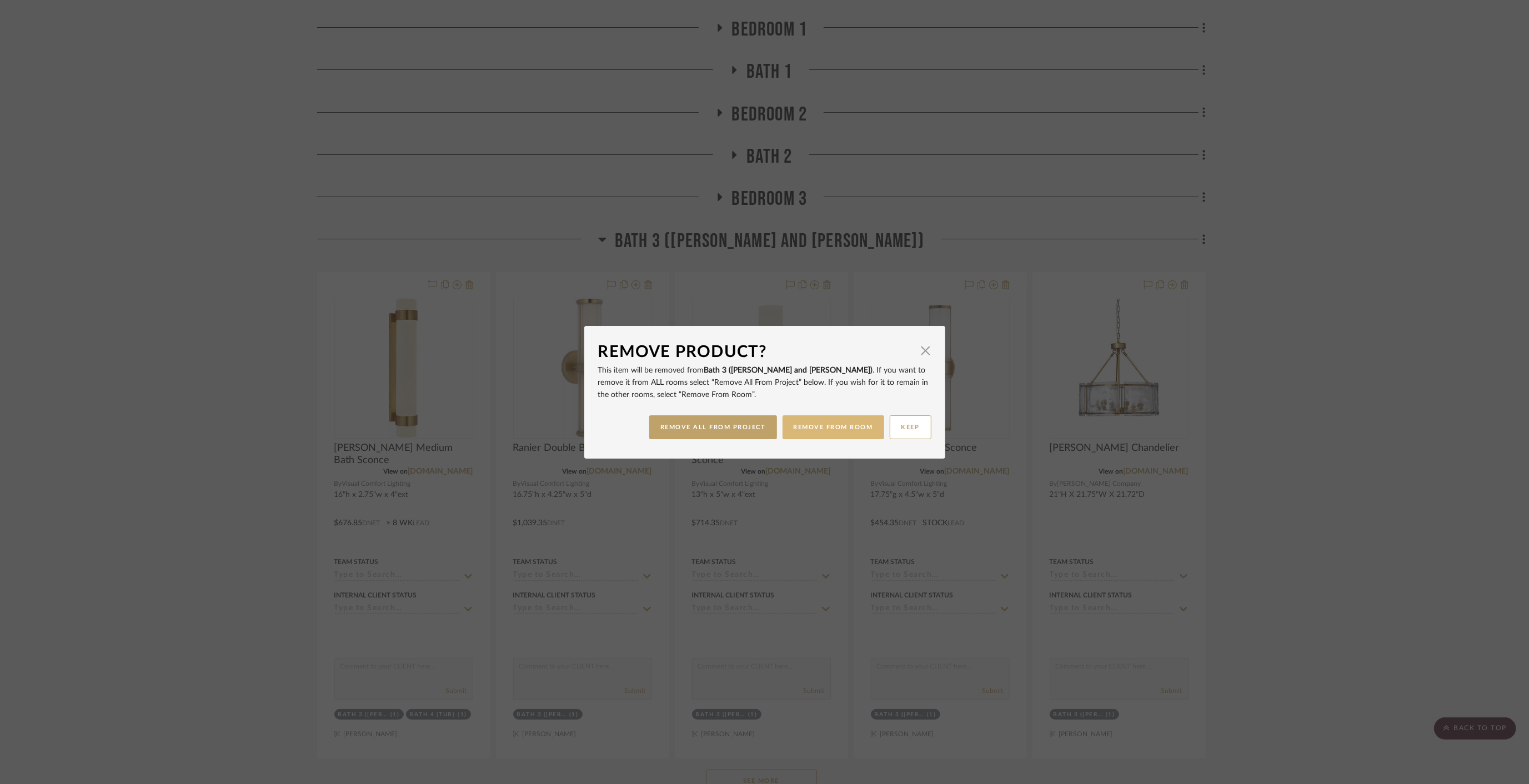
click at [827, 433] on button "REMOVE FROM ROOM" at bounding box center [834, 427] width 102 height 24
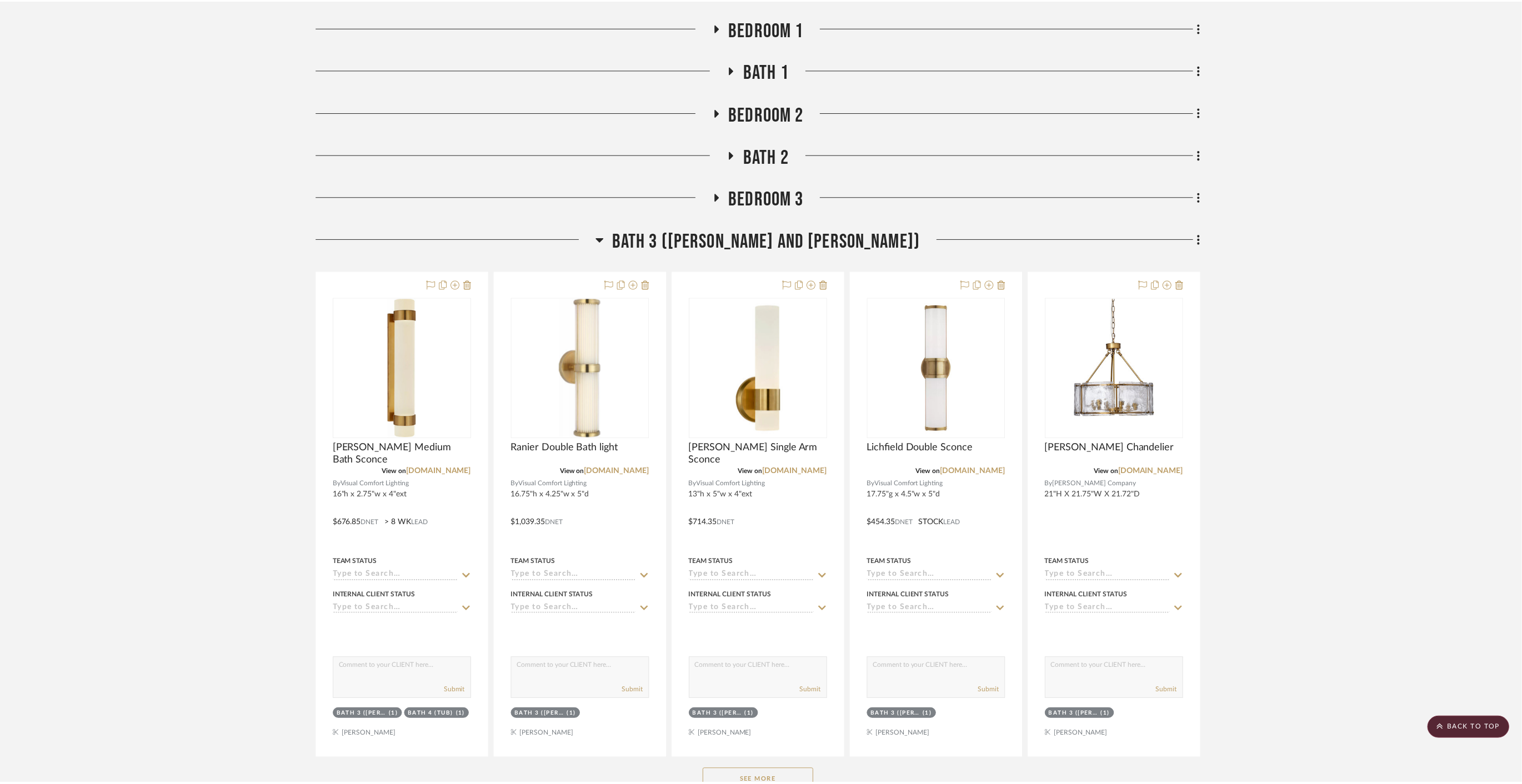
scroll to position [679, 0]
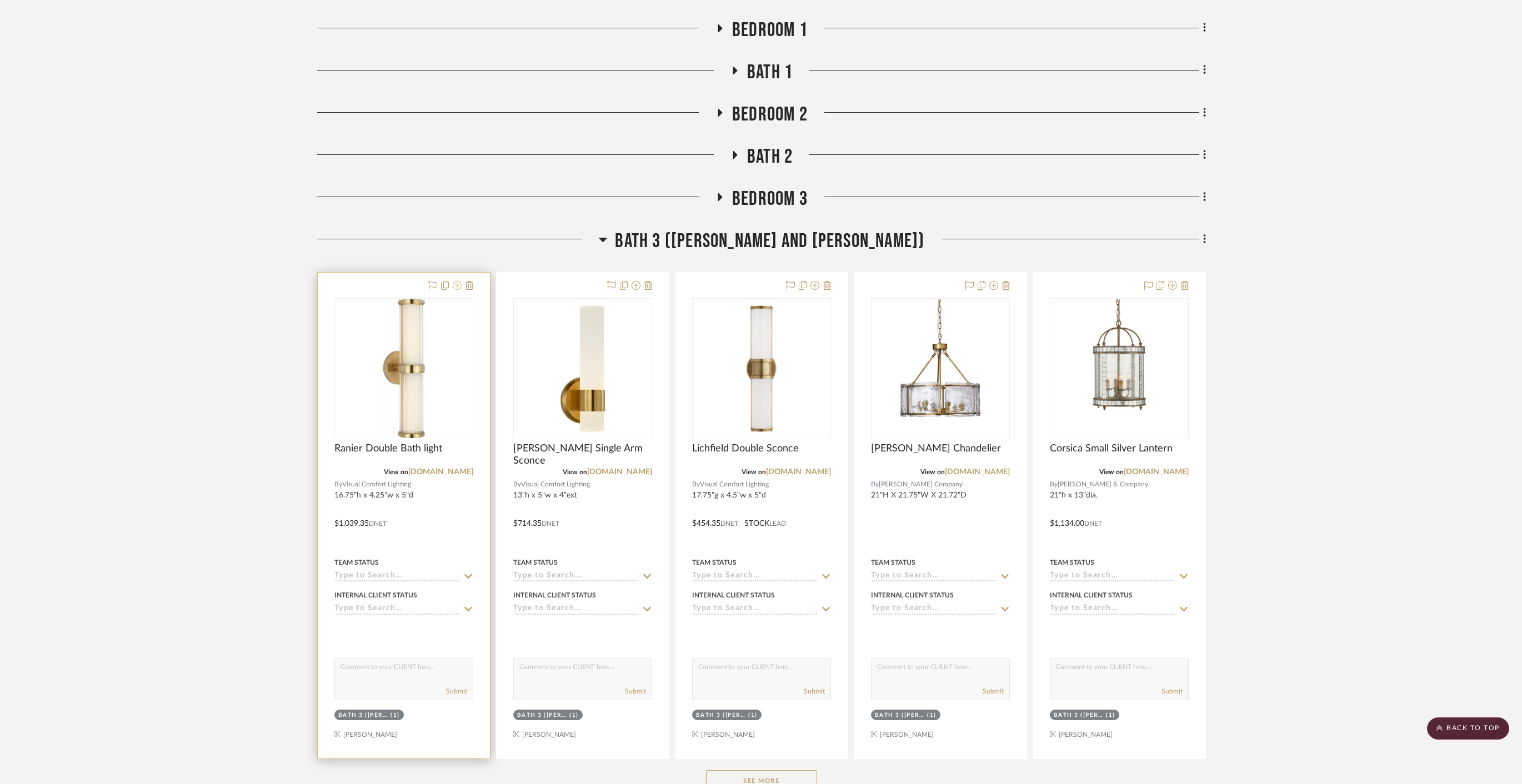
click at [458, 281] on icon at bounding box center [458, 285] width 9 height 9
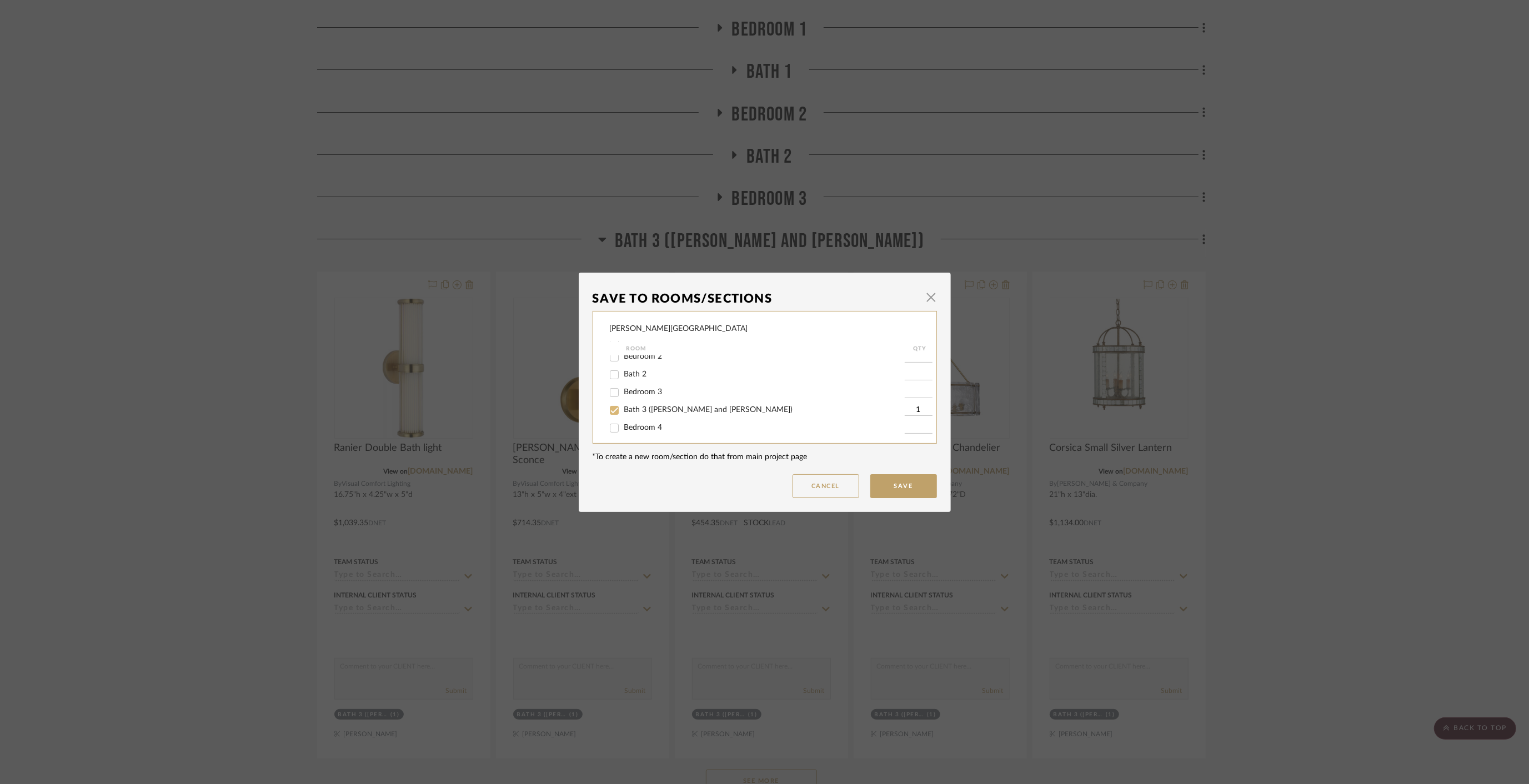
scroll to position [225, 0]
drag, startPoint x: 609, startPoint y: 404, endPoint x: 608, endPoint y: 383, distance: 21.0
click at [609, 403] on input "Bath 4 (Tub)" at bounding box center [614, 405] width 18 height 18
checkbox input "true"
type input "1"
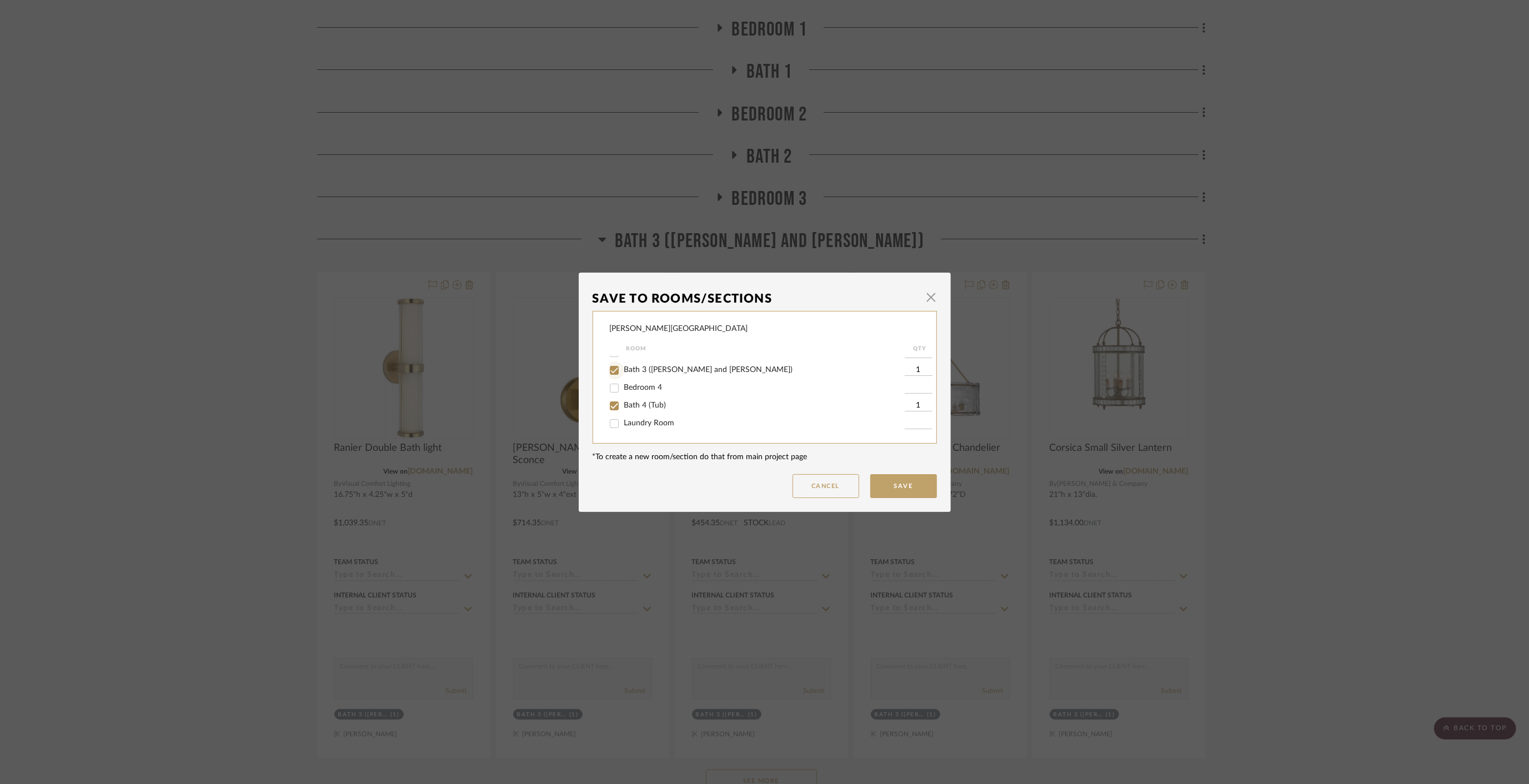
click at [608, 370] on input "Bath 3 (Polly and Mike)" at bounding box center [614, 370] width 18 height 18
checkbox input "false"
click at [893, 484] on button "Save" at bounding box center [904, 486] width 67 height 24
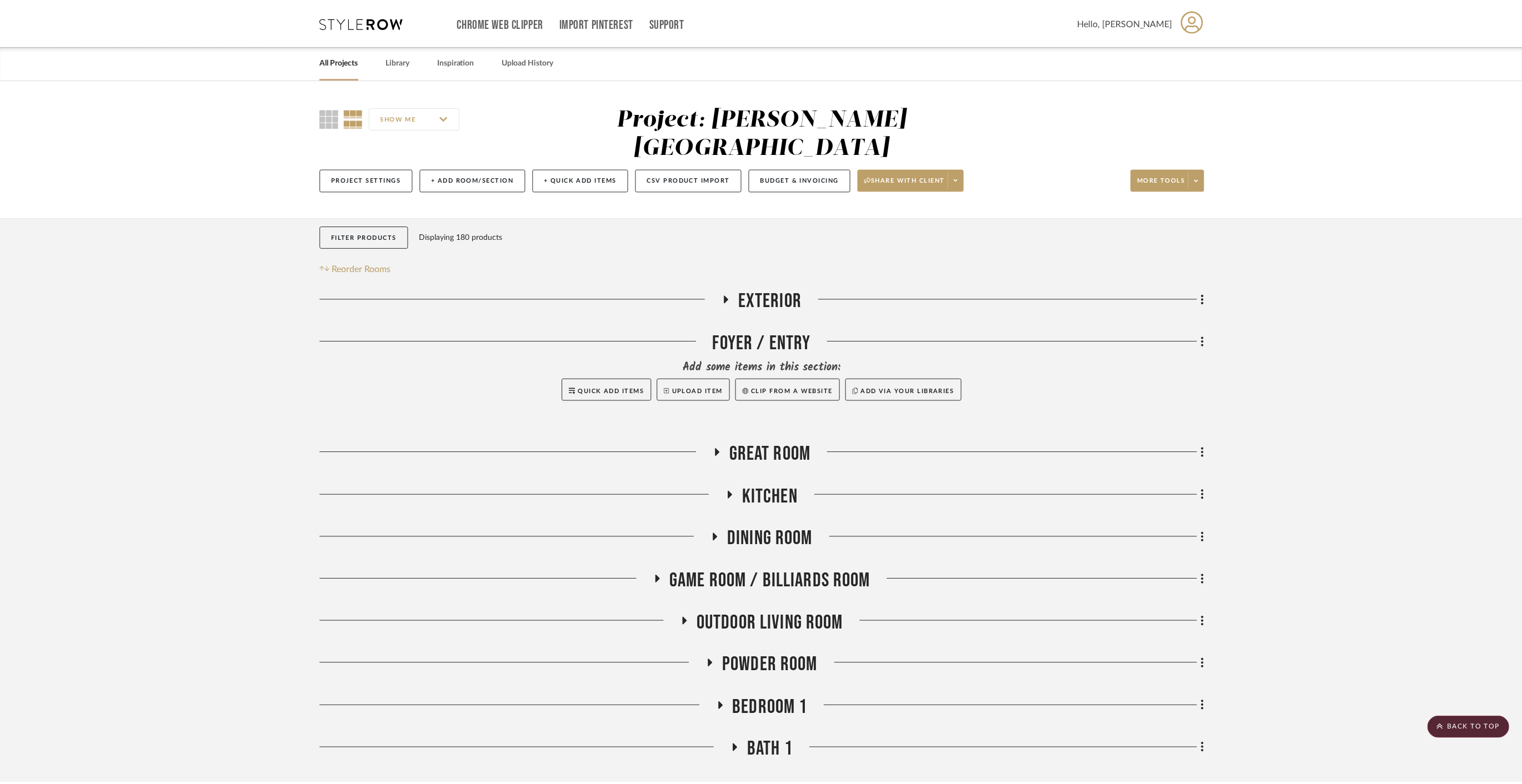
scroll to position [679, 0]
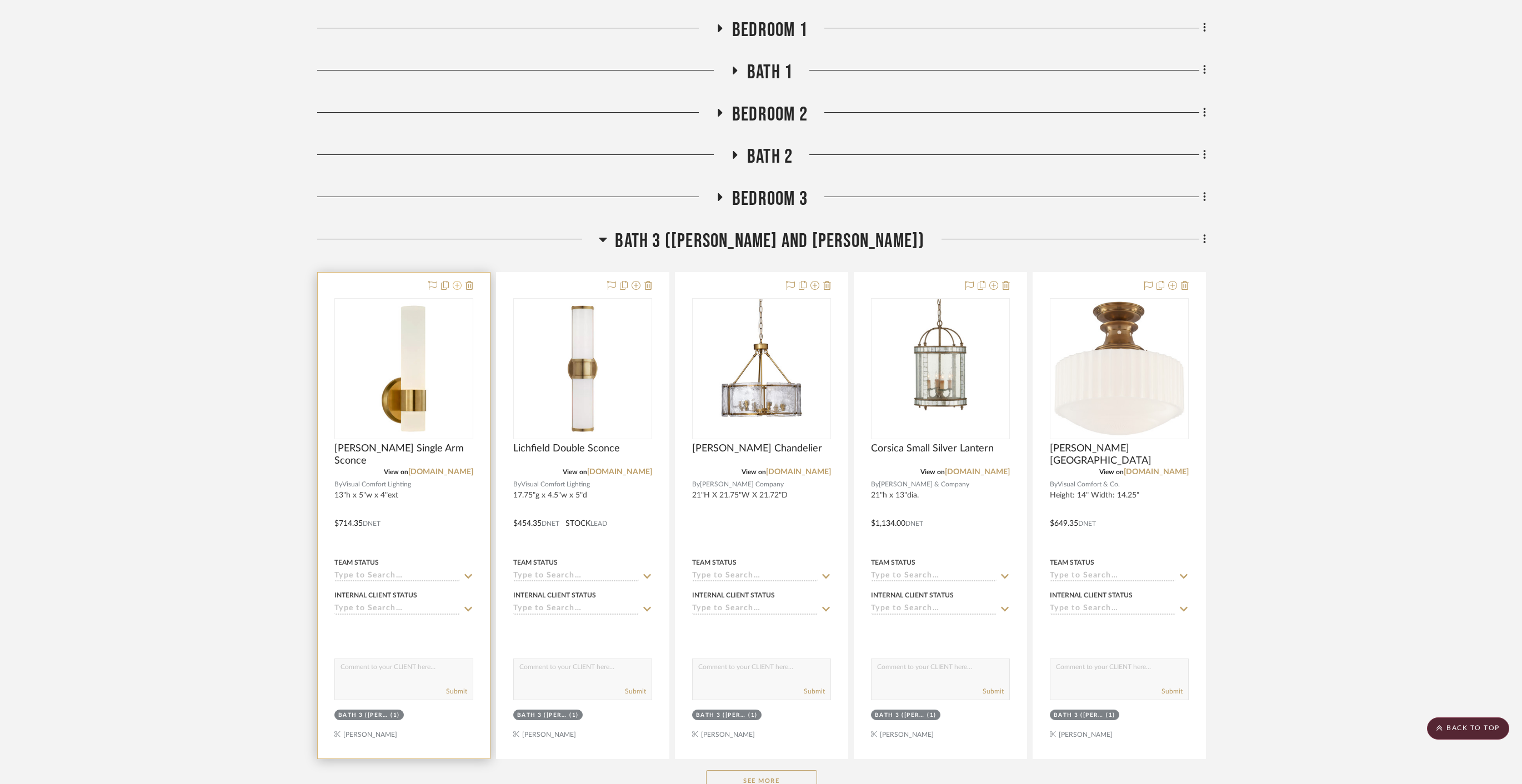
click at [454, 281] on icon at bounding box center [458, 285] width 9 height 9
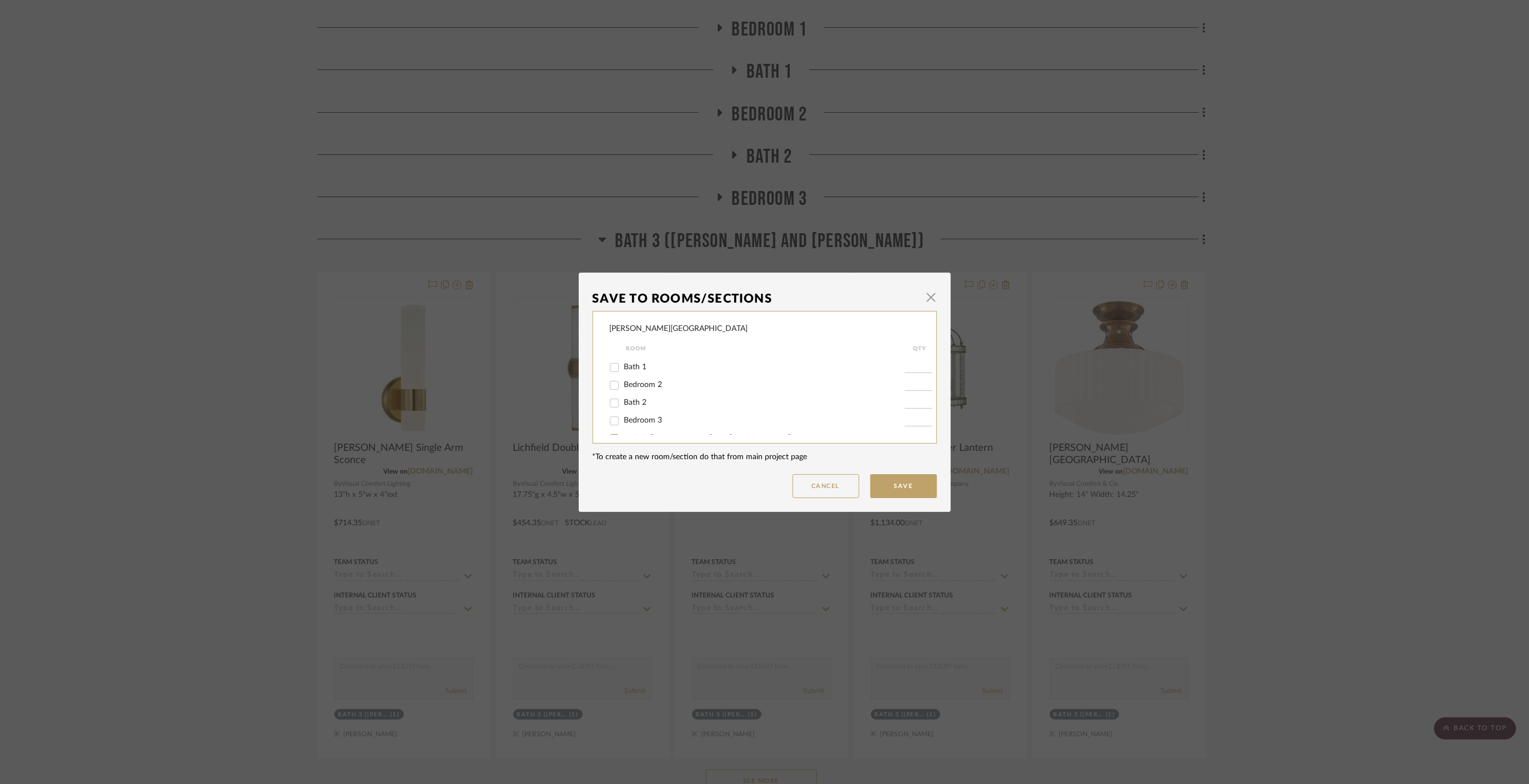
scroll to position [185, 0]
click at [611, 413] on input "Bath 3 (Polly and Mike)" at bounding box center [614, 410] width 18 height 18
checkbox input "false"
click at [610, 407] on input "Bath 4 (Tub)" at bounding box center [614, 405] width 18 height 18
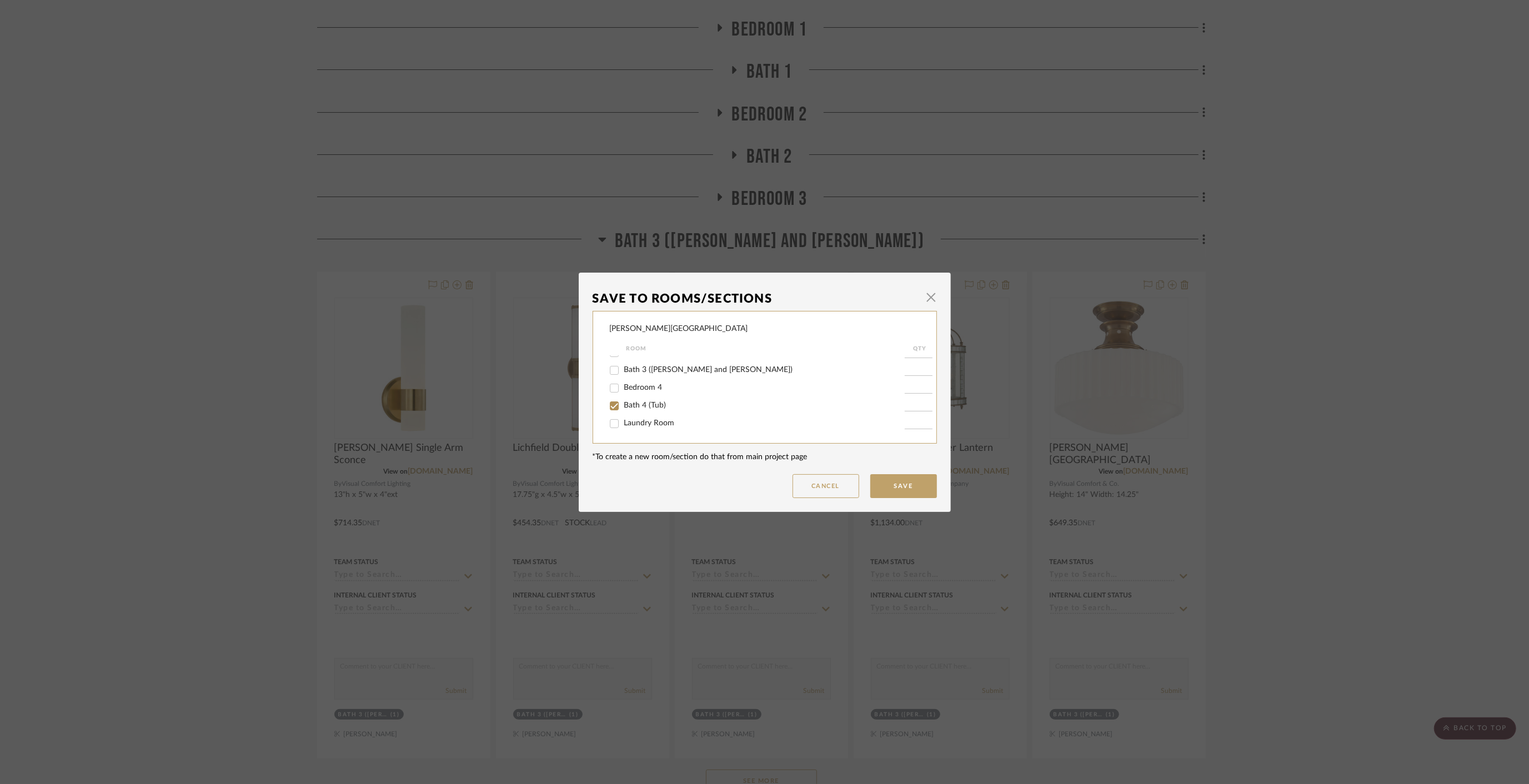
checkbox input "true"
type input "1"
click at [885, 485] on button "Save" at bounding box center [904, 486] width 67 height 24
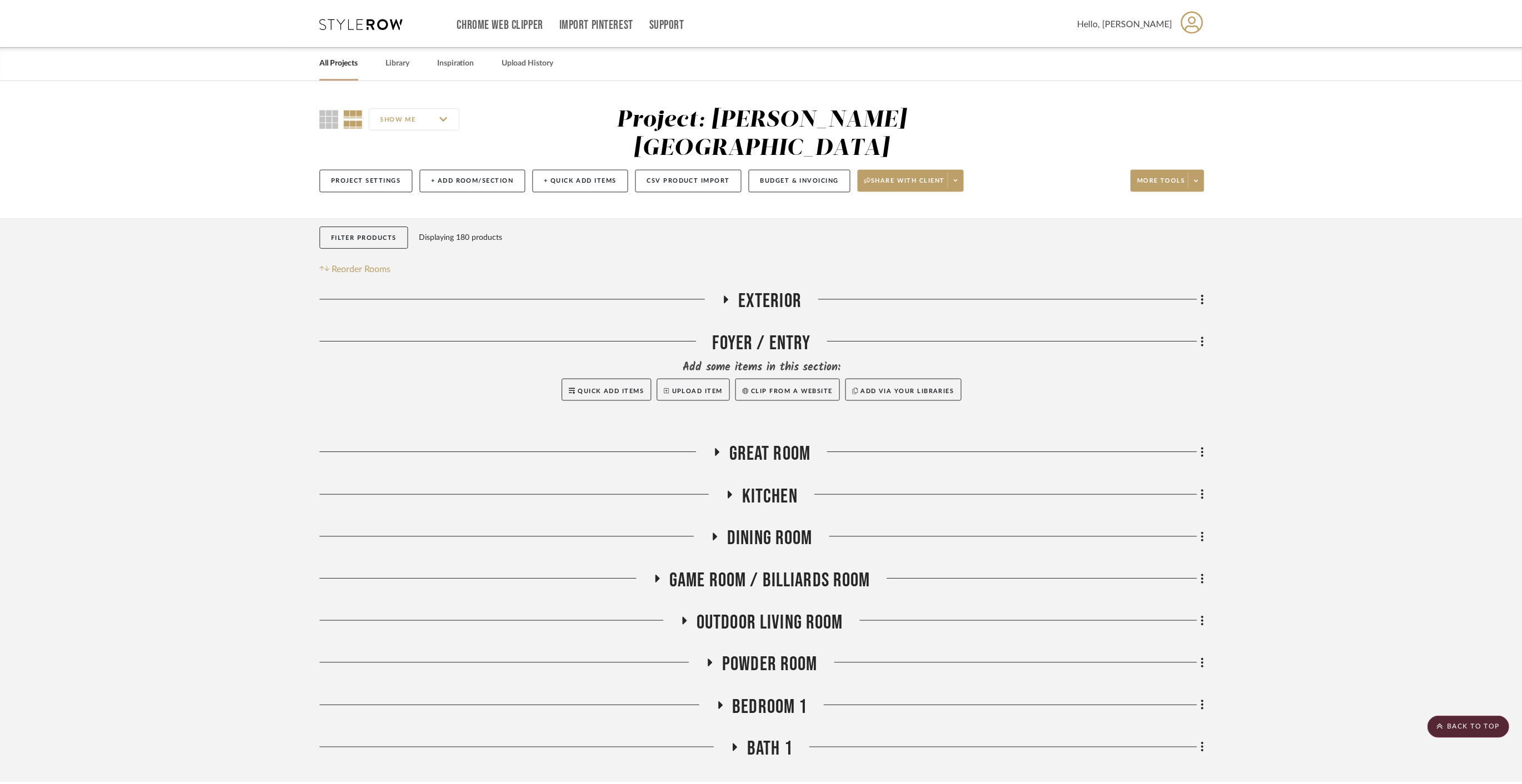
scroll to position [679, 0]
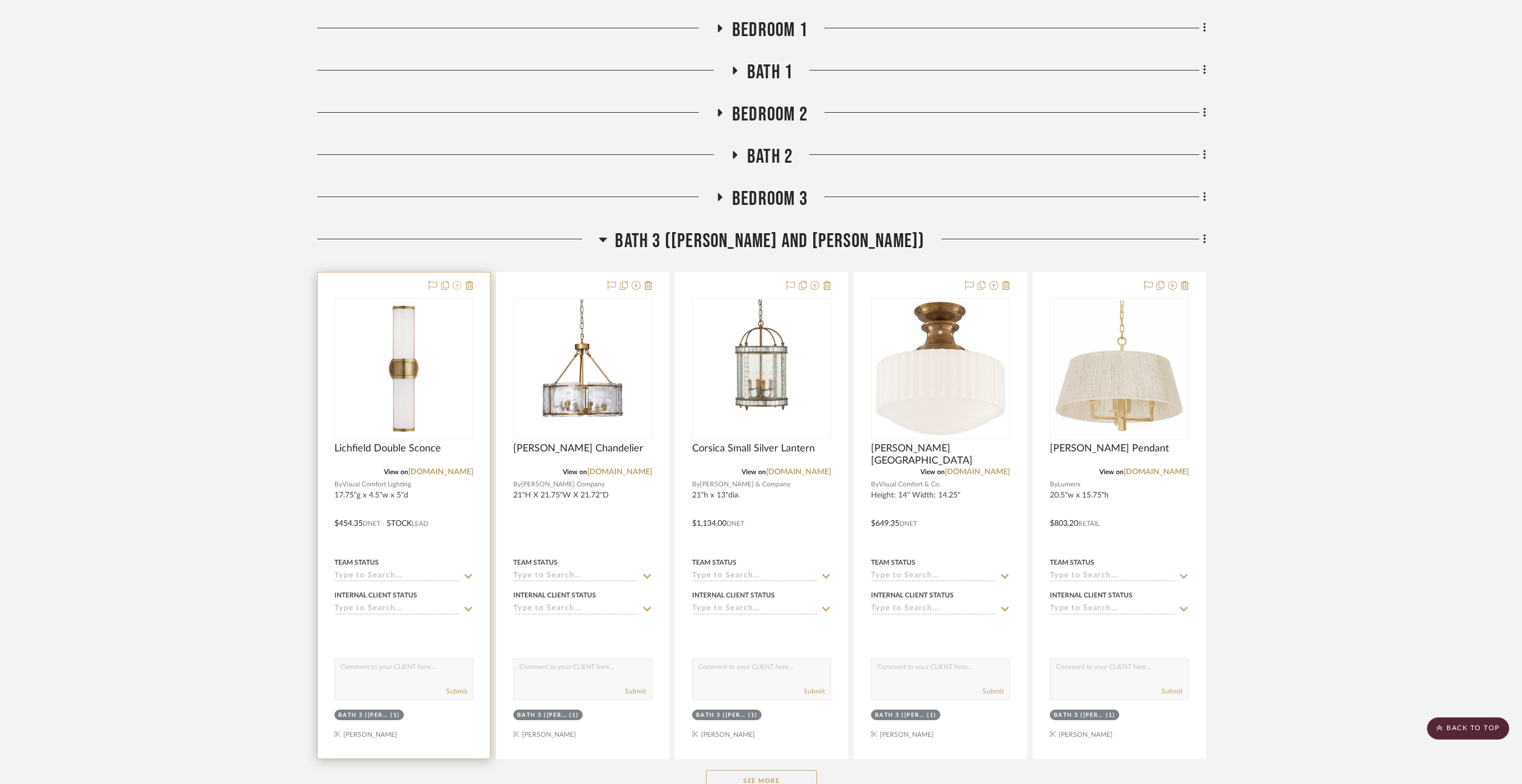
click at [455, 281] on icon at bounding box center [458, 285] width 9 height 9
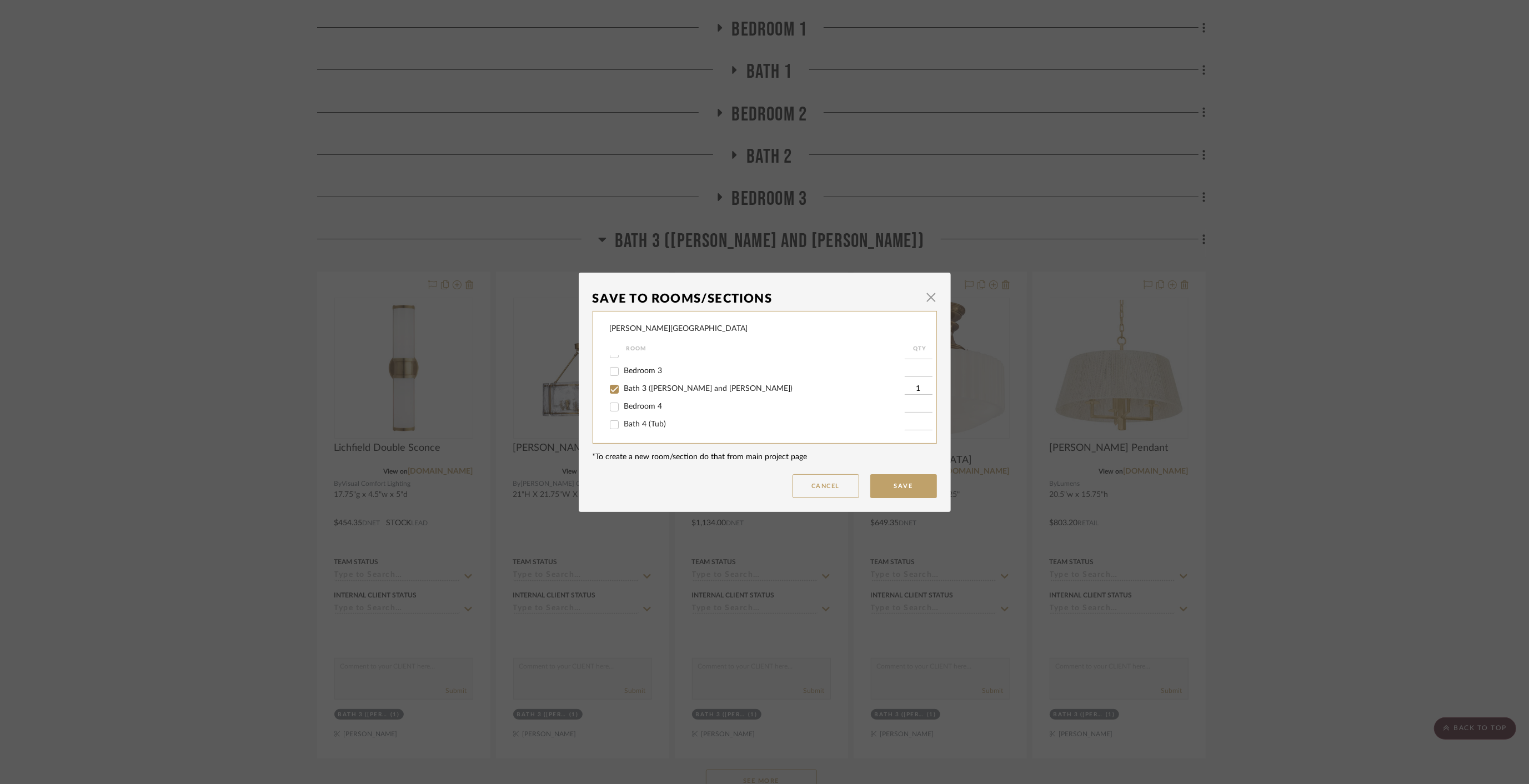
scroll to position [225, 0]
click at [611, 375] on input "Bath 3 (Polly and Mike)" at bounding box center [614, 370] width 18 height 18
checkbox input "false"
click at [612, 403] on input "Bath 4 (Tub)" at bounding box center [614, 405] width 18 height 18
checkbox input "true"
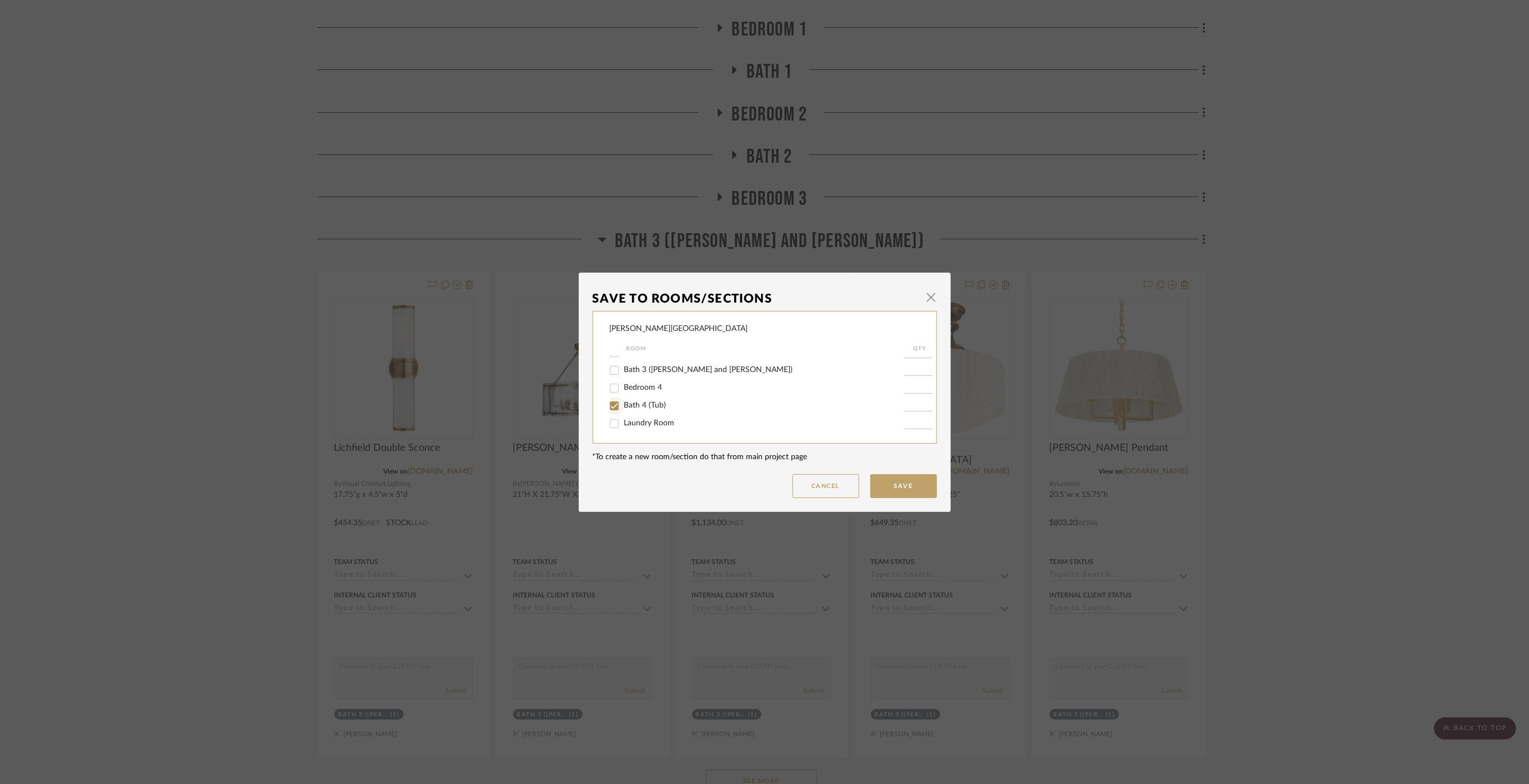
type input "1"
click at [912, 487] on button "Save" at bounding box center [904, 486] width 67 height 24
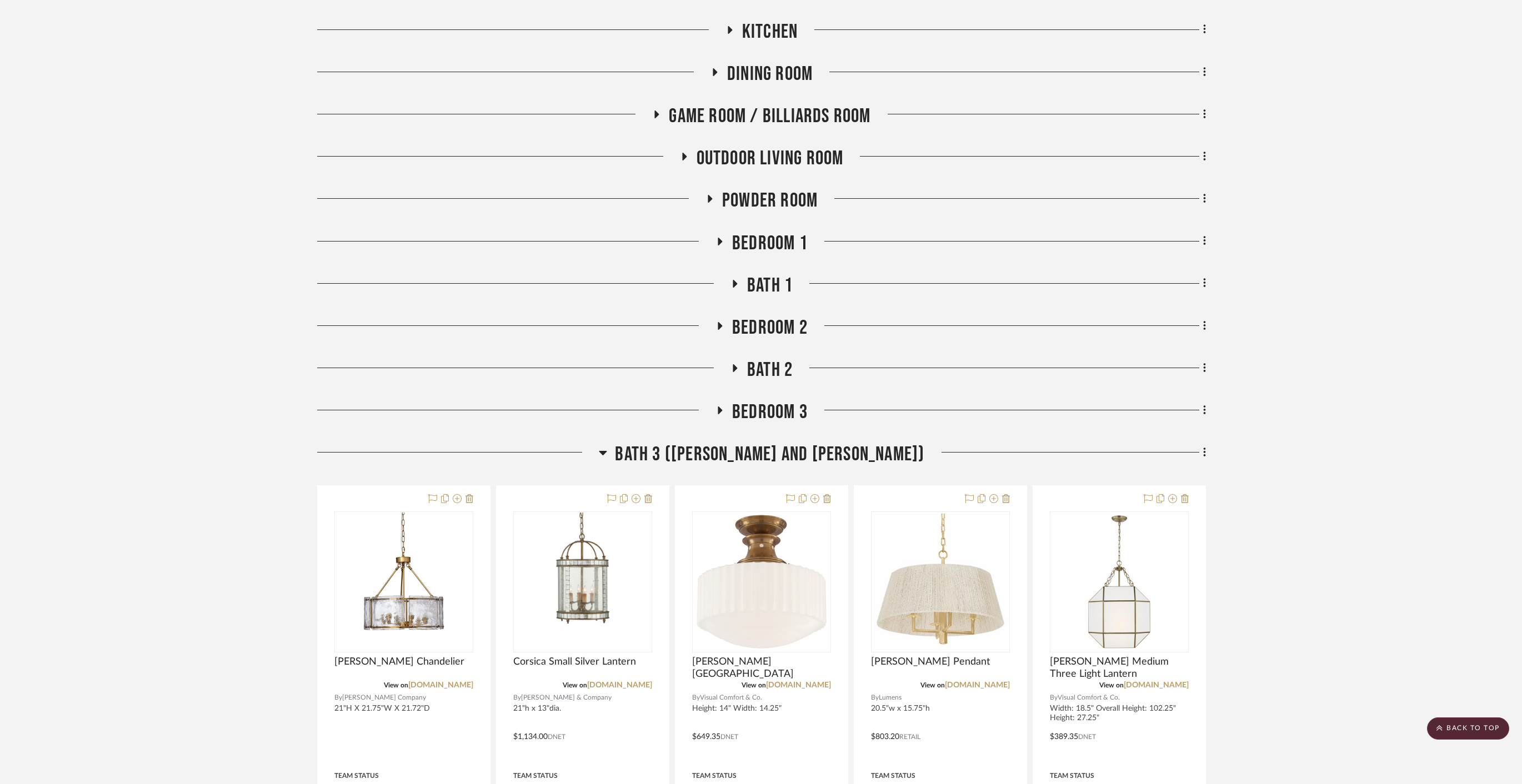
scroll to position [493, 0]
